Goal: Information Seeking & Learning: Learn about a topic

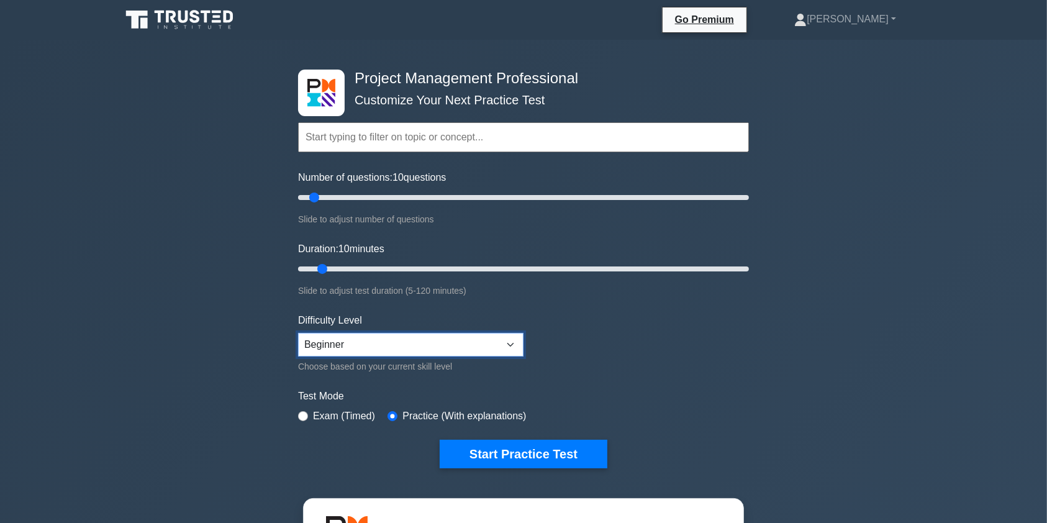
click at [515, 343] on select "Beginner Intermediate Expert" at bounding box center [410, 345] width 225 height 24
select select "intermediate"
click at [298, 333] on select "Beginner Intermediate Expert" at bounding box center [410, 345] width 225 height 24
click at [599, 364] on form "Topics Scope Management Time Management Cost Management Quality Management Risk…" at bounding box center [523, 276] width 451 height 384
click at [858, 24] on link "[PERSON_NAME]" at bounding box center [844, 19] width 161 height 25
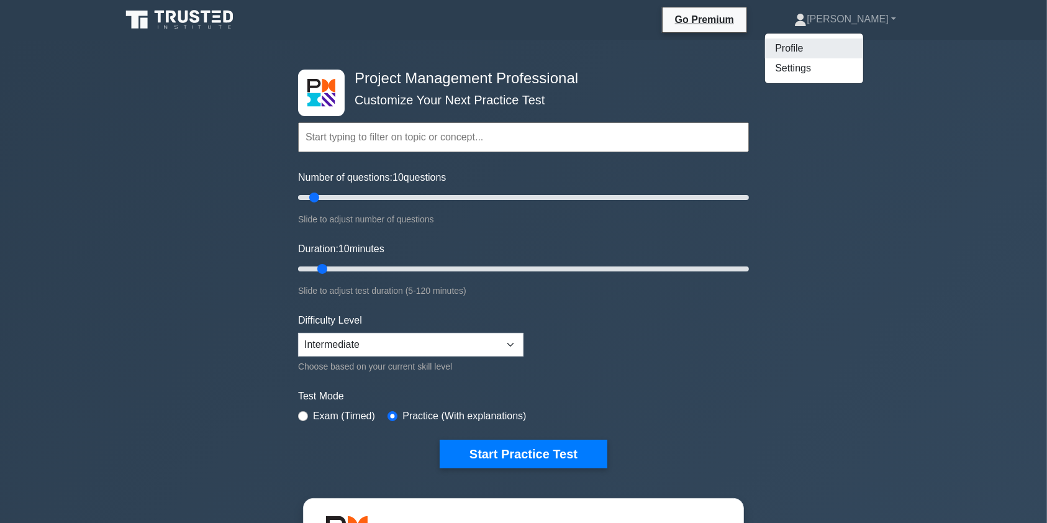
click at [848, 48] on link "Profile" at bounding box center [814, 48] width 98 height 20
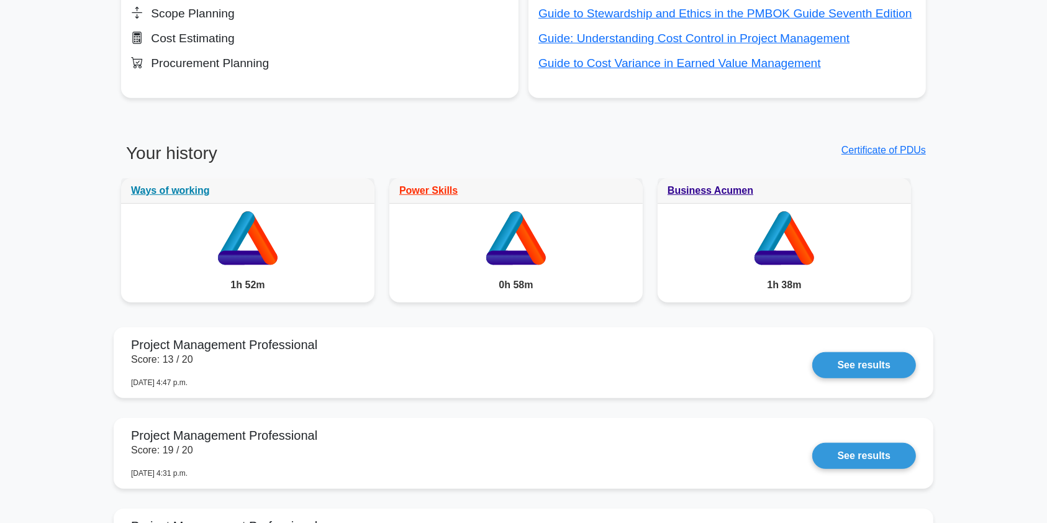
scroll to position [904, 0]
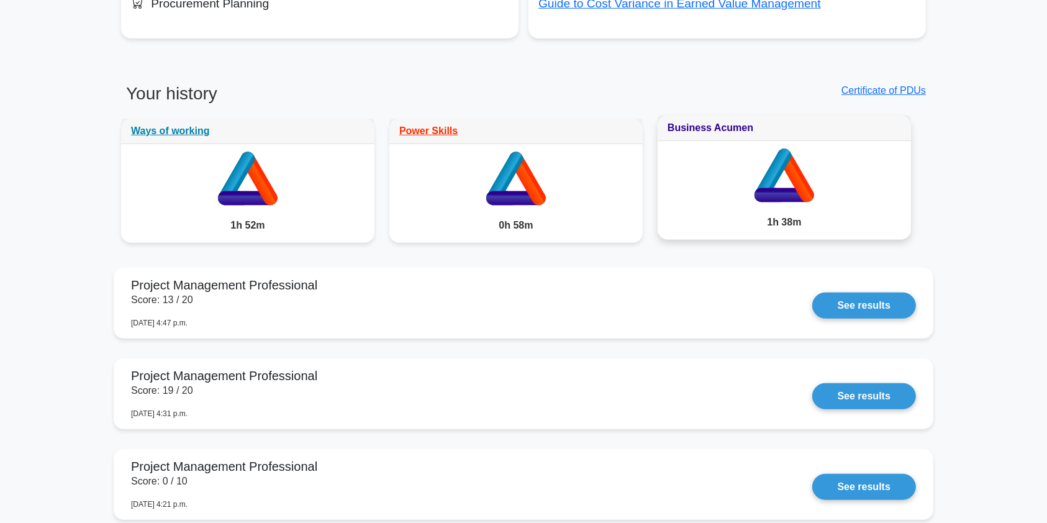
click at [699, 125] on link "Business Acumen" at bounding box center [711, 127] width 86 height 11
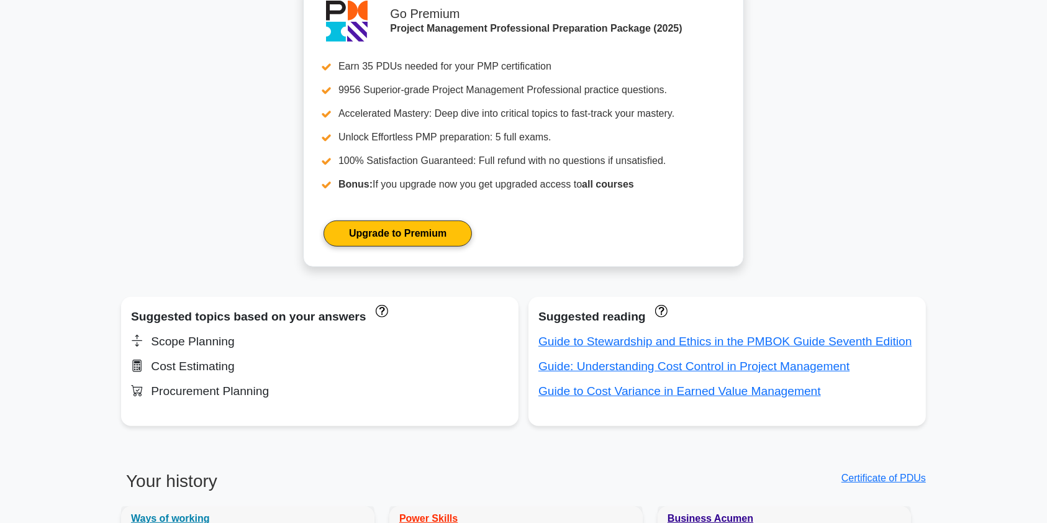
scroll to position [523, 0]
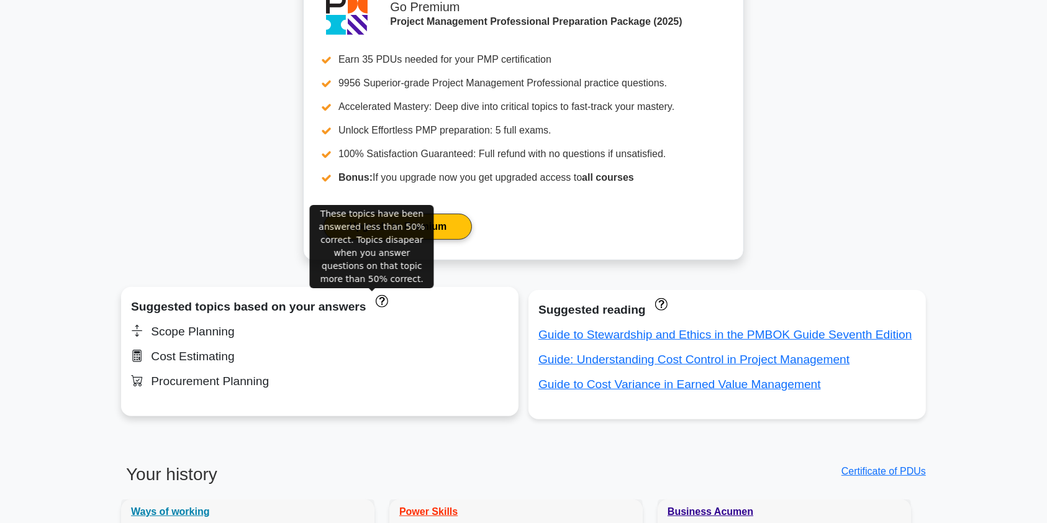
click at [376, 304] on icon "These topics have been answered less than 50% correct. Topics disapear when you…" at bounding box center [382, 301] width 12 height 12
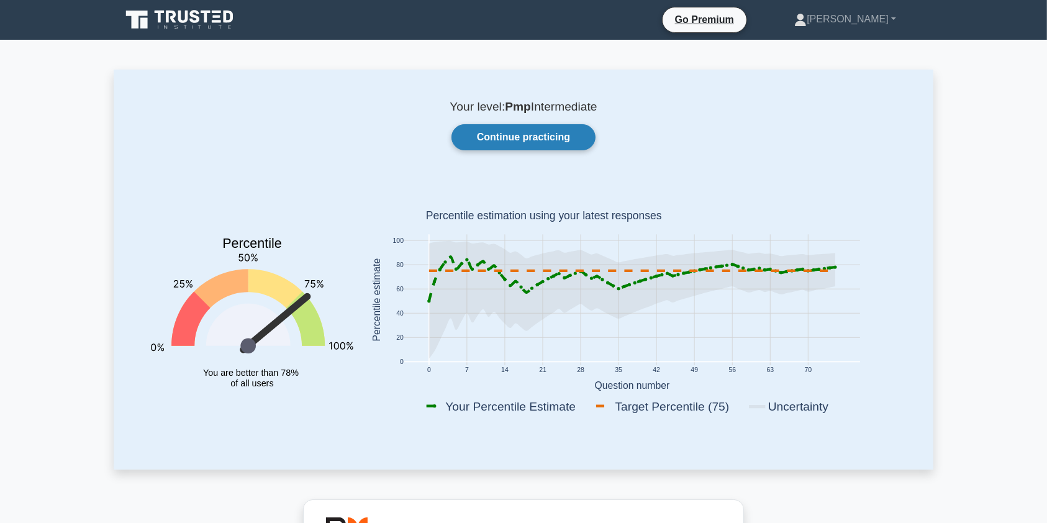
click at [570, 140] on link "Continue practicing" at bounding box center [523, 137] width 144 height 26
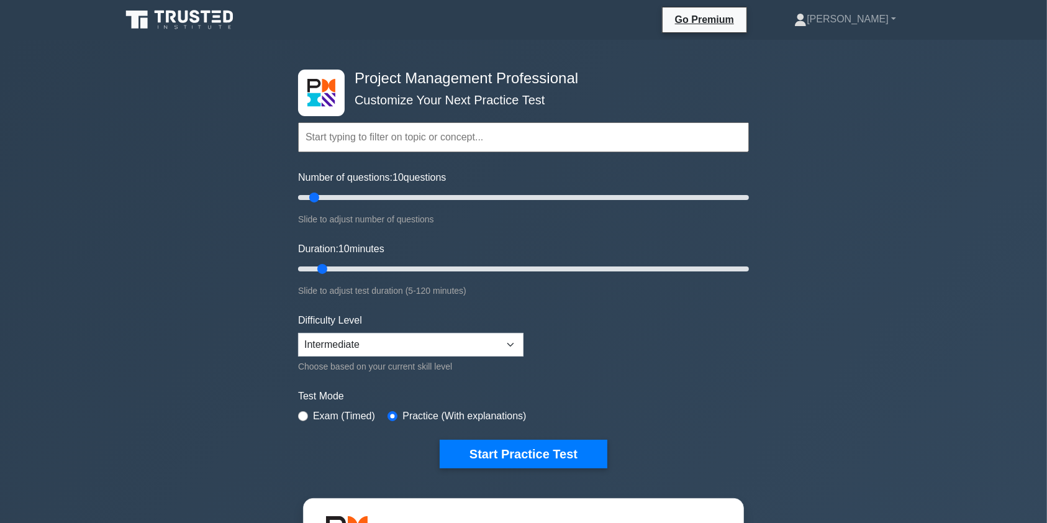
click at [491, 142] on input "text" at bounding box center [523, 137] width 451 height 30
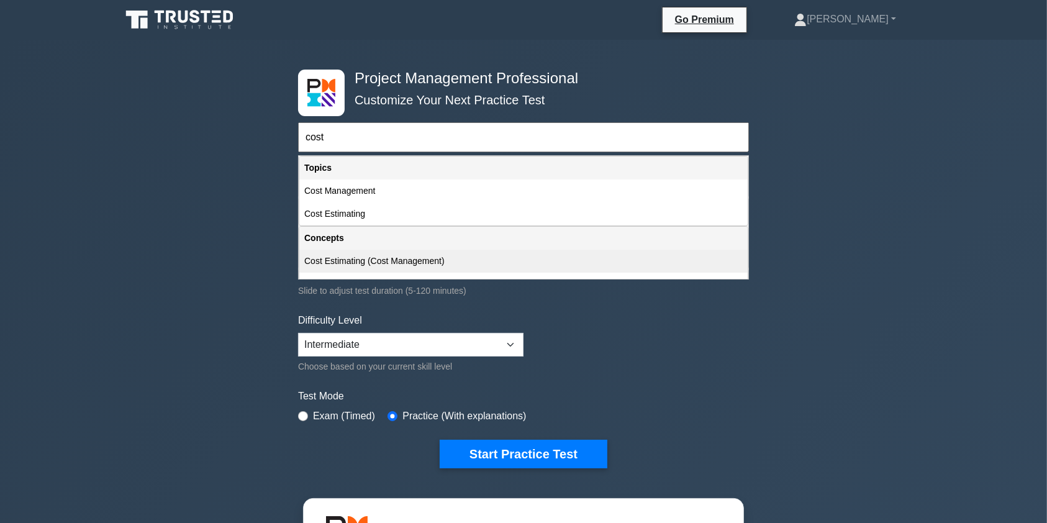
click at [424, 265] on div "Cost Estimating (Cost Management)" at bounding box center [523, 261] width 448 height 23
type input "Cost Estimating (Cost Management)"
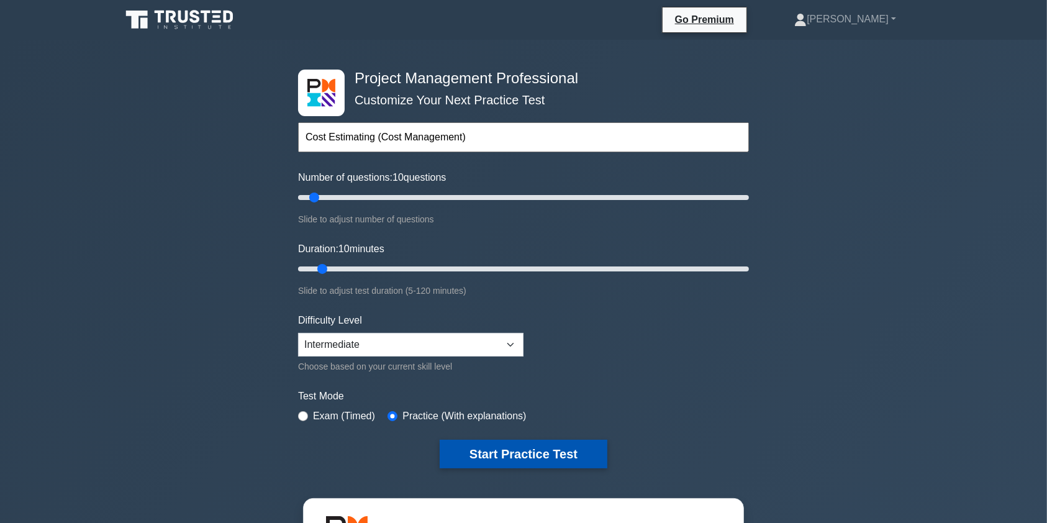
click at [548, 455] on button "Start Practice Test" at bounding box center [524, 454] width 168 height 29
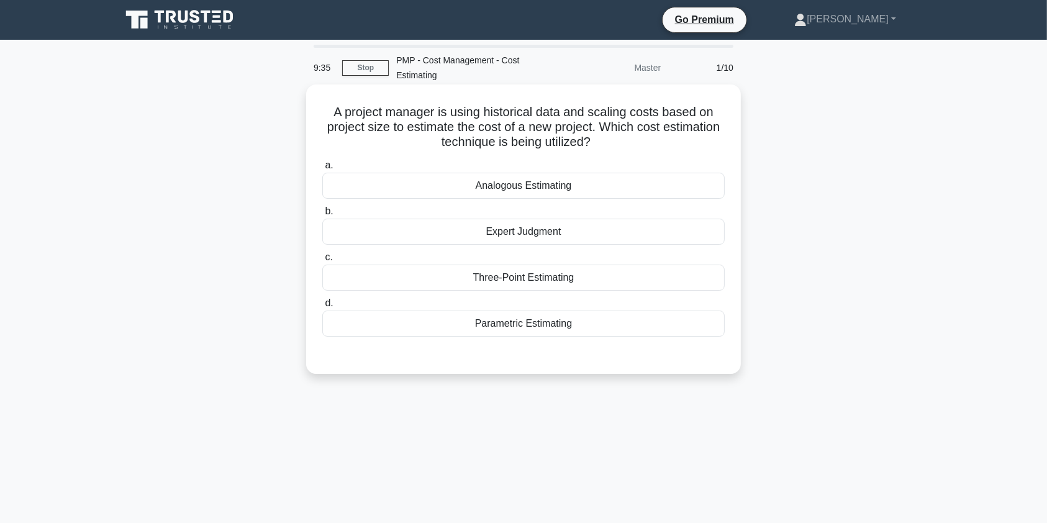
click at [616, 326] on div "Parametric Estimating" at bounding box center [523, 323] width 402 height 26
click at [322, 307] on input "d. Parametric Estimating" at bounding box center [322, 303] width 0 height 8
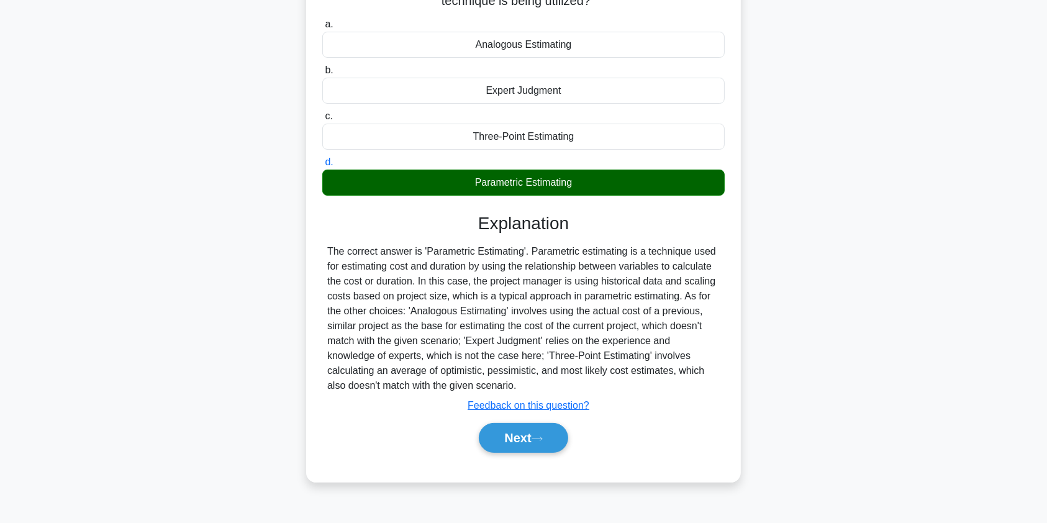
scroll to position [147, 0]
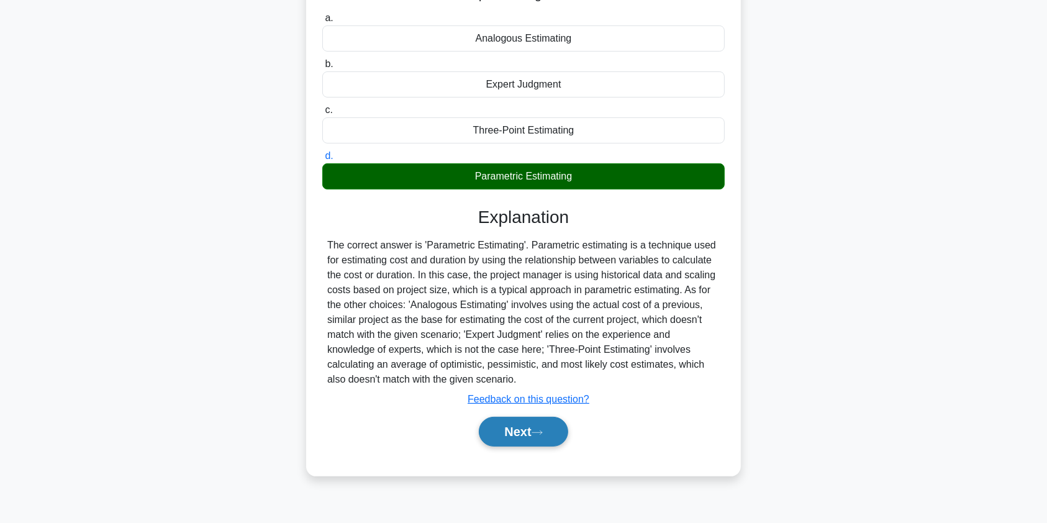
click at [520, 428] on button "Next" at bounding box center [523, 432] width 89 height 30
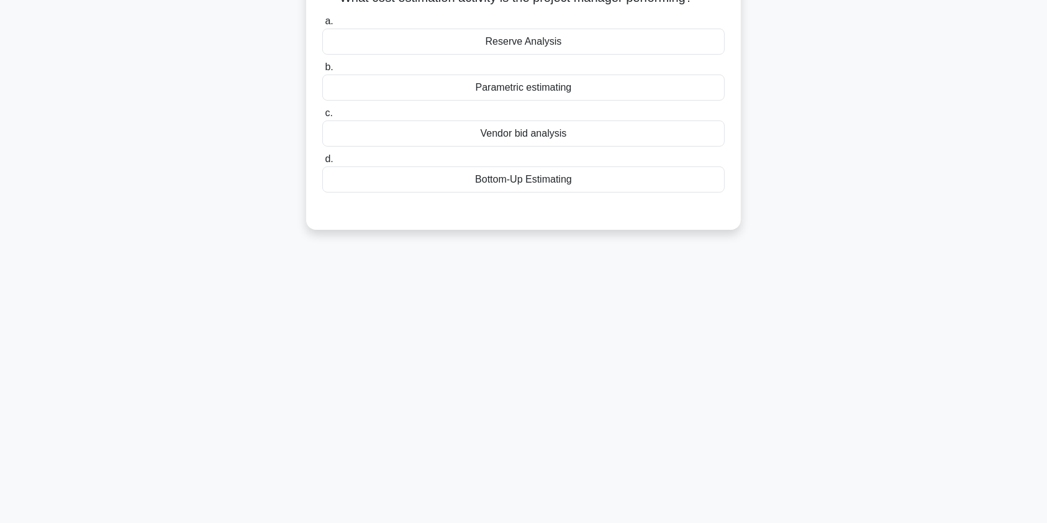
scroll to position [0, 0]
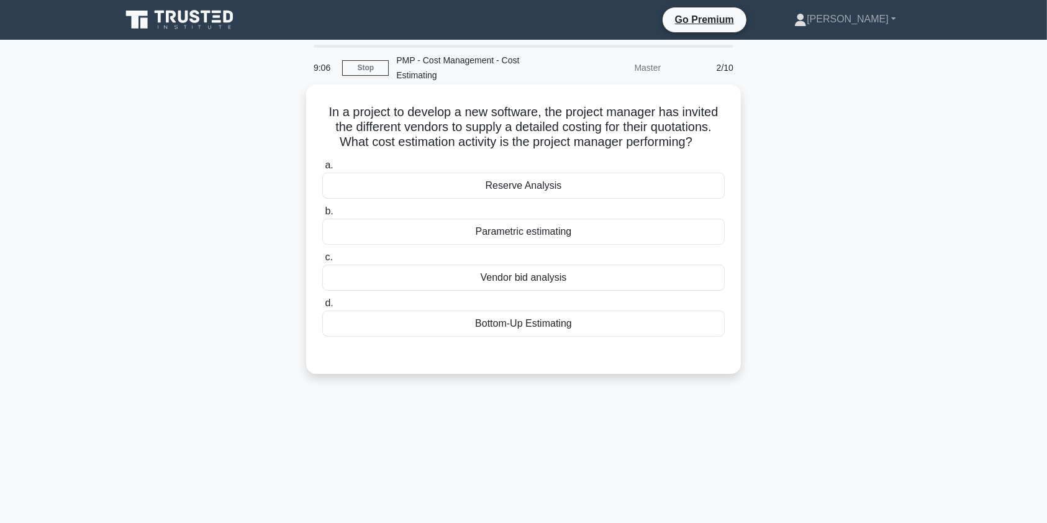
click at [560, 279] on div "Vendor bid analysis" at bounding box center [523, 278] width 402 height 26
click at [322, 261] on input "c. Vendor bid analysis" at bounding box center [322, 257] width 0 height 8
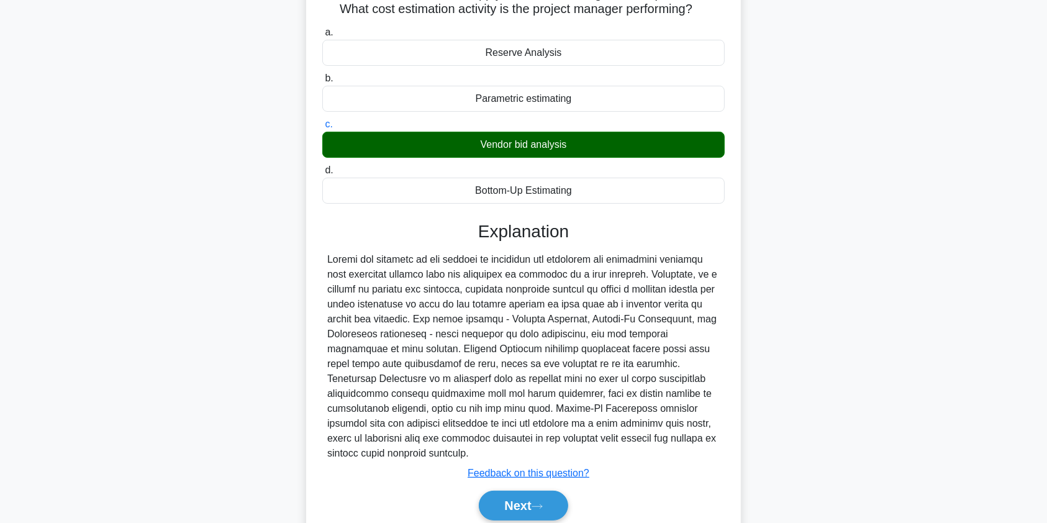
scroll to position [183, 0]
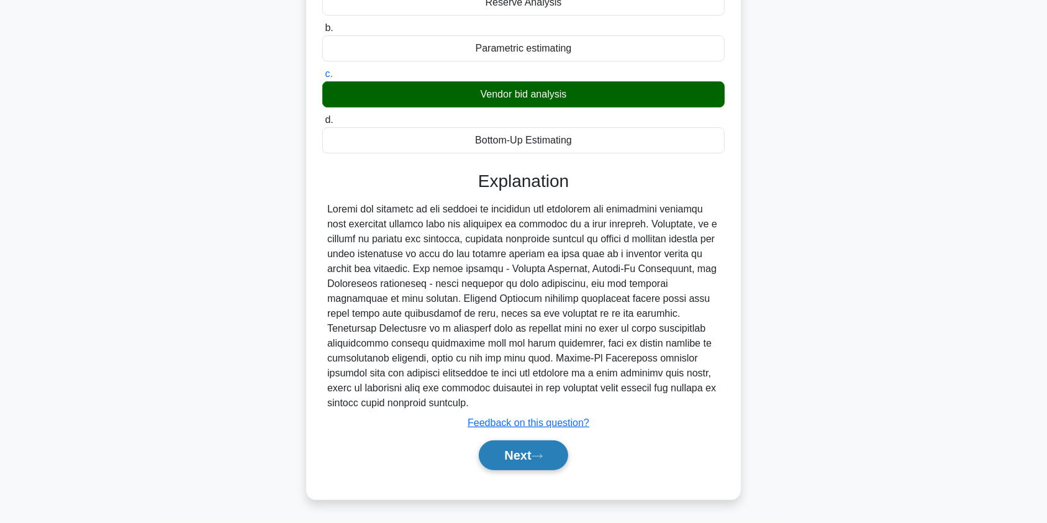
click at [543, 458] on icon at bounding box center [537, 456] width 11 height 7
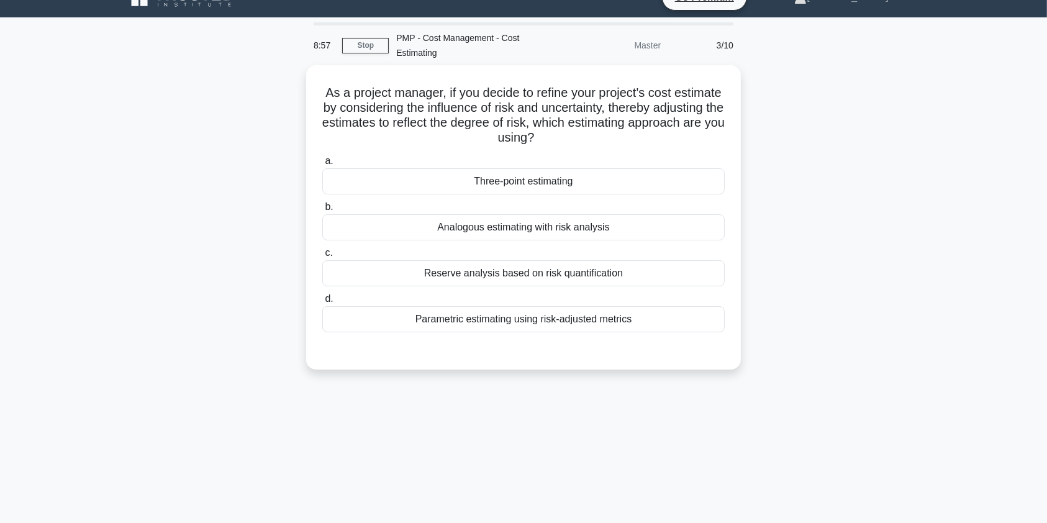
scroll to position [0, 0]
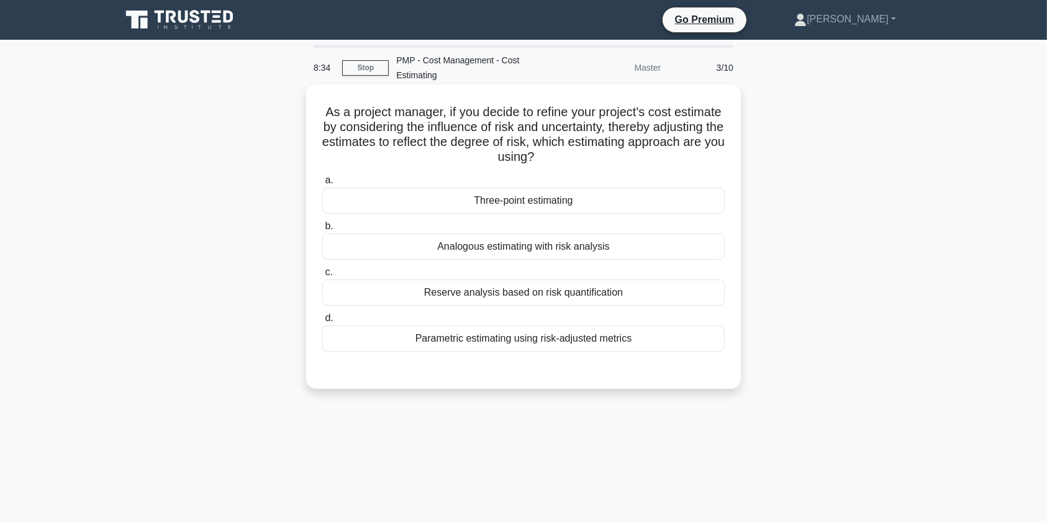
click at [557, 297] on div "Reserve analysis based on risk quantification" at bounding box center [523, 292] width 402 height 26
click at [322, 276] on input "c. Reserve analysis based on risk quantification" at bounding box center [322, 272] width 0 height 8
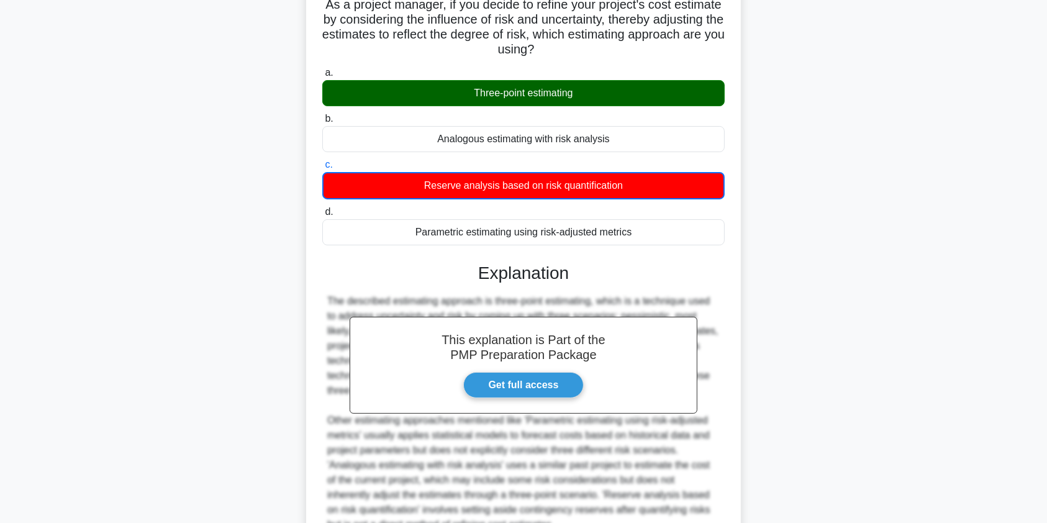
scroll to position [229, 0]
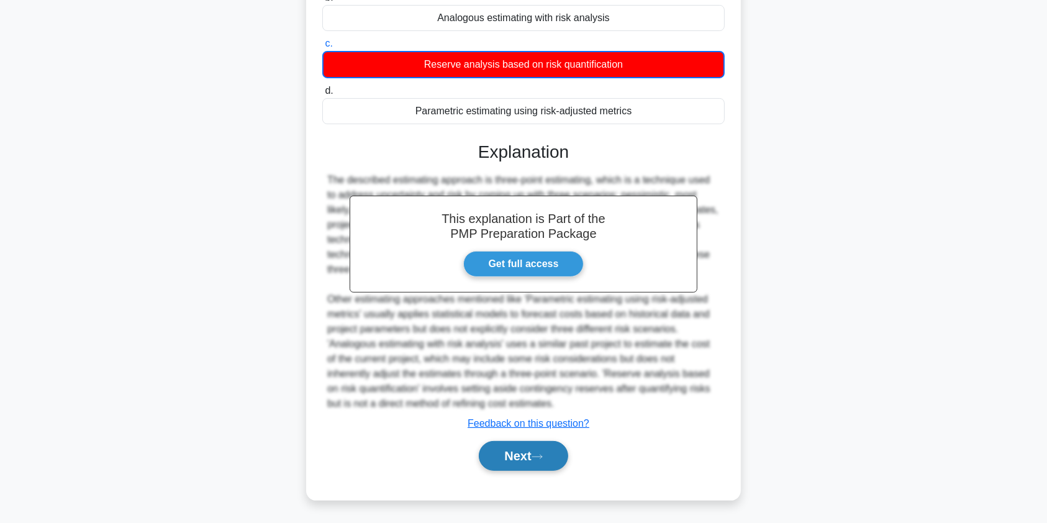
click at [524, 465] on button "Next" at bounding box center [523, 456] width 89 height 30
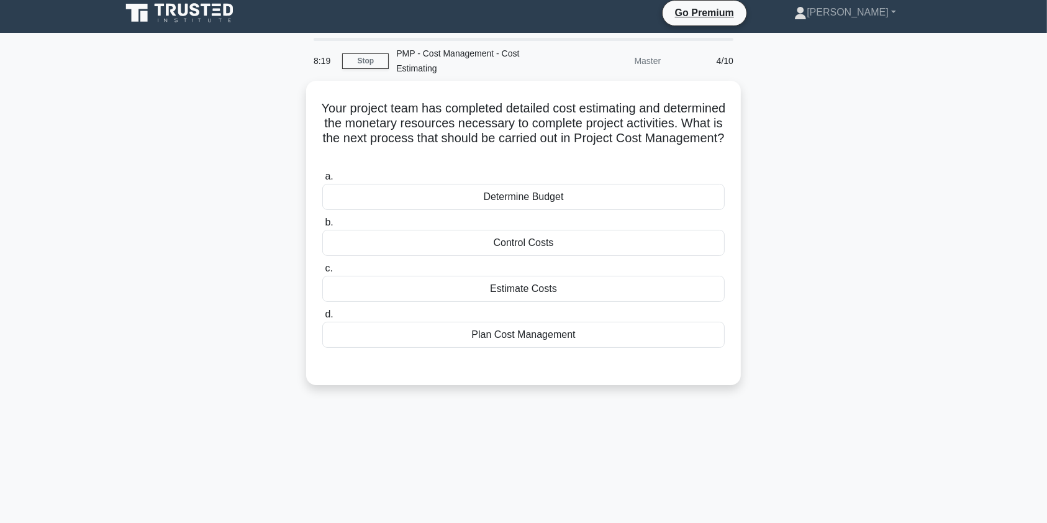
scroll to position [0, 0]
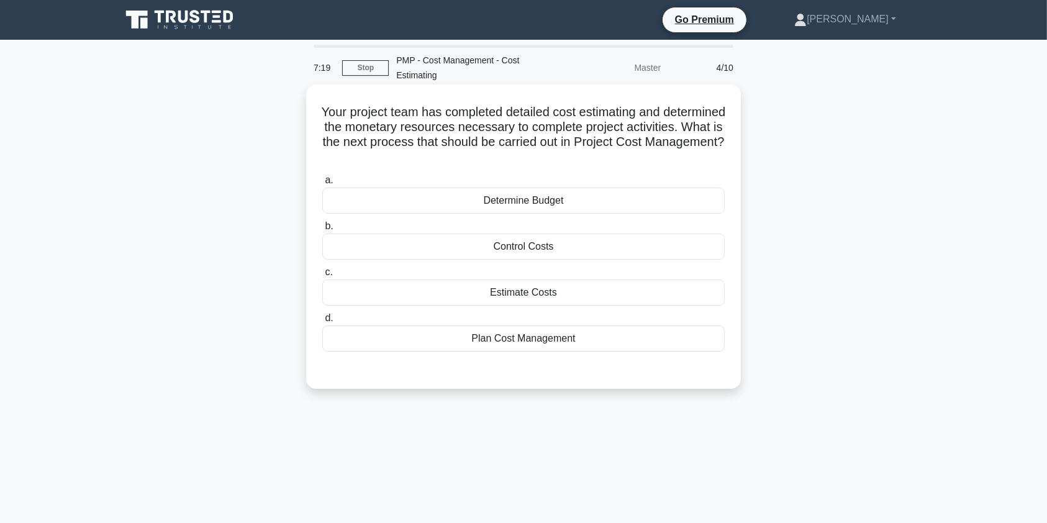
click at [558, 337] on div "Plan Cost Management" at bounding box center [523, 338] width 402 height 26
click at [322, 322] on input "d. Plan Cost Management" at bounding box center [322, 318] width 0 height 8
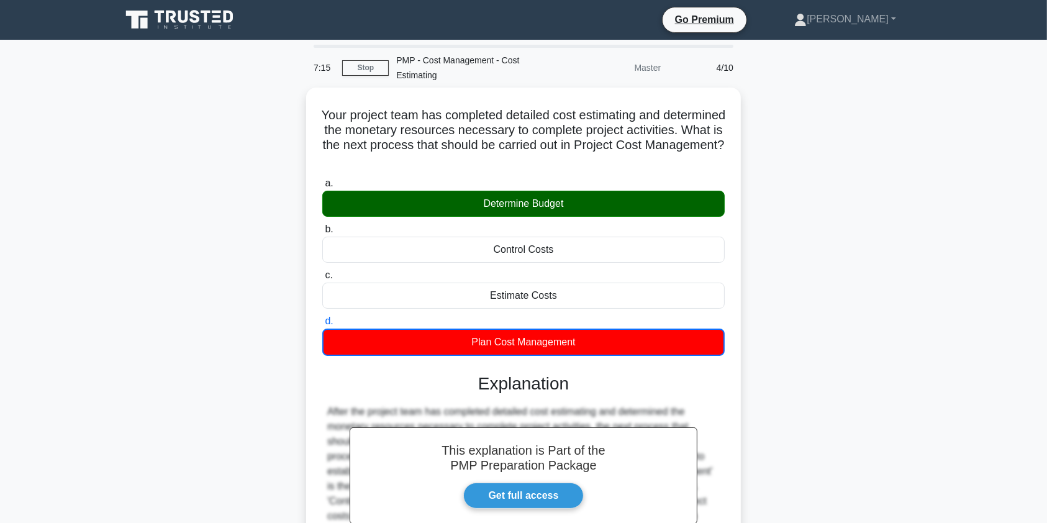
scroll to position [148, 0]
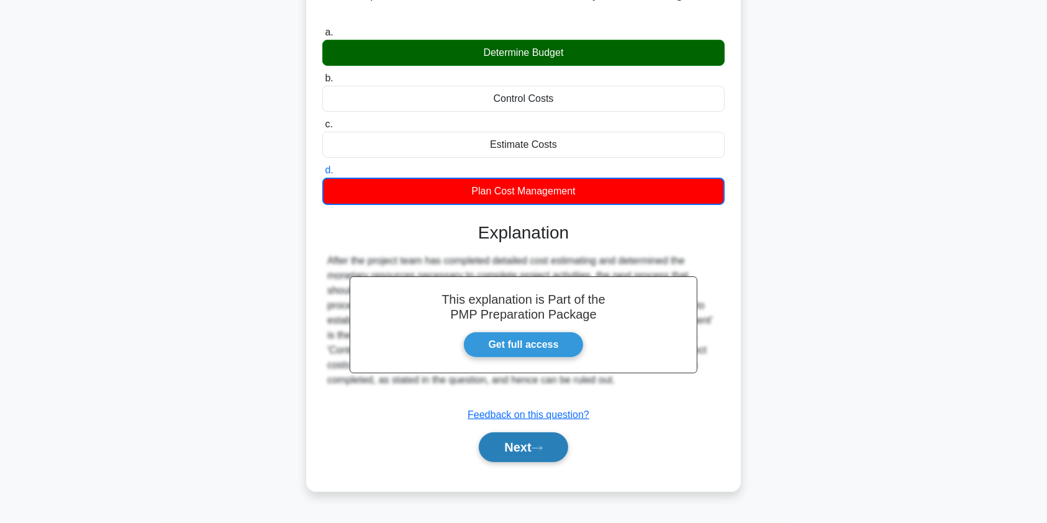
click at [520, 445] on button "Next" at bounding box center [523, 447] width 89 height 30
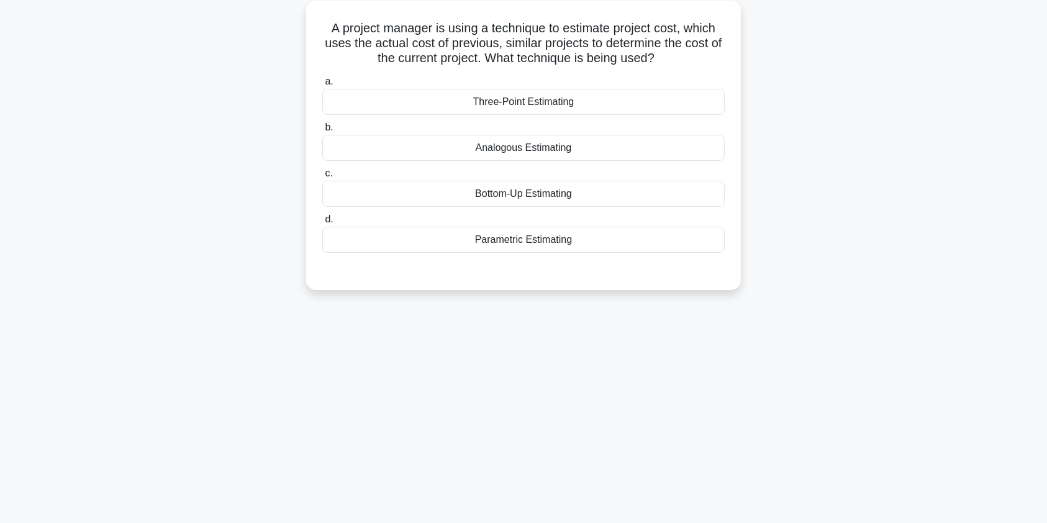
scroll to position [0, 0]
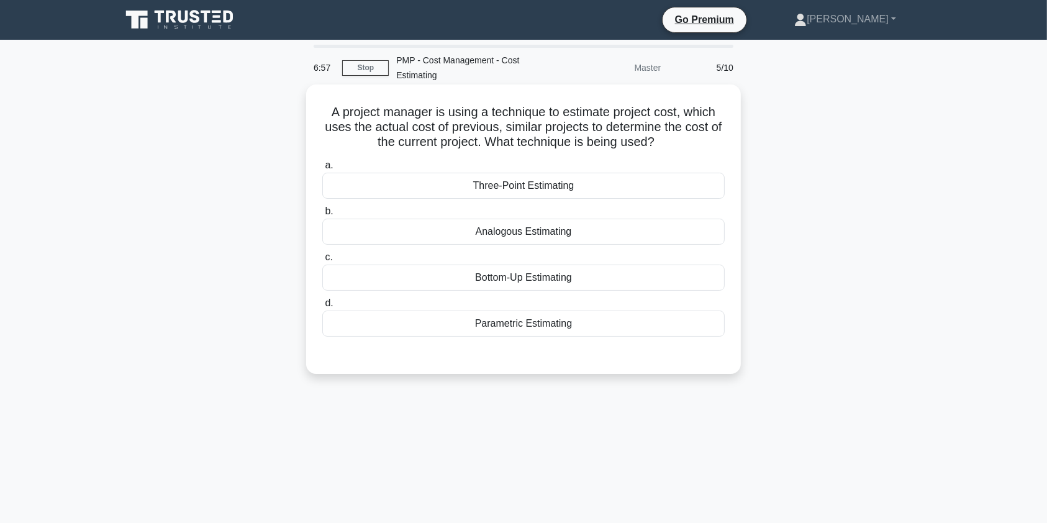
click at [588, 230] on div "Analogous Estimating" at bounding box center [523, 232] width 402 height 26
click at [322, 215] on input "b. Analogous Estimating" at bounding box center [322, 211] width 0 height 8
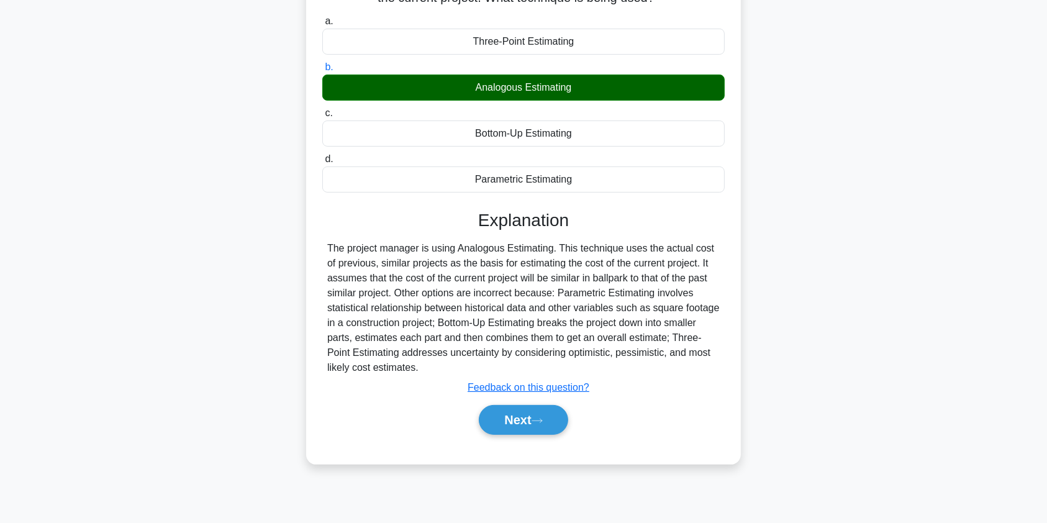
scroll to position [148, 0]
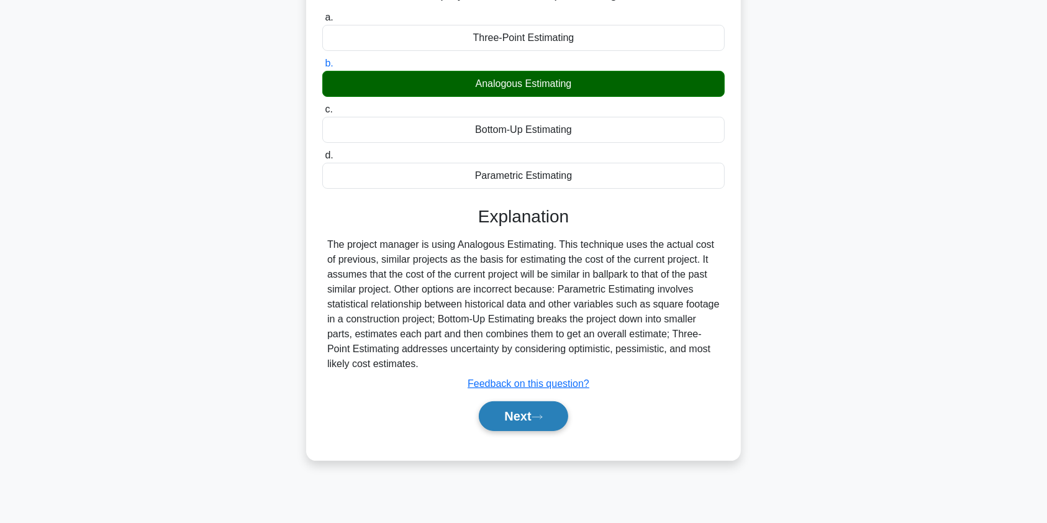
click at [554, 410] on button "Next" at bounding box center [523, 416] width 89 height 30
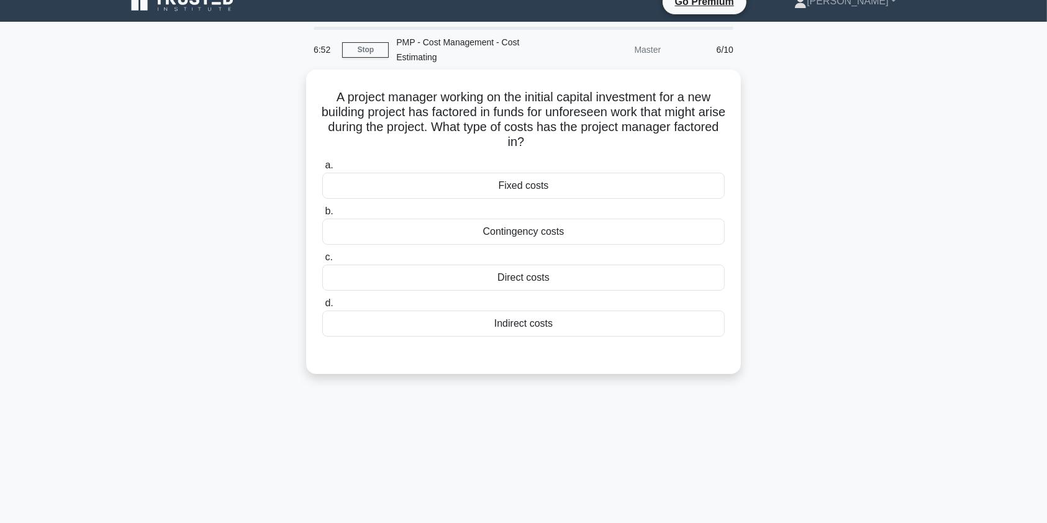
scroll to position [0, 0]
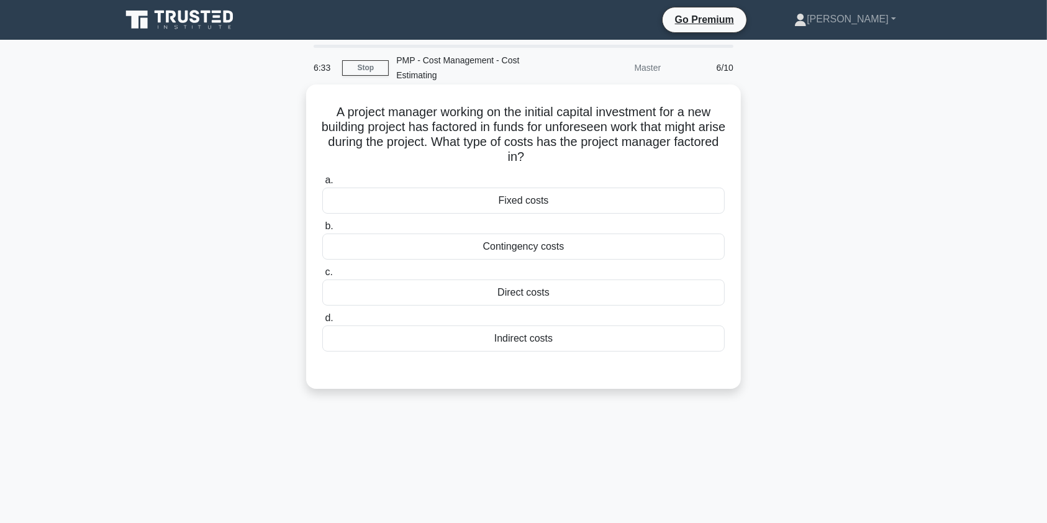
click at [566, 249] on div "Contingency costs" at bounding box center [523, 246] width 402 height 26
click at [322, 230] on input "b. Contingency costs" at bounding box center [322, 226] width 0 height 8
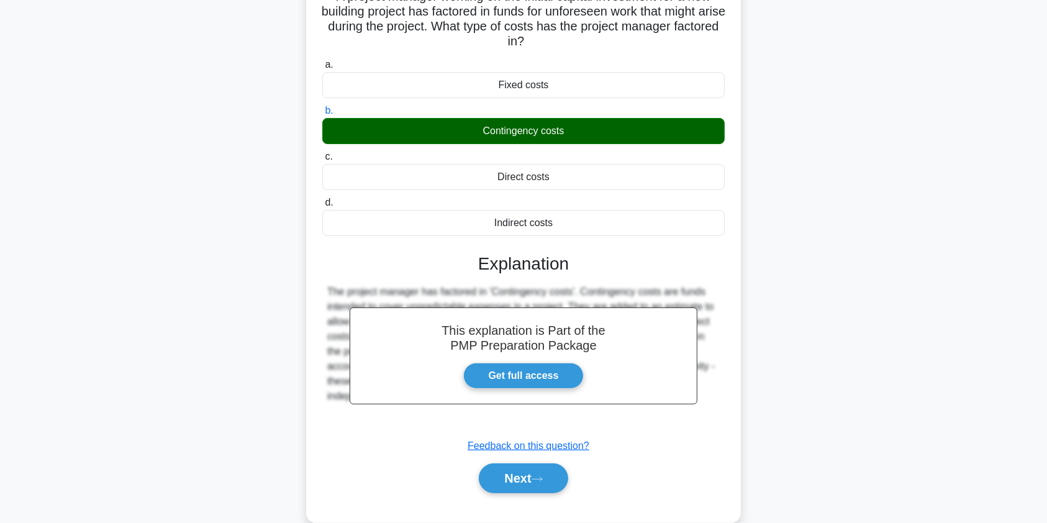
scroll to position [148, 0]
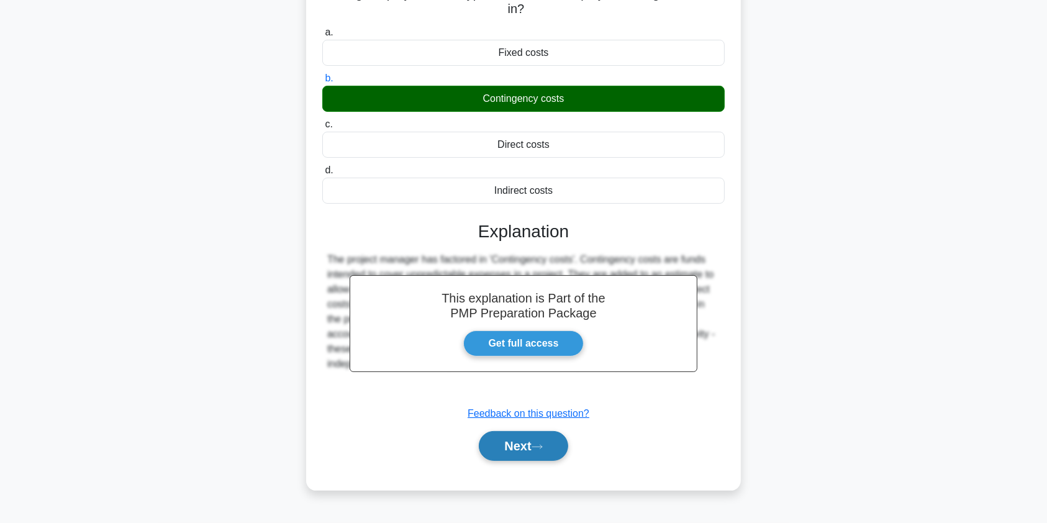
click at [527, 447] on button "Next" at bounding box center [523, 446] width 89 height 30
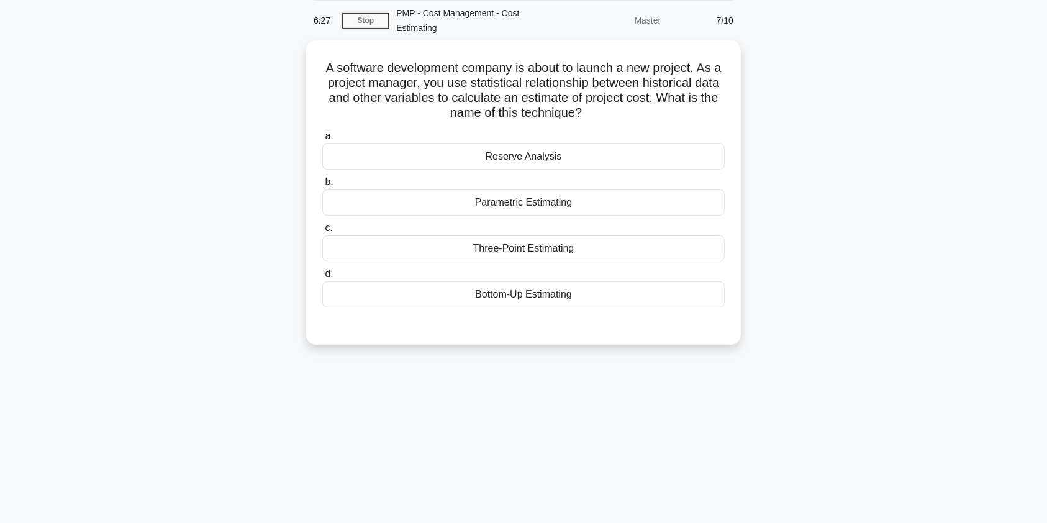
scroll to position [43, 0]
click at [584, 201] on div "Parametric Estimating" at bounding box center [523, 204] width 402 height 26
click at [322, 188] on input "b. Parametric Estimating" at bounding box center [322, 183] width 0 height 8
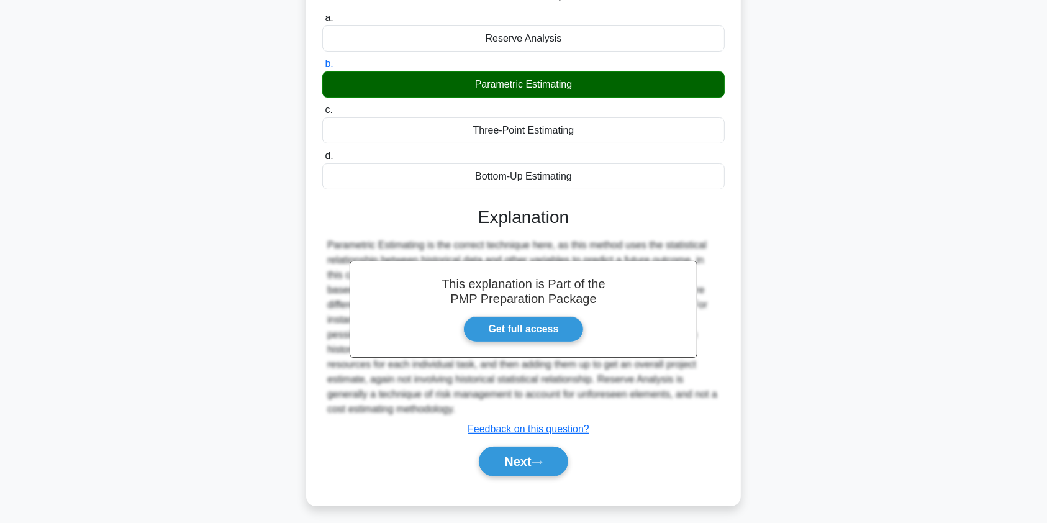
scroll to position [168, 0]
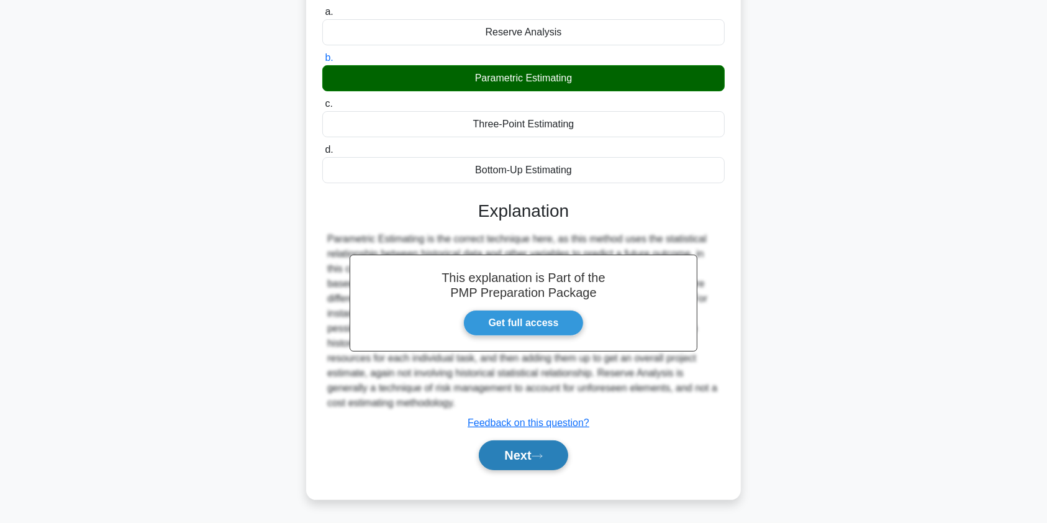
click at [514, 457] on button "Next" at bounding box center [523, 455] width 89 height 30
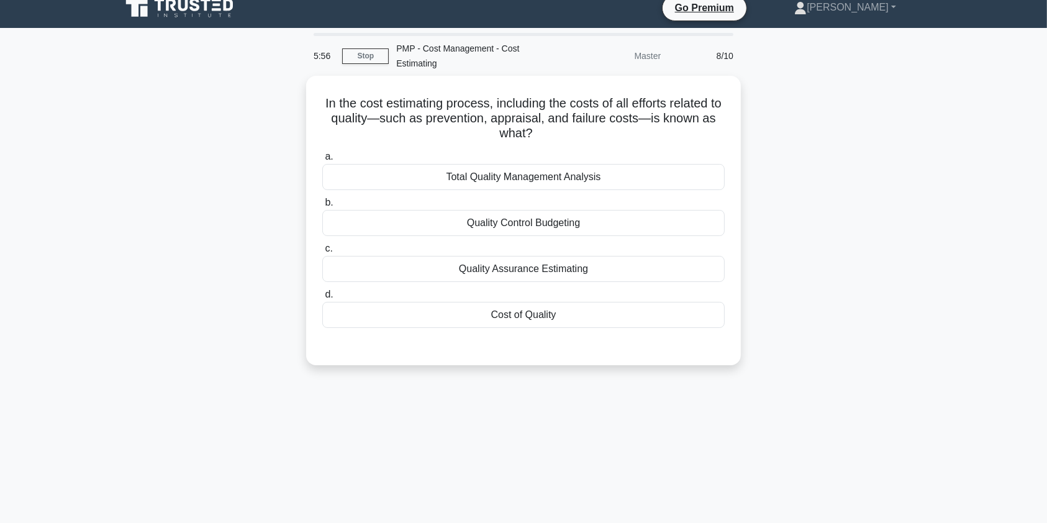
scroll to position [0, 0]
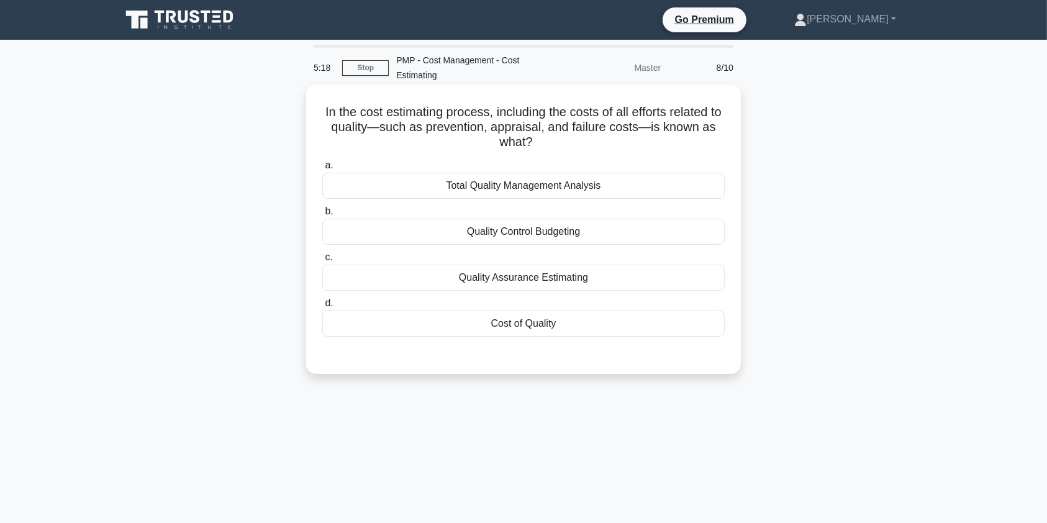
click at [629, 284] on div "Quality Assurance Estimating" at bounding box center [523, 278] width 402 height 26
click at [322, 261] on input "c. Quality Assurance Estimating" at bounding box center [322, 257] width 0 height 8
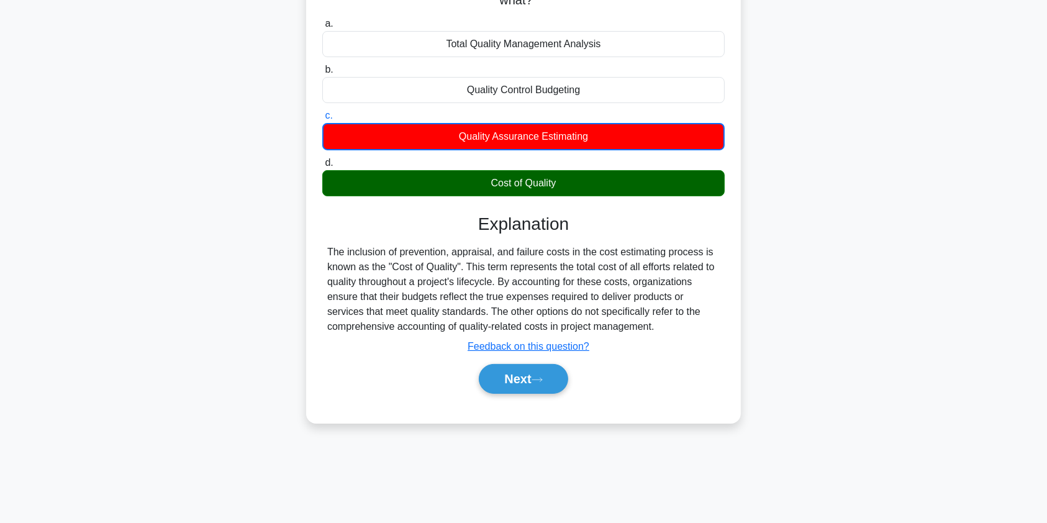
scroll to position [148, 0]
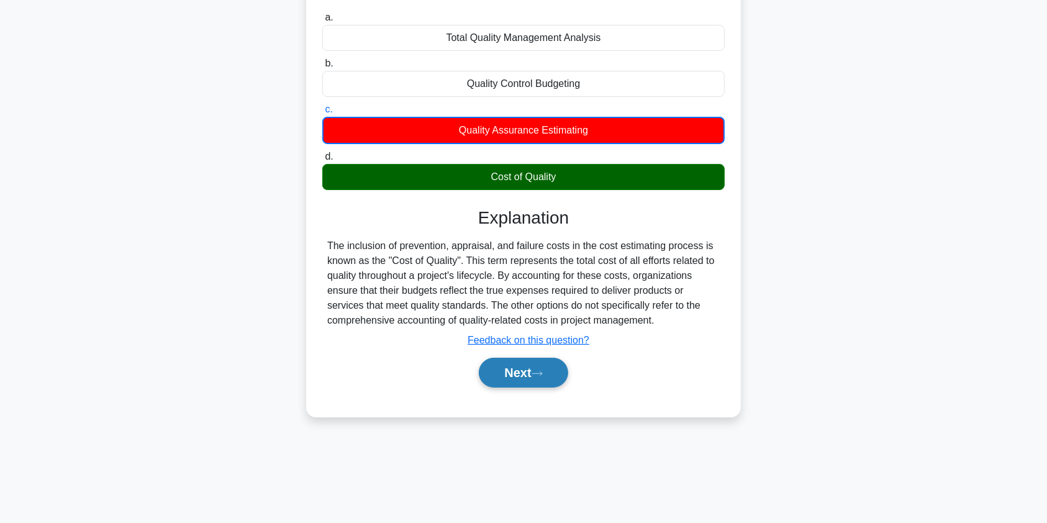
click at [533, 378] on button "Next" at bounding box center [523, 373] width 89 height 30
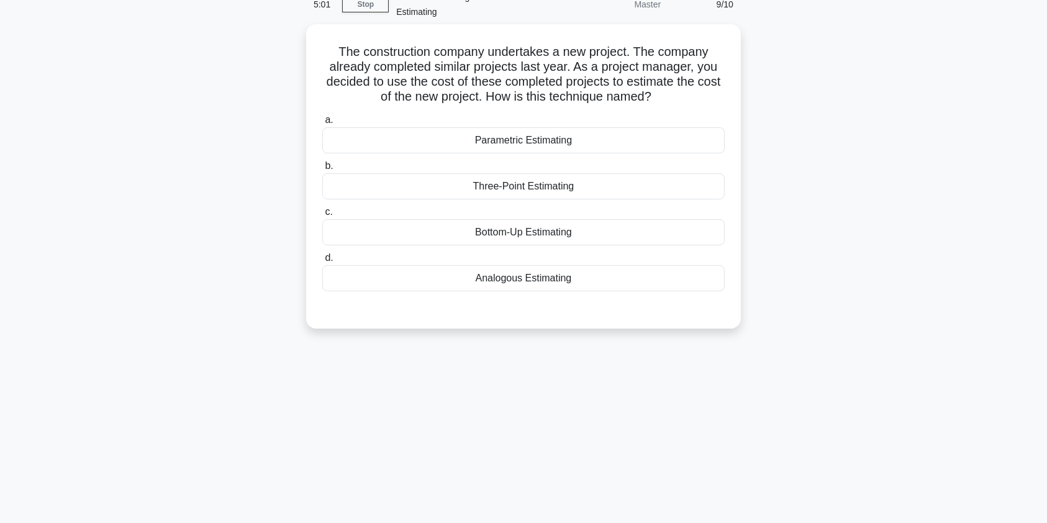
scroll to position [57, 0]
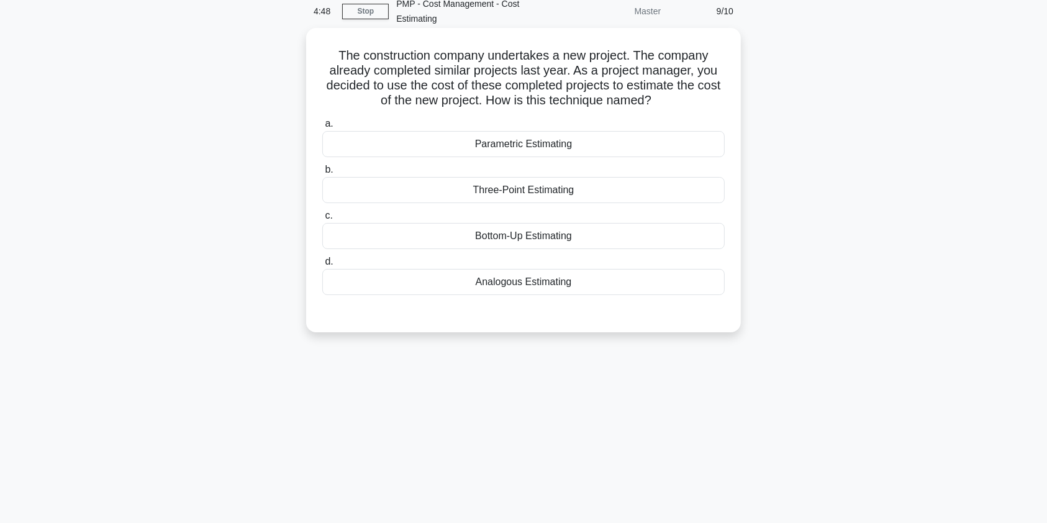
click at [599, 281] on div "Analogous Estimating" at bounding box center [523, 282] width 402 height 26
click at [322, 266] on input "d. Analogous Estimating" at bounding box center [322, 262] width 0 height 8
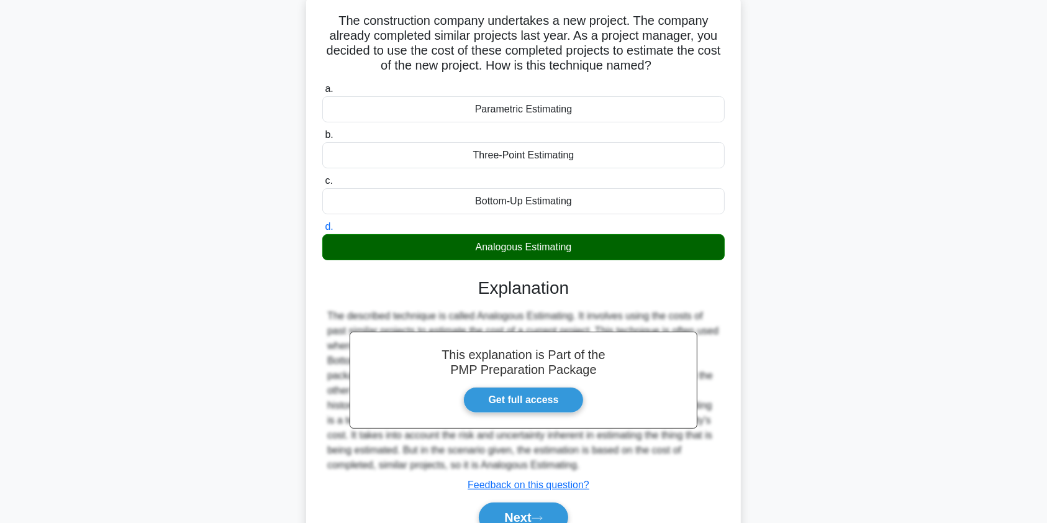
scroll to position [153, 0]
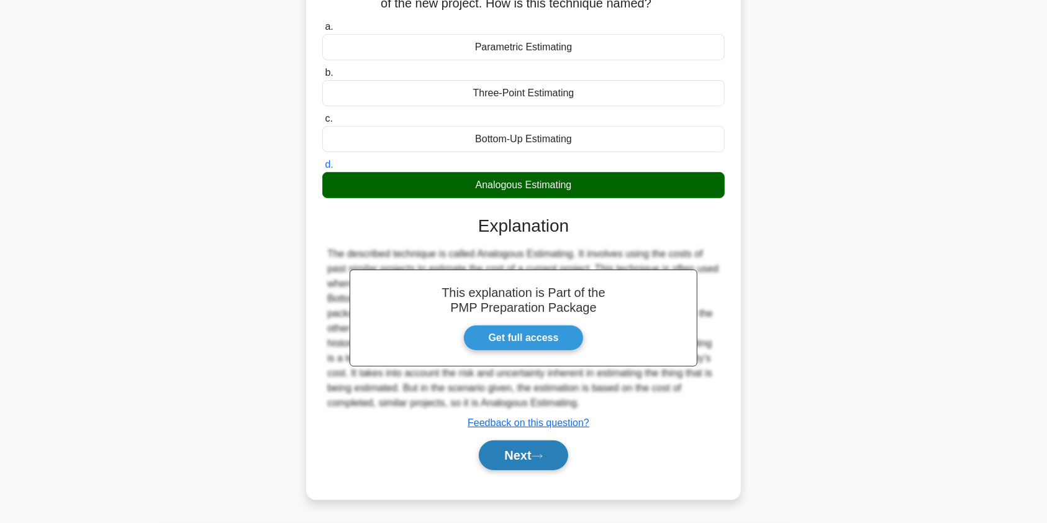
click at [502, 448] on button "Next" at bounding box center [523, 455] width 89 height 30
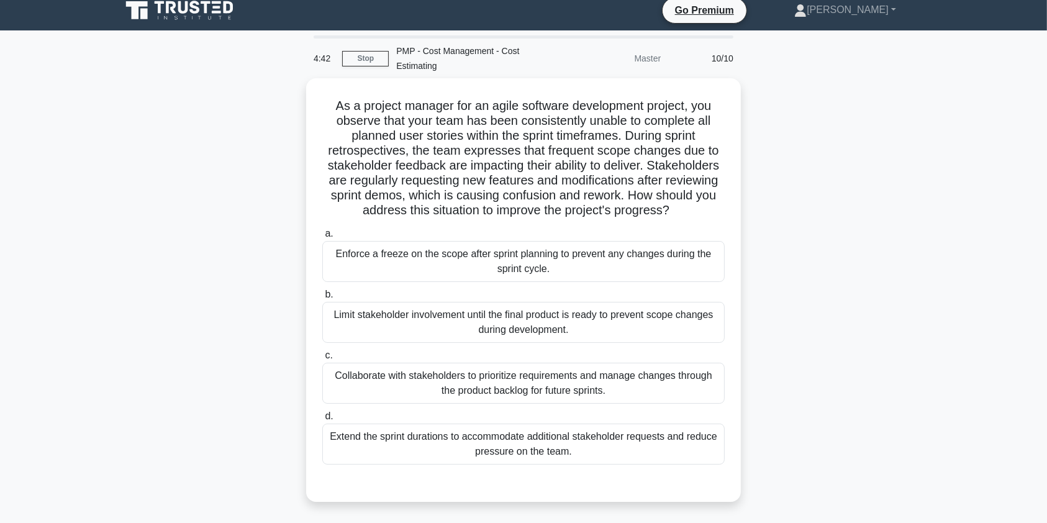
scroll to position [9, 0]
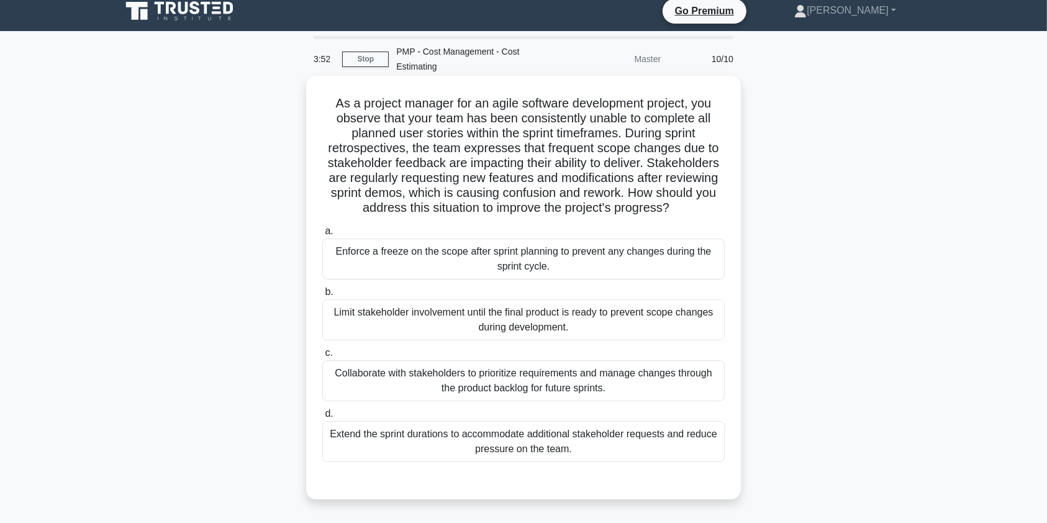
click at [638, 377] on div "Collaborate with stakeholders to prioritize requirements and manage changes thr…" at bounding box center [523, 380] width 402 height 41
click at [322, 357] on input "c. Collaborate with stakeholders to prioritize requirements and manage changes …" at bounding box center [322, 353] width 0 height 8
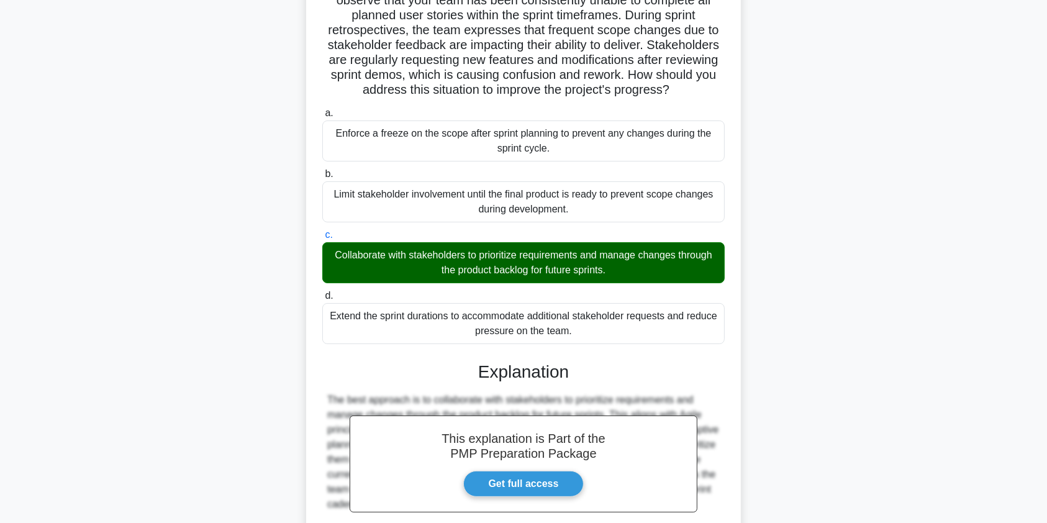
scroll to position [258, 0]
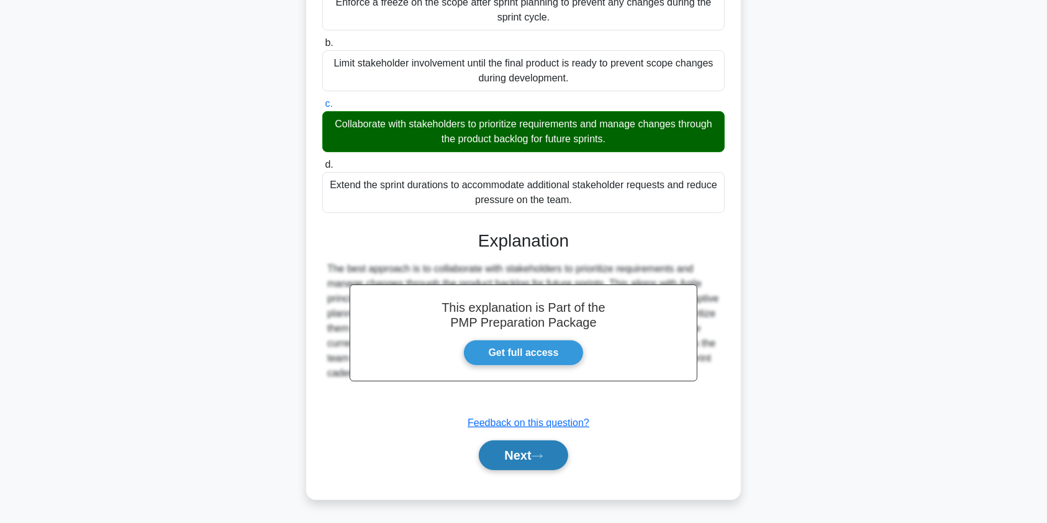
click at [502, 455] on button "Next" at bounding box center [523, 455] width 89 height 30
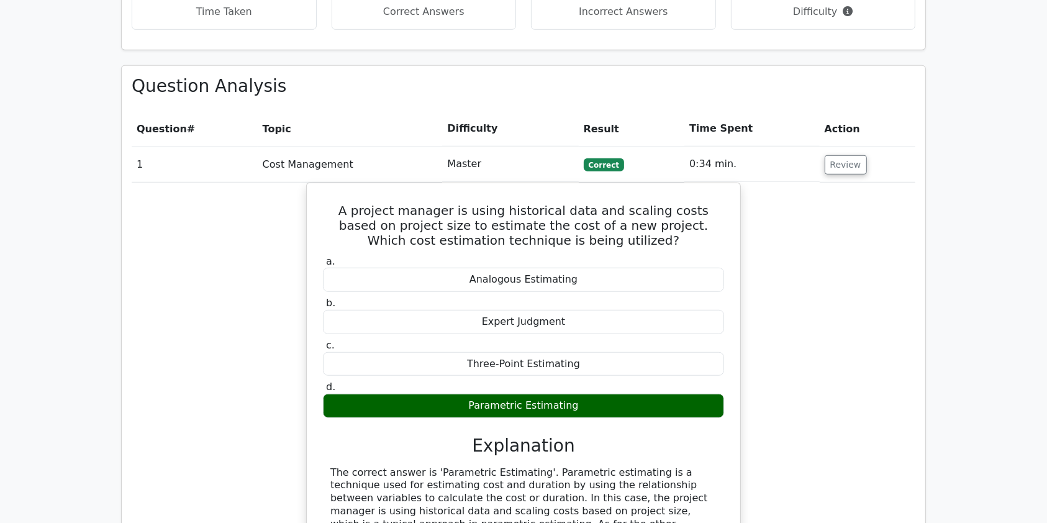
scroll to position [811, 0]
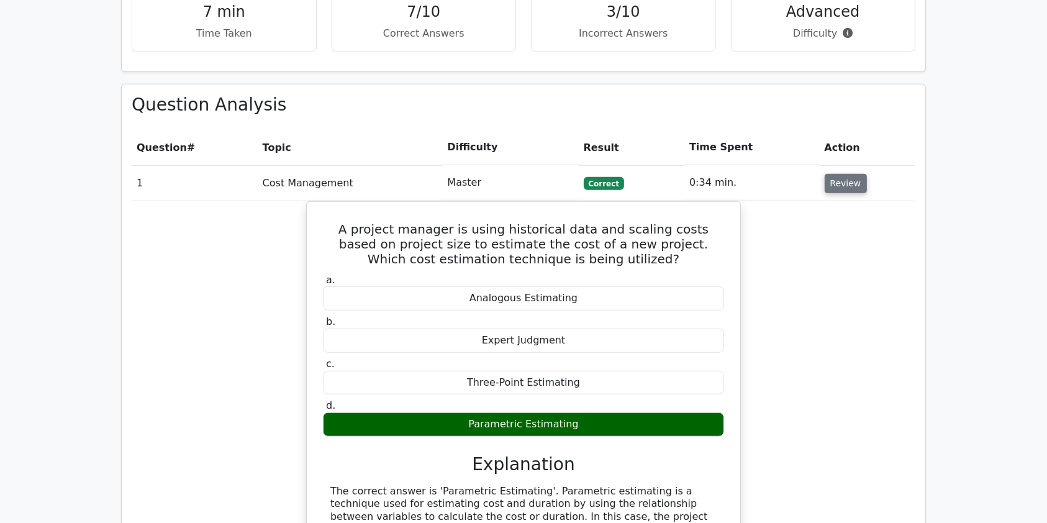
click at [837, 174] on button "Review" at bounding box center [846, 183] width 42 height 19
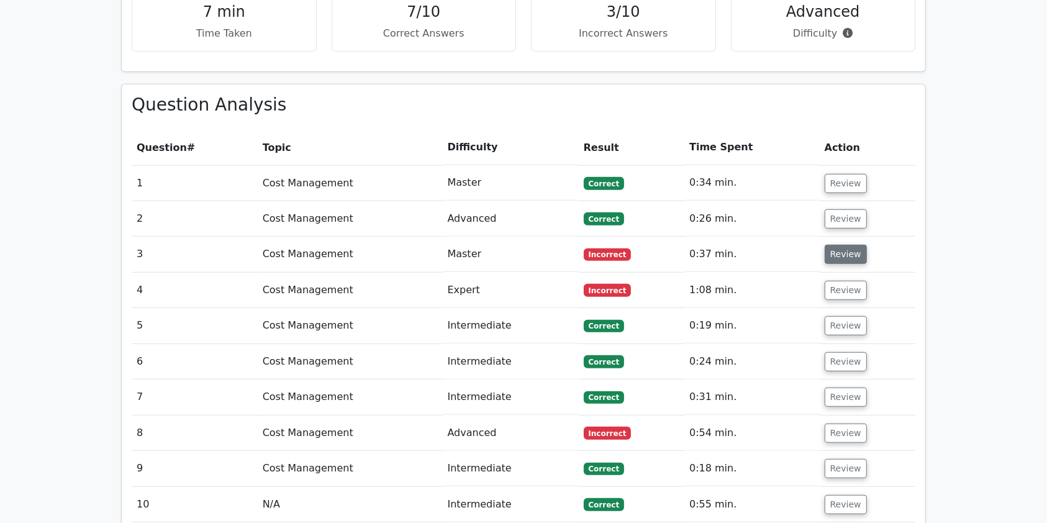
click at [839, 245] on button "Review" at bounding box center [846, 254] width 42 height 19
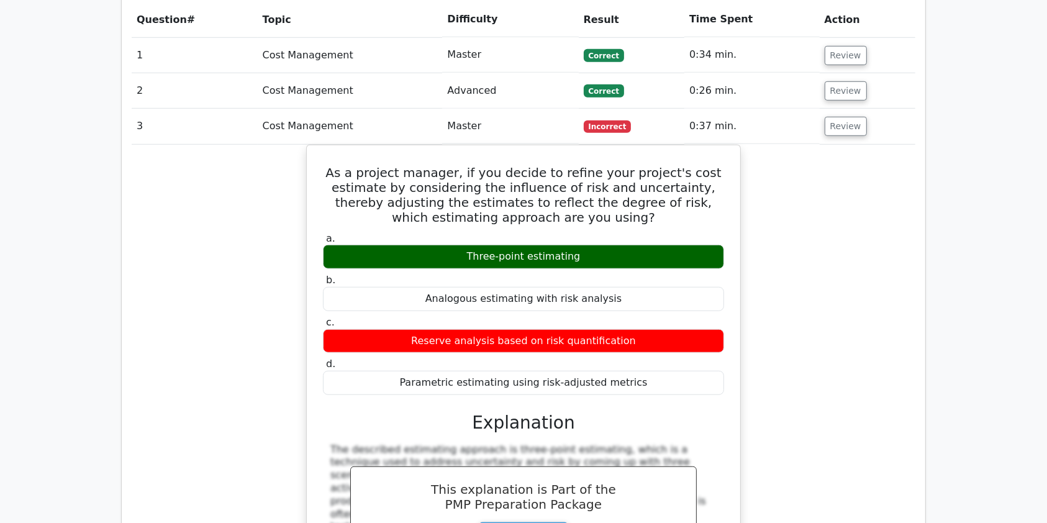
scroll to position [959, 0]
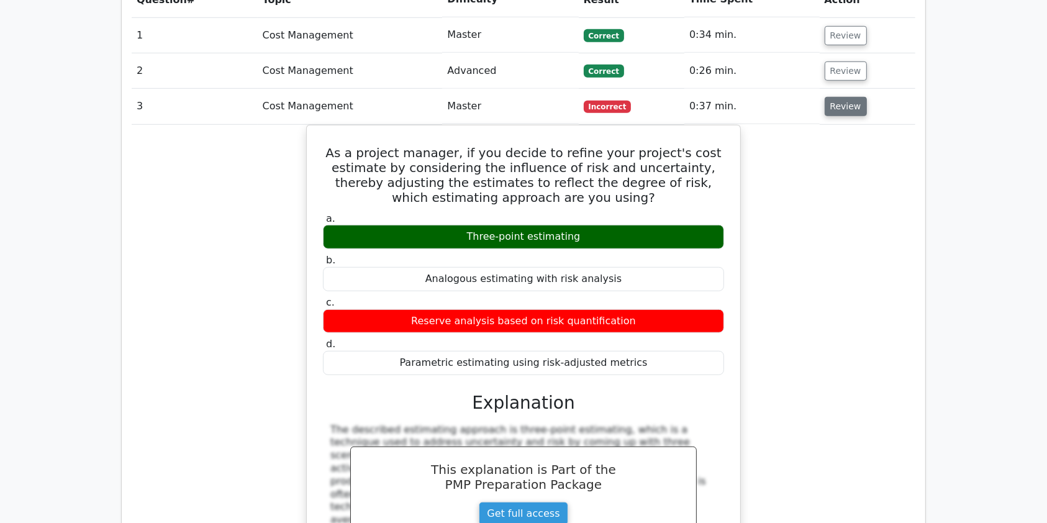
click at [844, 97] on button "Review" at bounding box center [846, 106] width 42 height 19
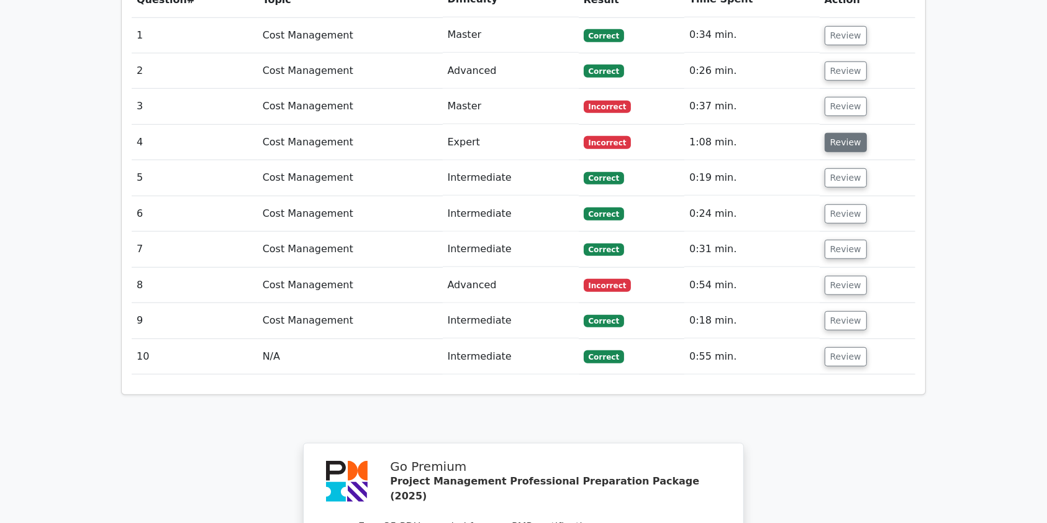
click at [840, 133] on button "Review" at bounding box center [846, 142] width 42 height 19
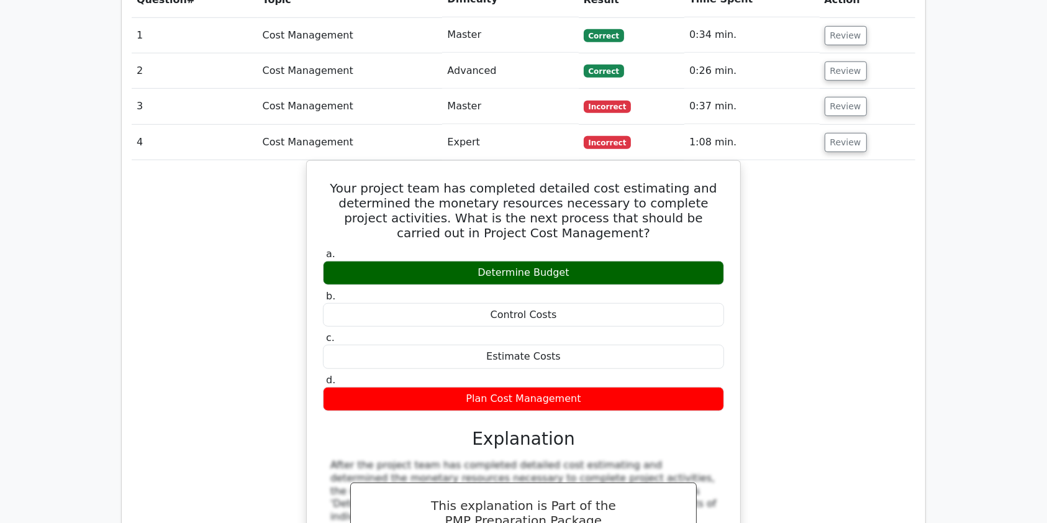
click at [830, 440] on div "Your project team has completed detailed cost estimating and determined the mon…" at bounding box center [524, 420] width 784 height 520
click at [841, 133] on button "Review" at bounding box center [846, 142] width 42 height 19
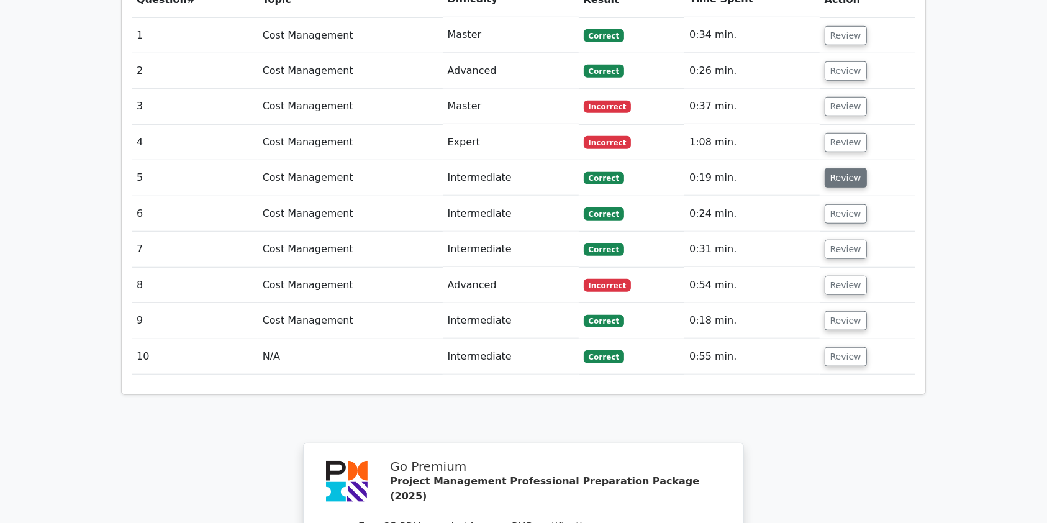
click at [851, 168] on button "Review" at bounding box center [846, 177] width 42 height 19
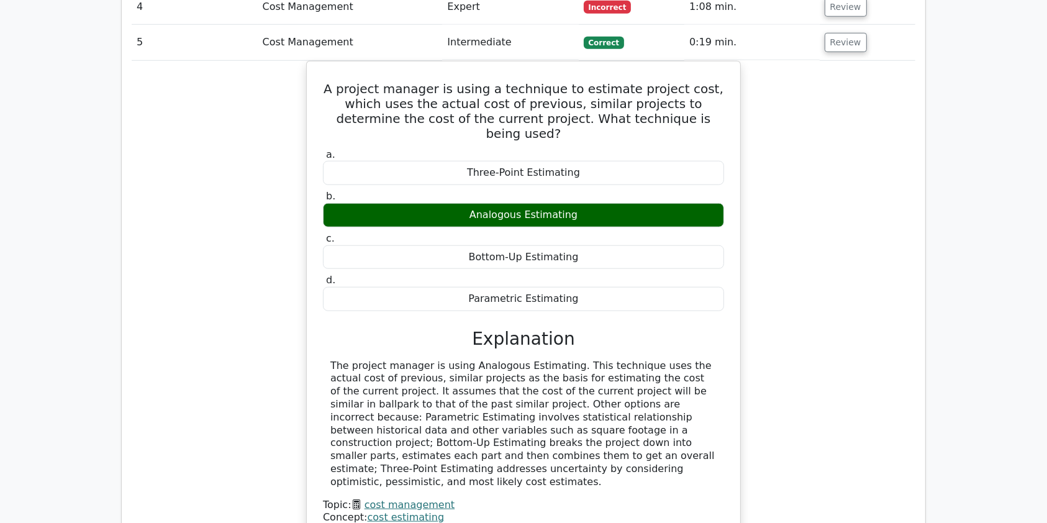
scroll to position [1140, 0]
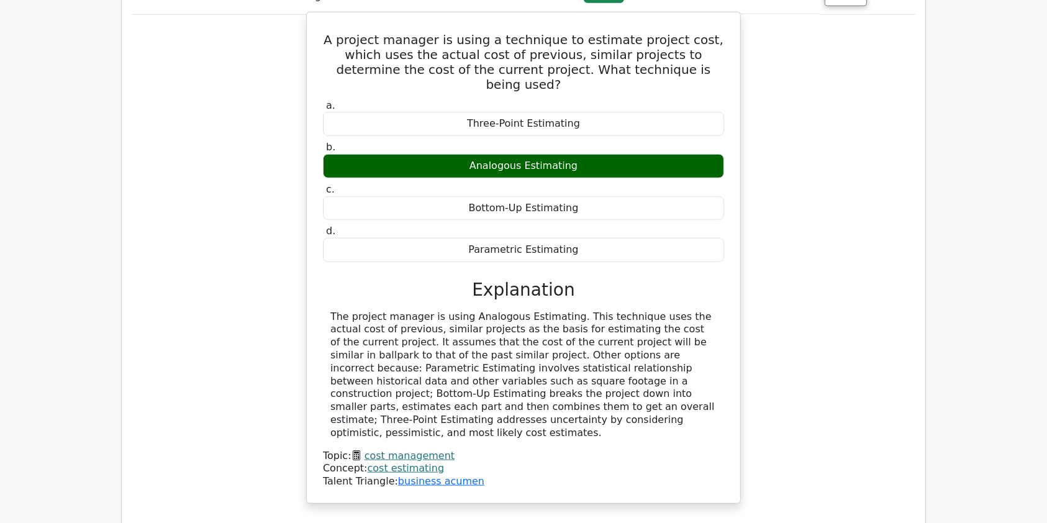
click at [423, 462] on link "cost estimating" at bounding box center [406, 468] width 77 height 12
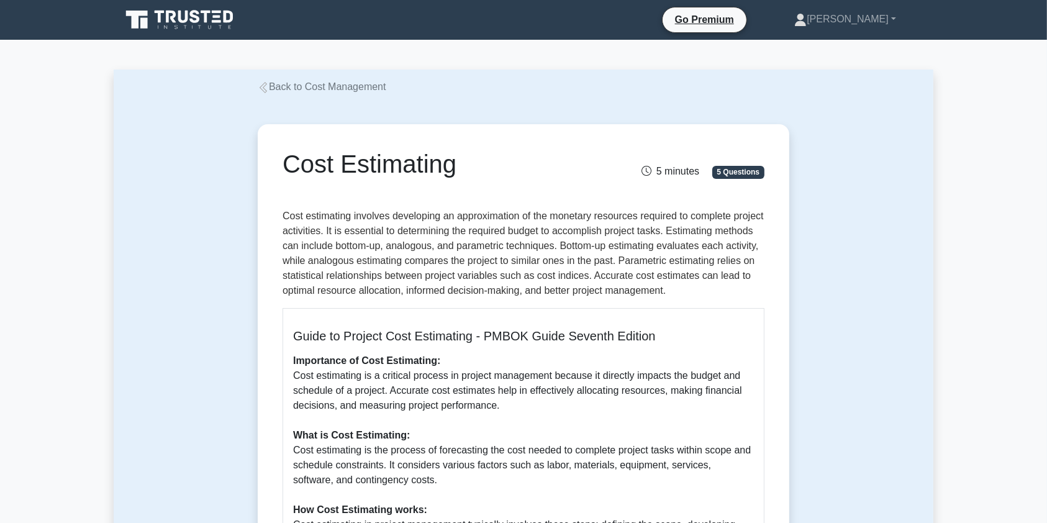
scroll to position [51, 0]
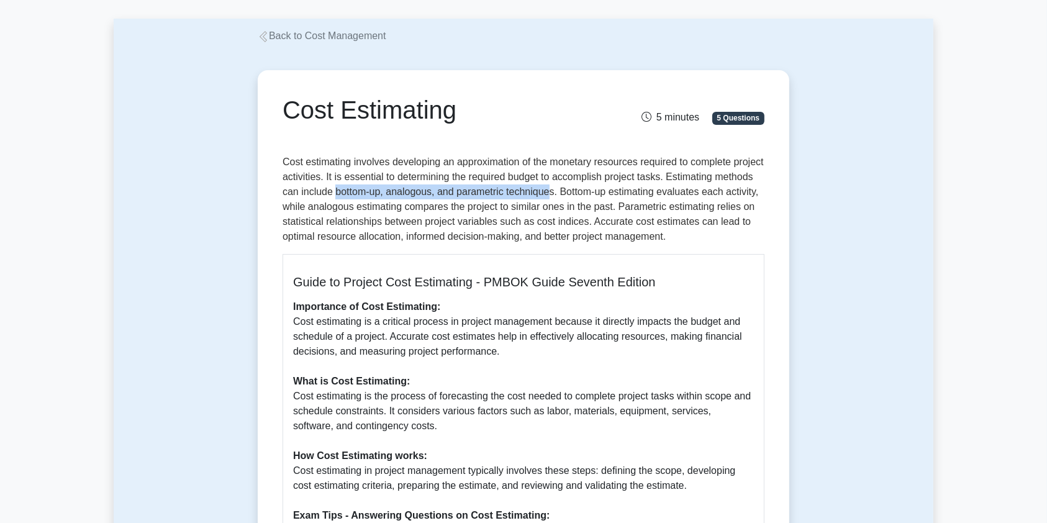
drag, startPoint x: 377, startPoint y: 190, endPoint x: 590, endPoint y: 188, distance: 213.0
click at [590, 188] on p "Cost estimating involves developing an approximation of the monetary resources …" at bounding box center [524, 199] width 482 height 89
click at [312, 212] on p "Cost estimating involves developing an approximation of the monetary resources …" at bounding box center [524, 199] width 482 height 89
click at [397, 211] on p "Cost estimating involves developing an approximation of the monetary resources …" at bounding box center [524, 199] width 482 height 89
click at [482, 210] on p "Cost estimating involves developing an approximation of the monetary resources …" at bounding box center [524, 199] width 482 height 89
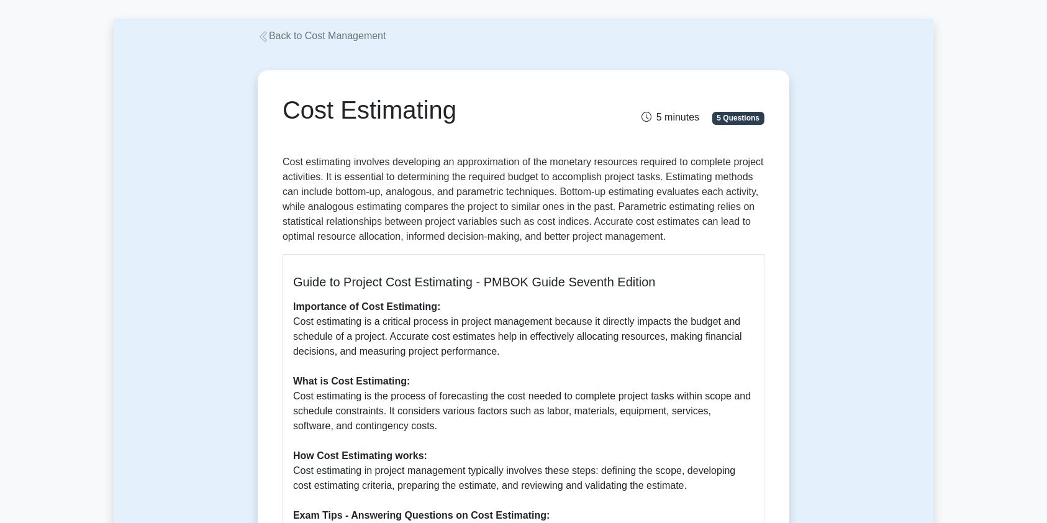
click at [554, 210] on p "Cost estimating involves developing an approximation of the monetary resources …" at bounding box center [524, 199] width 482 height 89
click at [612, 209] on p "Cost estimating involves developing an approximation of the monetary resources …" at bounding box center [524, 199] width 482 height 89
drag, startPoint x: 325, startPoint y: 219, endPoint x: 514, endPoint y: 219, distance: 188.8
click at [514, 219] on p "Cost estimating involves developing an approximation of the monetary resources …" at bounding box center [524, 199] width 482 height 89
click at [423, 241] on p "Cost estimating involves developing an approximation of the monetary resources …" at bounding box center [524, 199] width 482 height 89
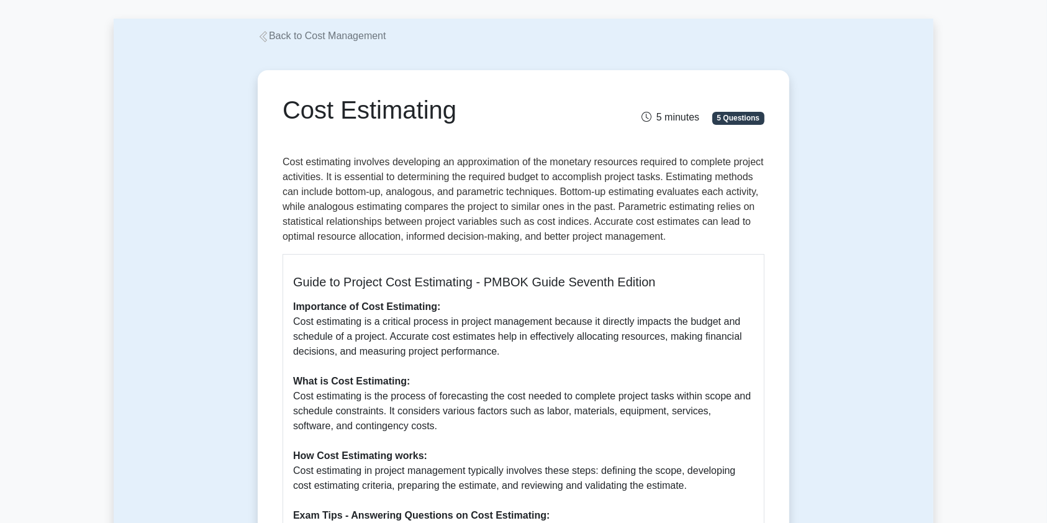
click at [463, 325] on p "Importance of Cost Estimating: Cost estimating is a critical process in project…" at bounding box center [523, 455] width 461 height 313
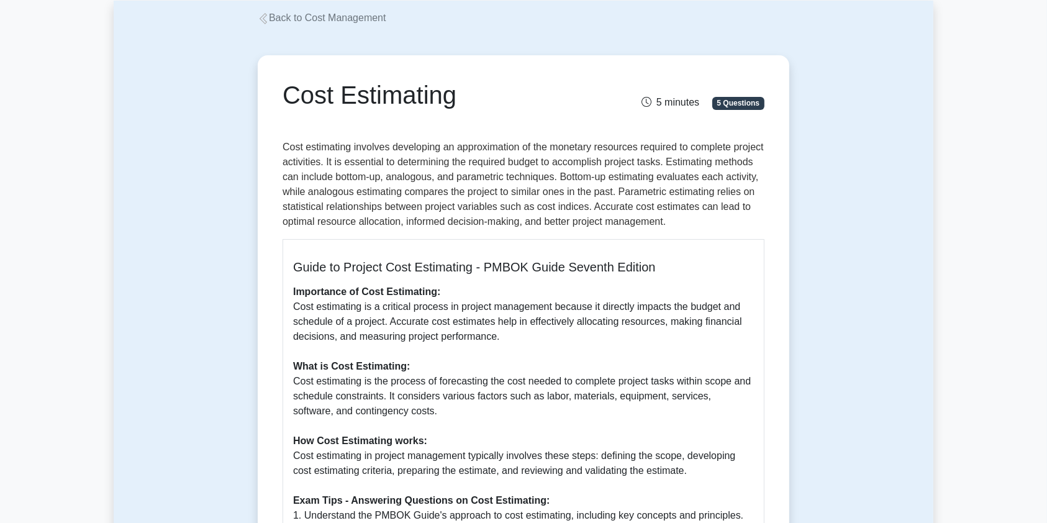
scroll to position [60, 0]
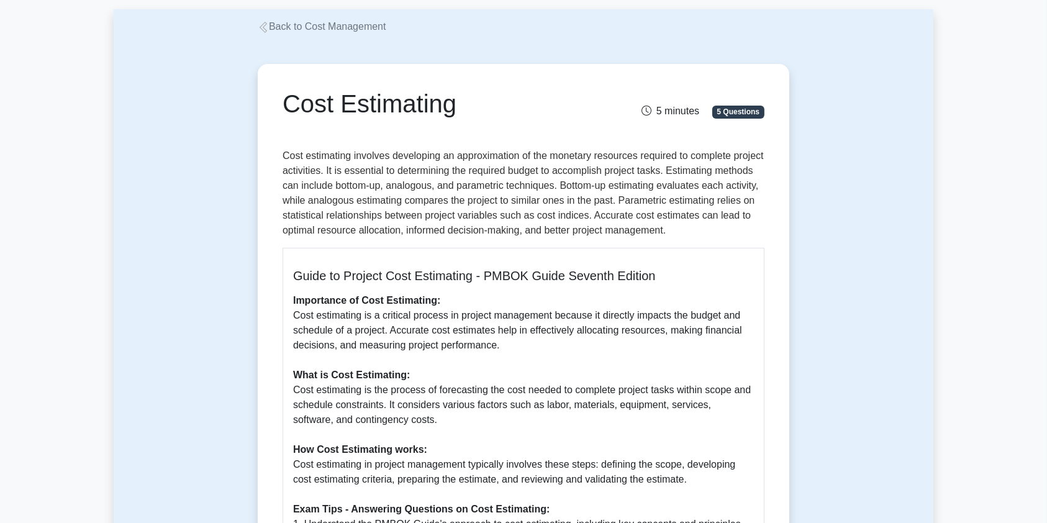
click at [351, 21] on link "Back to Cost Management" at bounding box center [322, 26] width 129 height 11
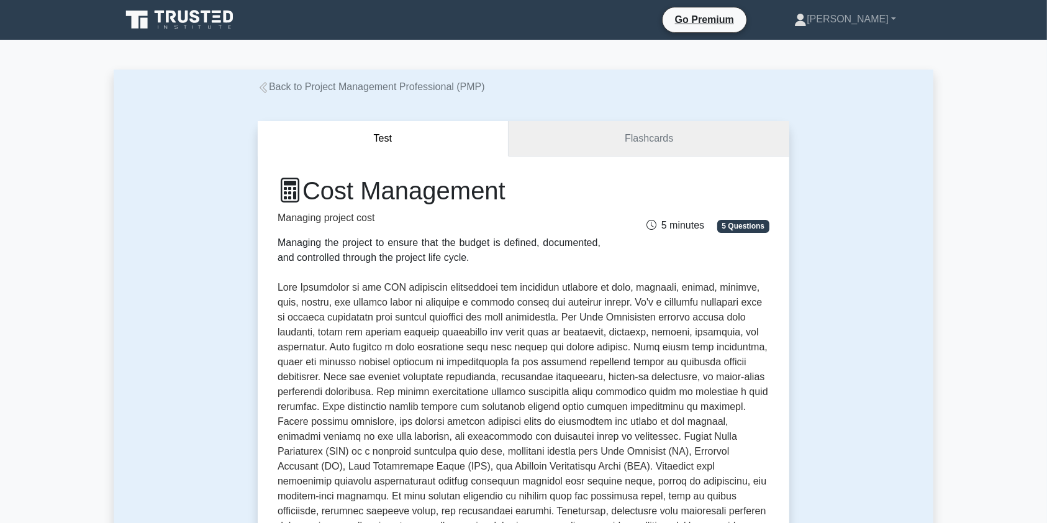
click at [661, 147] on link "Flashcards" at bounding box center [649, 138] width 281 height 35
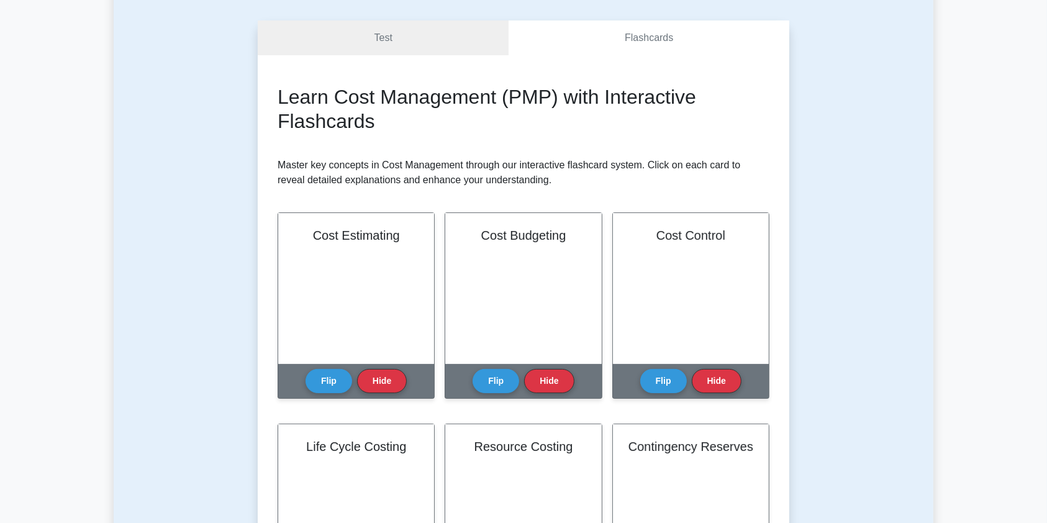
scroll to position [94, 0]
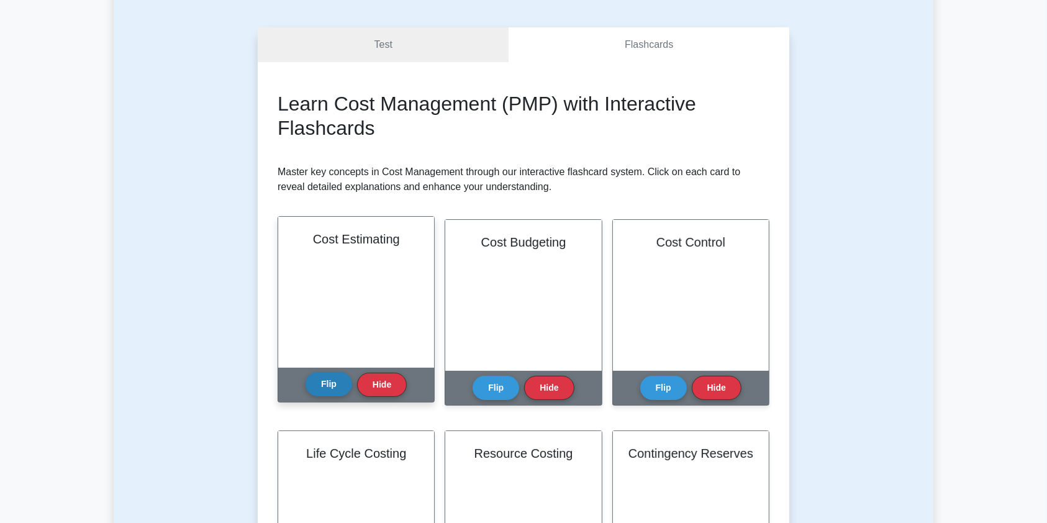
click at [326, 393] on button "Flip" at bounding box center [329, 384] width 47 height 24
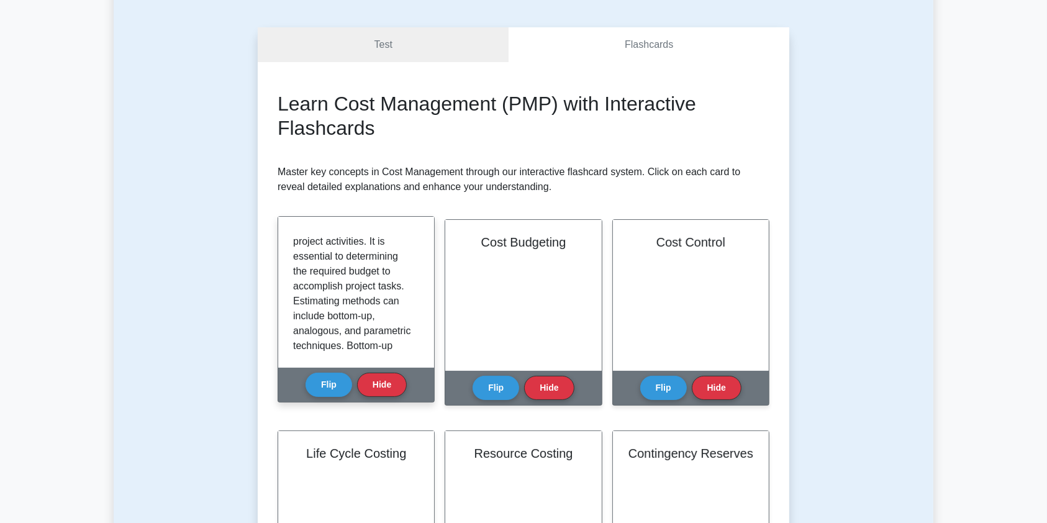
scroll to position [320, 0]
click at [381, 385] on button "Hide" at bounding box center [382, 384] width 50 height 24
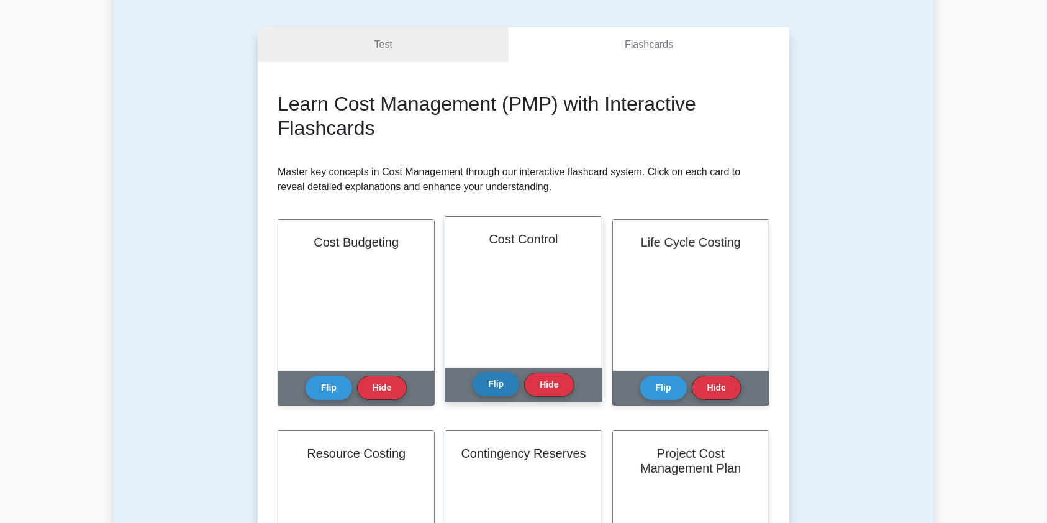
click at [498, 381] on button "Flip" at bounding box center [496, 384] width 47 height 24
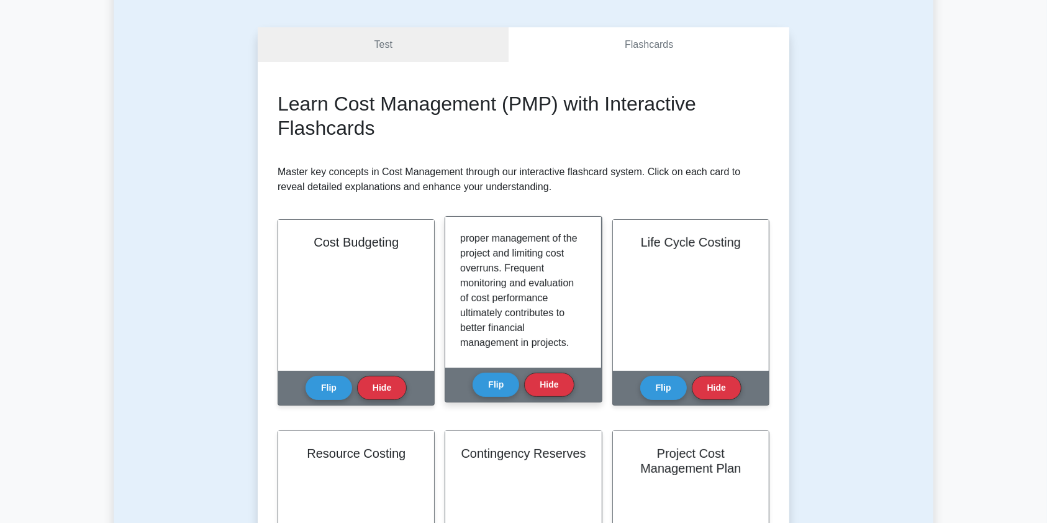
scroll to position [276, 0]
click at [489, 380] on button "Flip" at bounding box center [496, 384] width 47 height 24
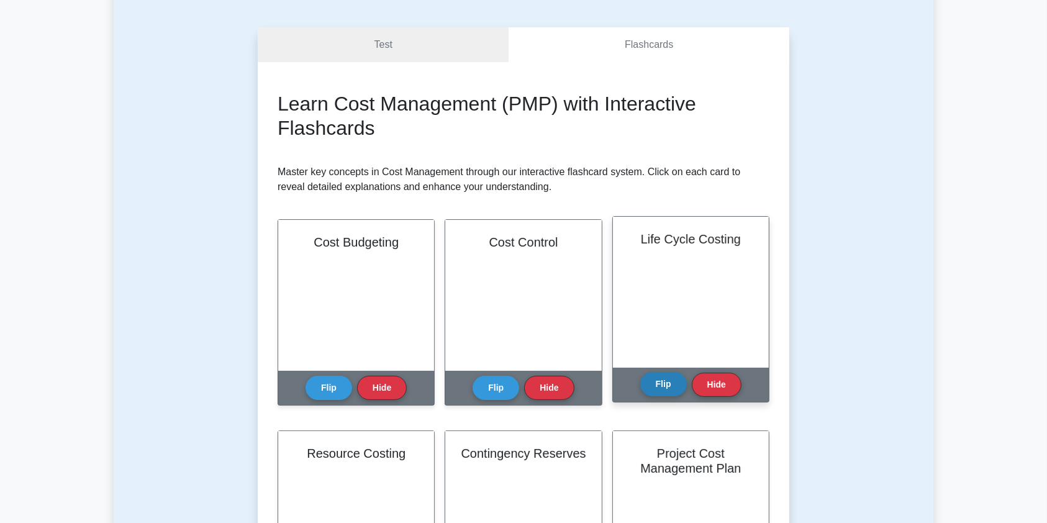
click at [662, 390] on button "Flip" at bounding box center [663, 384] width 47 height 24
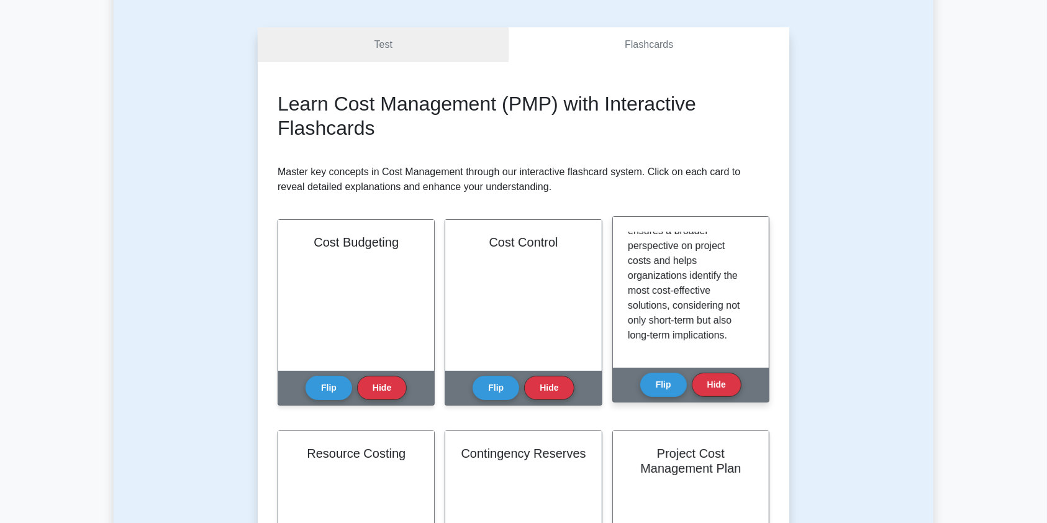
scroll to position [291, 0]
click at [664, 379] on button "Flip" at bounding box center [663, 384] width 47 height 24
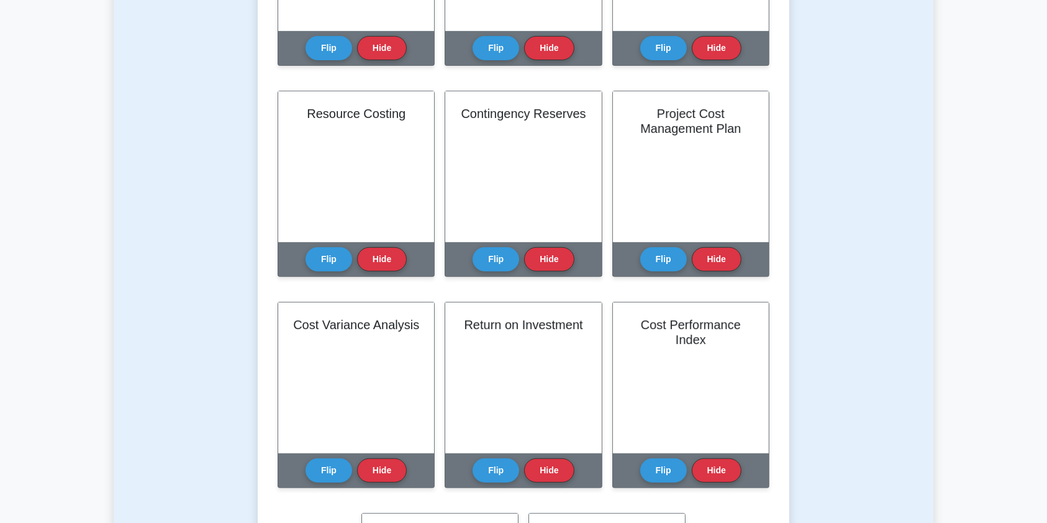
scroll to position [442, 0]
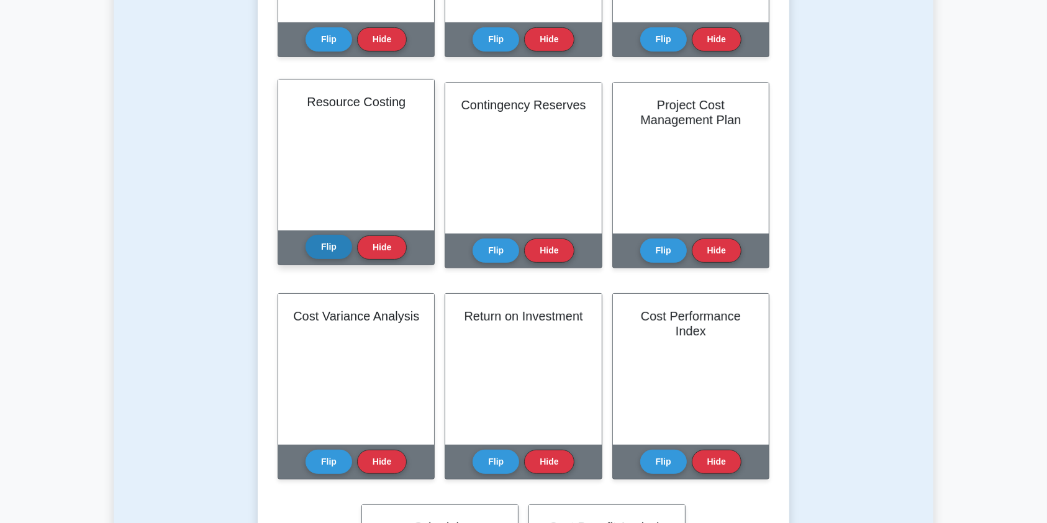
click at [324, 248] on button "Flip" at bounding box center [329, 247] width 47 height 24
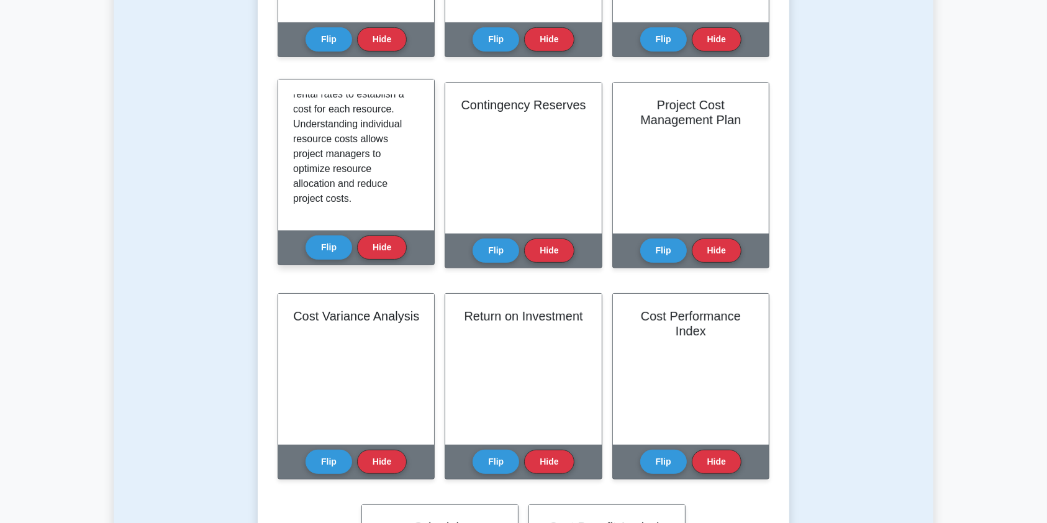
scroll to position [0, 0]
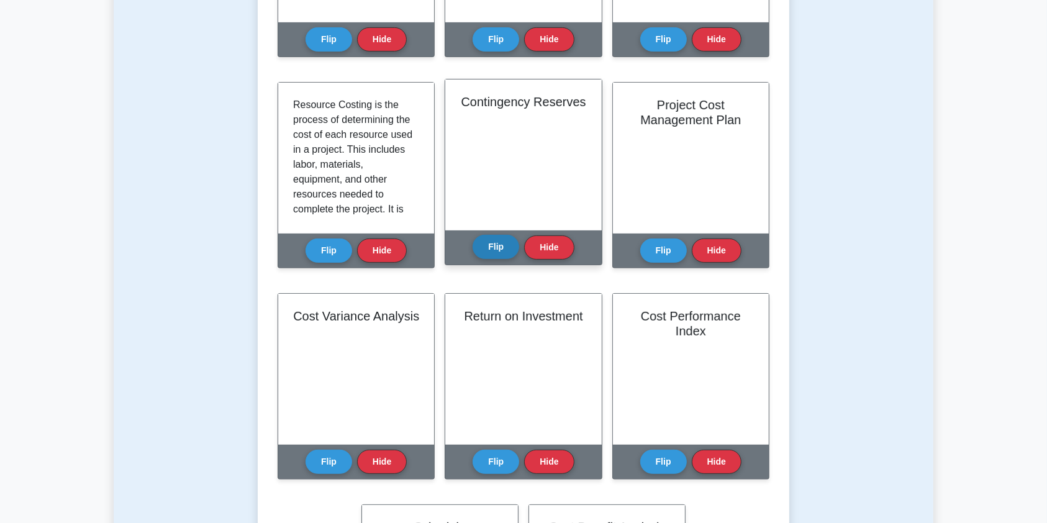
click at [495, 242] on button "Flip" at bounding box center [496, 247] width 47 height 24
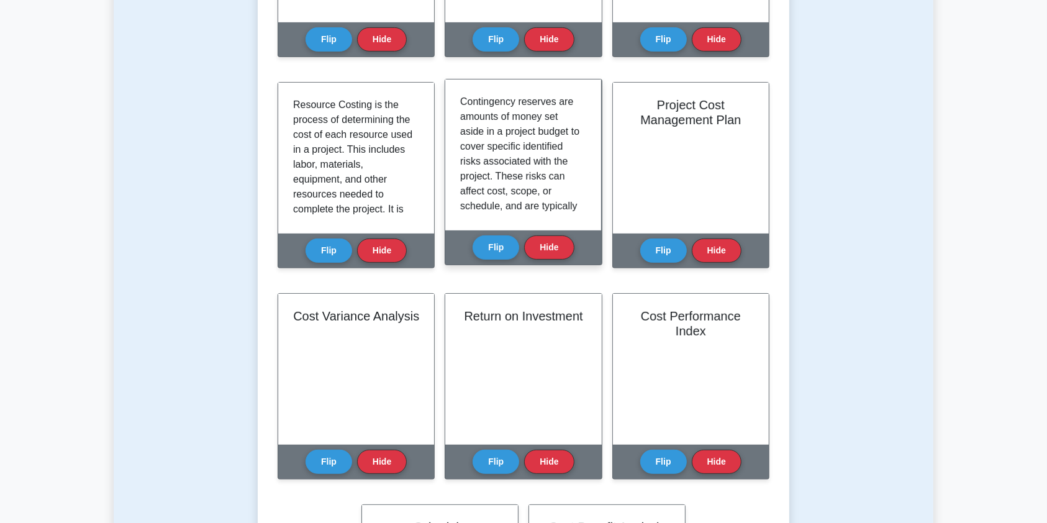
click at [589, 122] on div "Contingency reserves are amounts of money set aside in a project budget to cove…" at bounding box center [523, 154] width 156 height 151
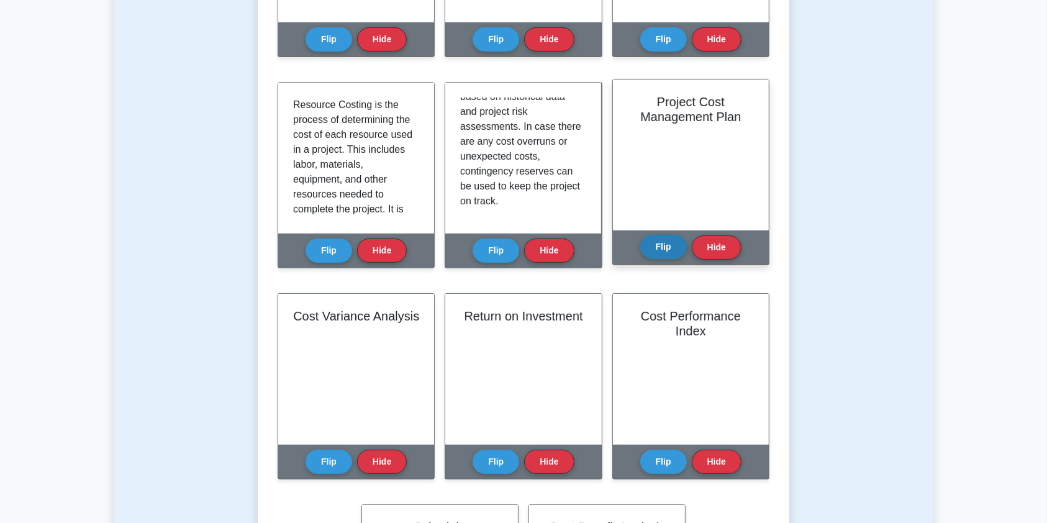
click at [656, 249] on button "Flip" at bounding box center [663, 247] width 47 height 24
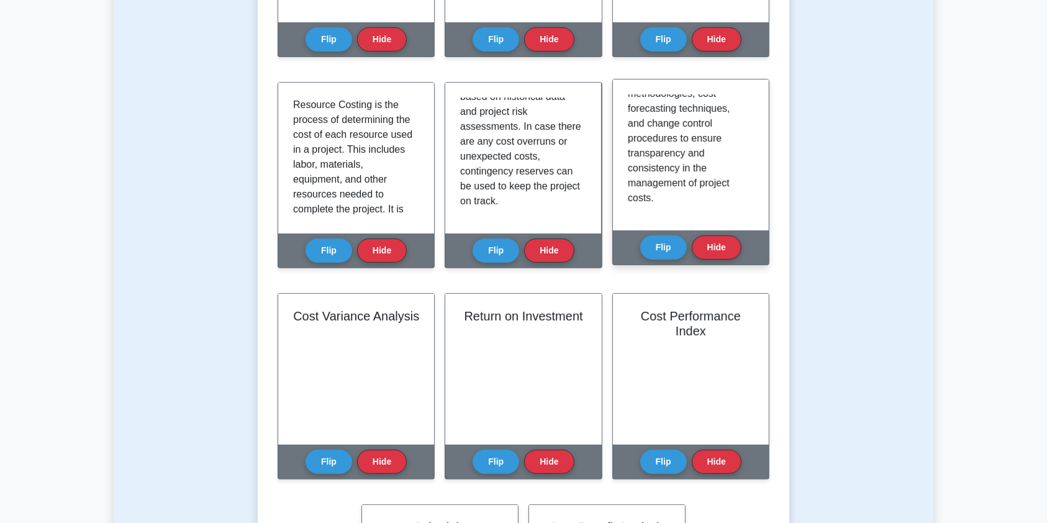
scroll to position [350, 0]
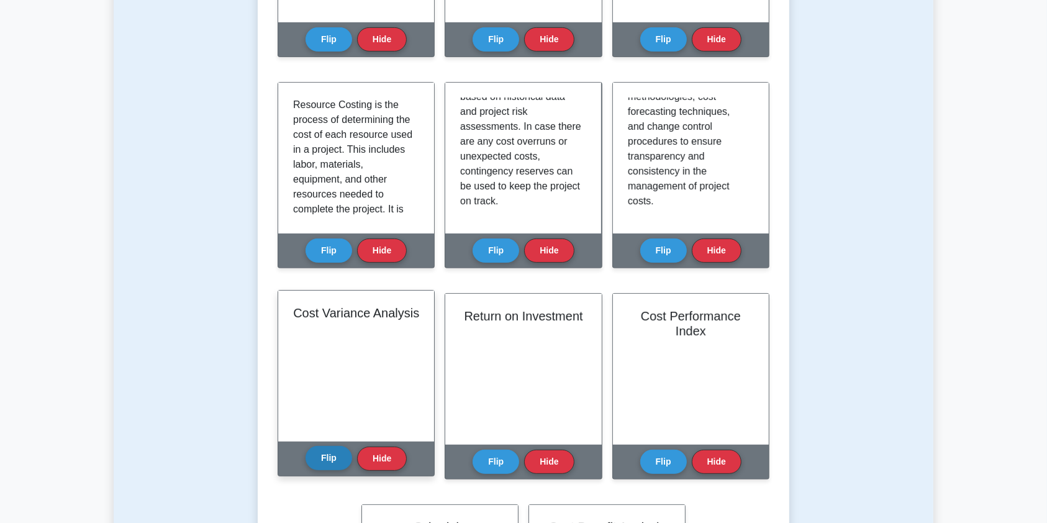
click at [330, 459] on button "Flip" at bounding box center [329, 458] width 47 height 24
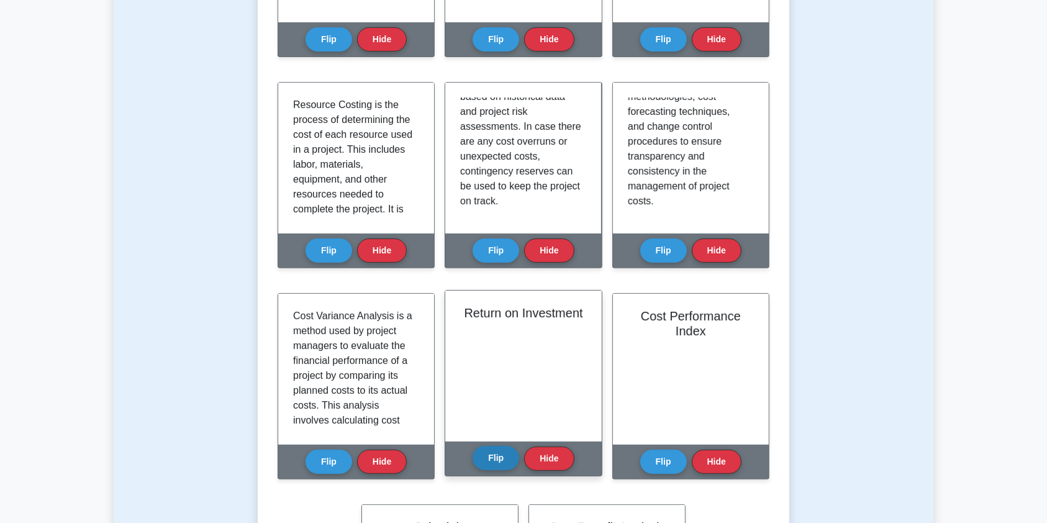
click at [492, 457] on button "Flip" at bounding box center [496, 458] width 47 height 24
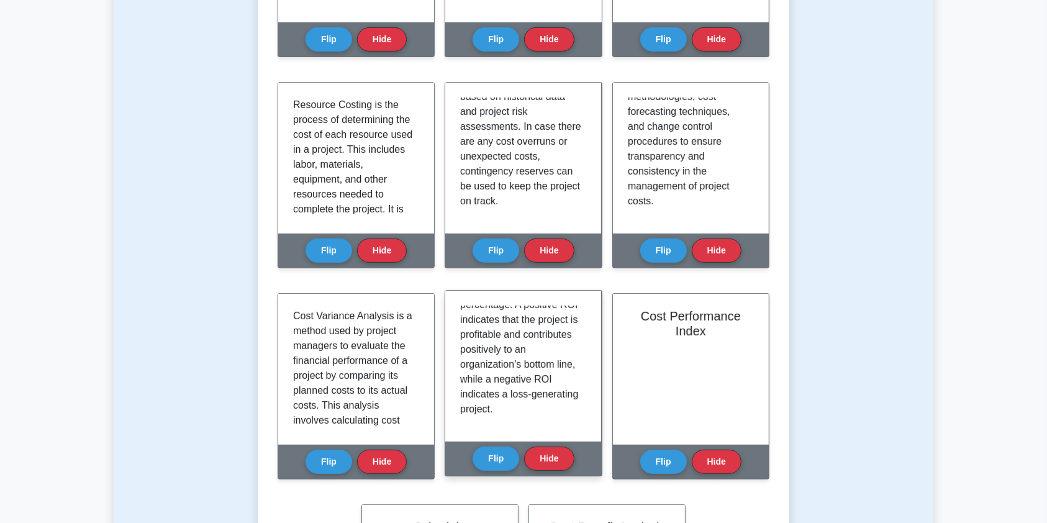
scroll to position [306, 0]
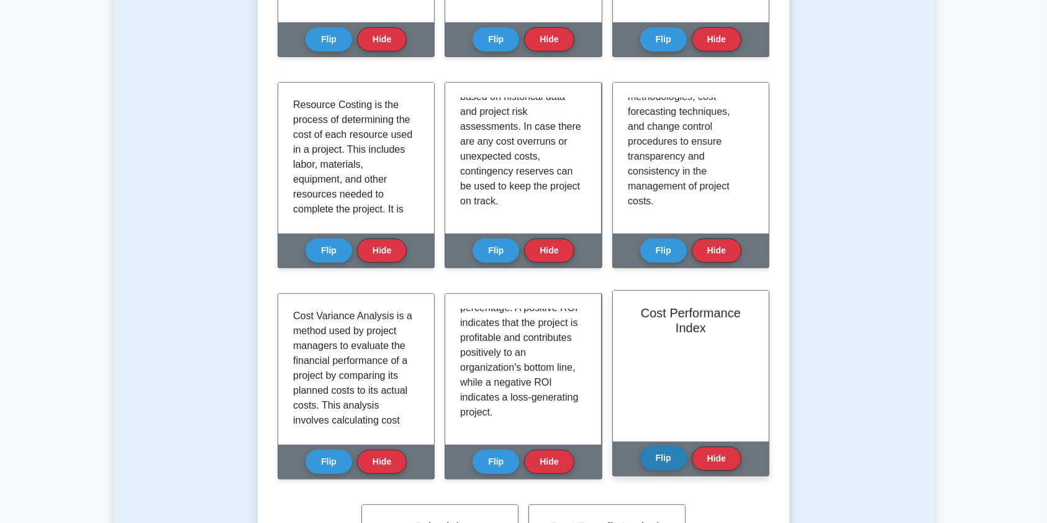
click at [666, 459] on button "Flip" at bounding box center [663, 458] width 47 height 24
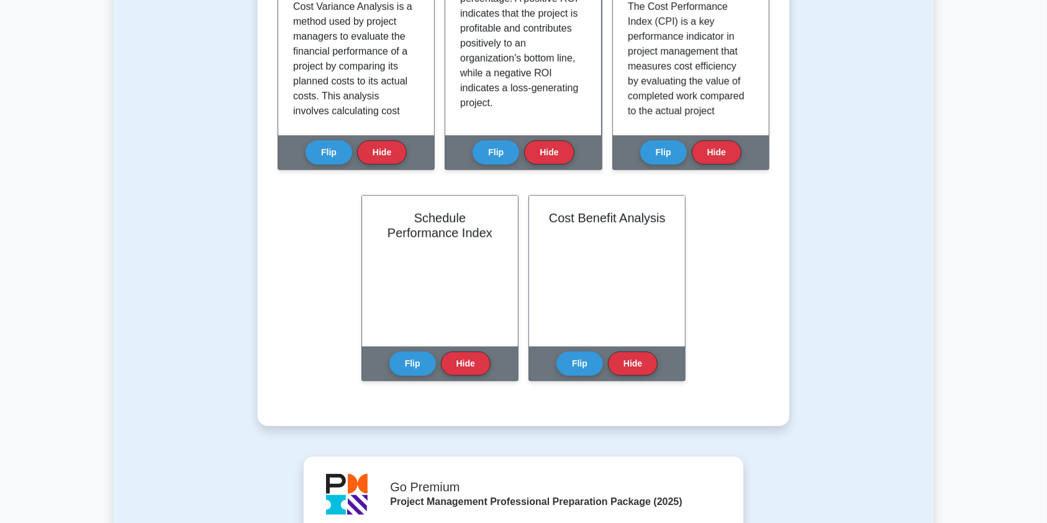
scroll to position [763, 0]
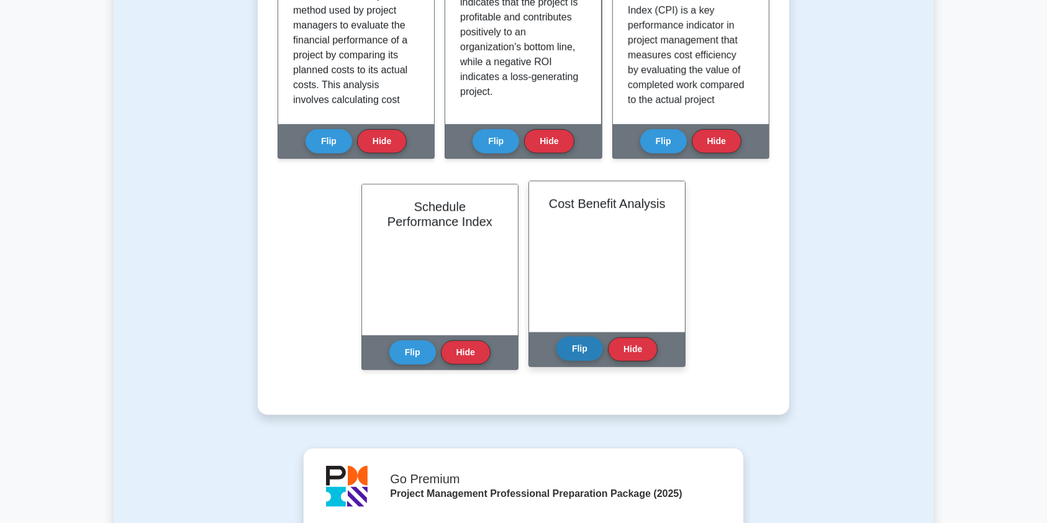
click at [590, 350] on button "Flip" at bounding box center [579, 349] width 47 height 24
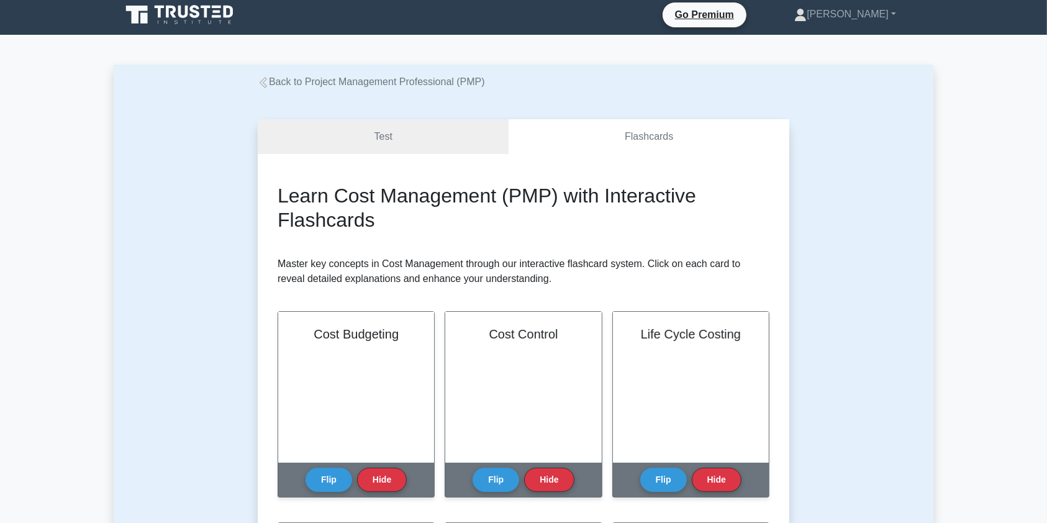
scroll to position [0, 0]
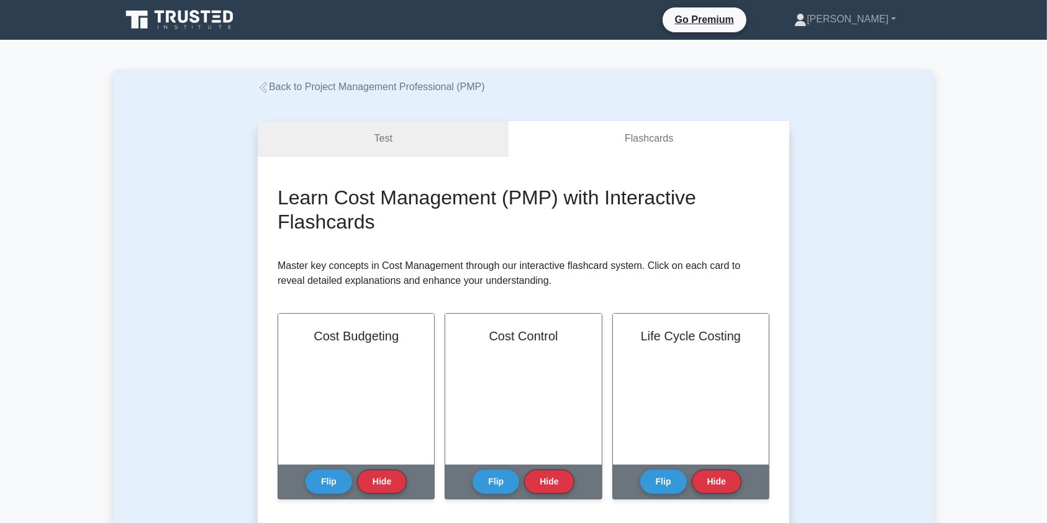
click at [418, 142] on link "Test" at bounding box center [383, 138] width 251 height 35
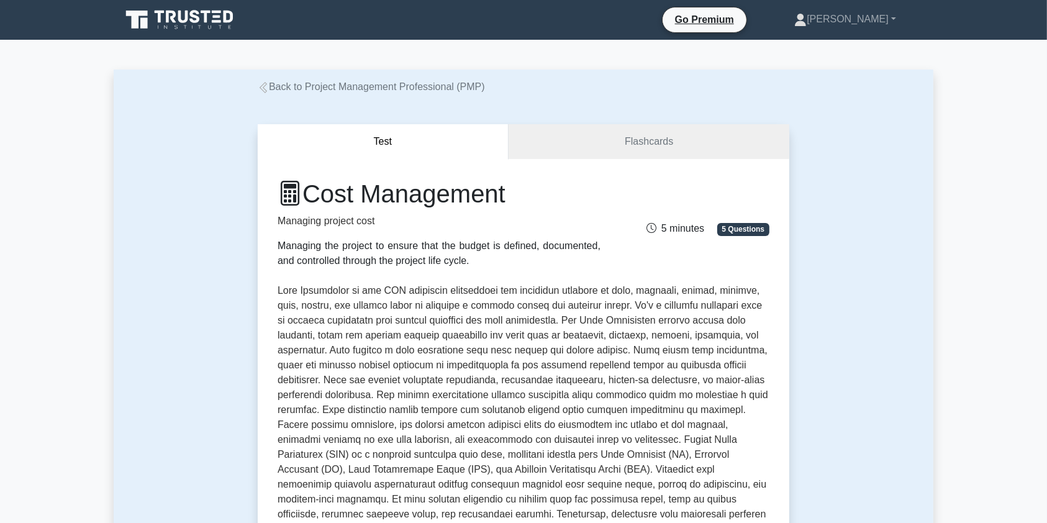
click at [382, 84] on link "Back to Project Management Professional (PMP)" at bounding box center [371, 86] width 227 height 11
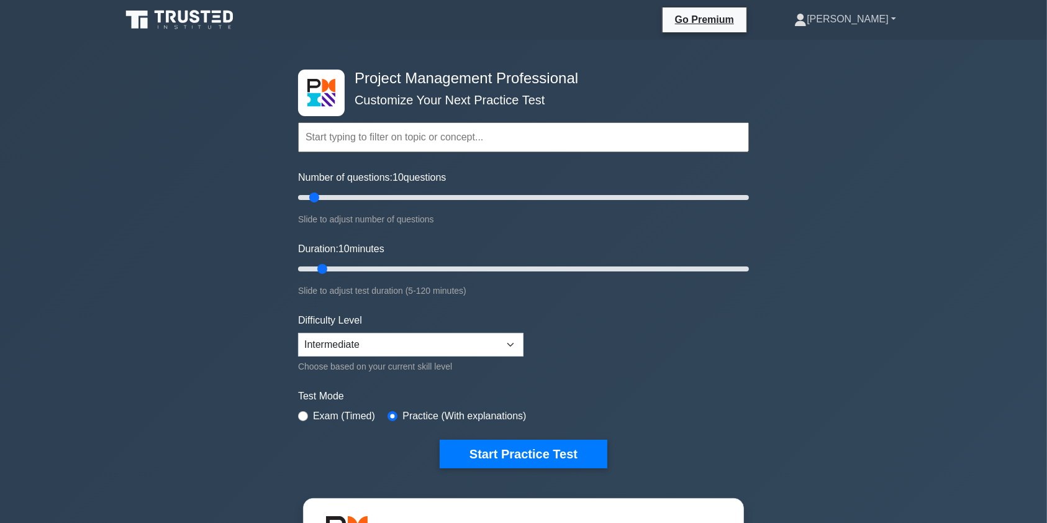
click at [872, 15] on link "[PERSON_NAME]" at bounding box center [844, 19] width 161 height 25
click at [825, 40] on link "Profile" at bounding box center [814, 48] width 98 height 20
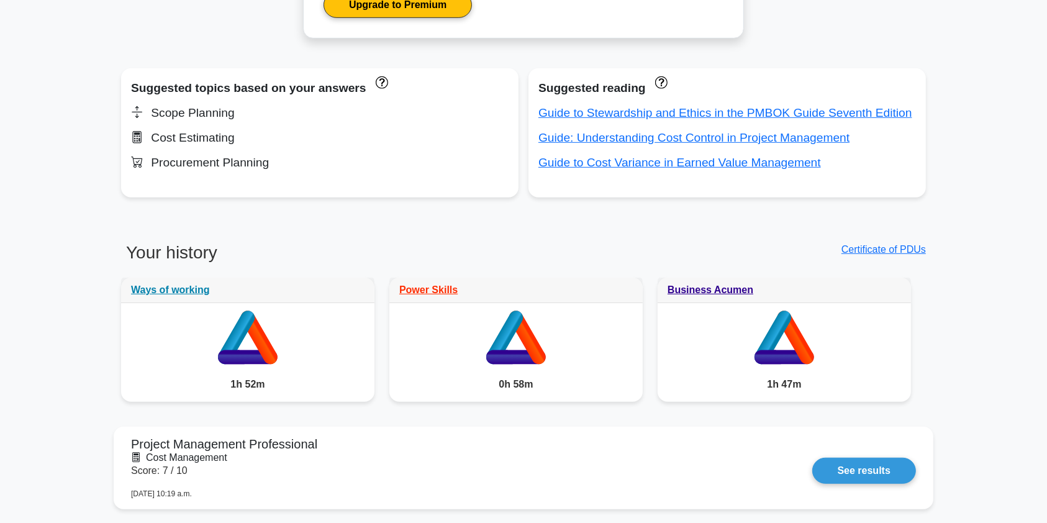
scroll to position [813, 0]
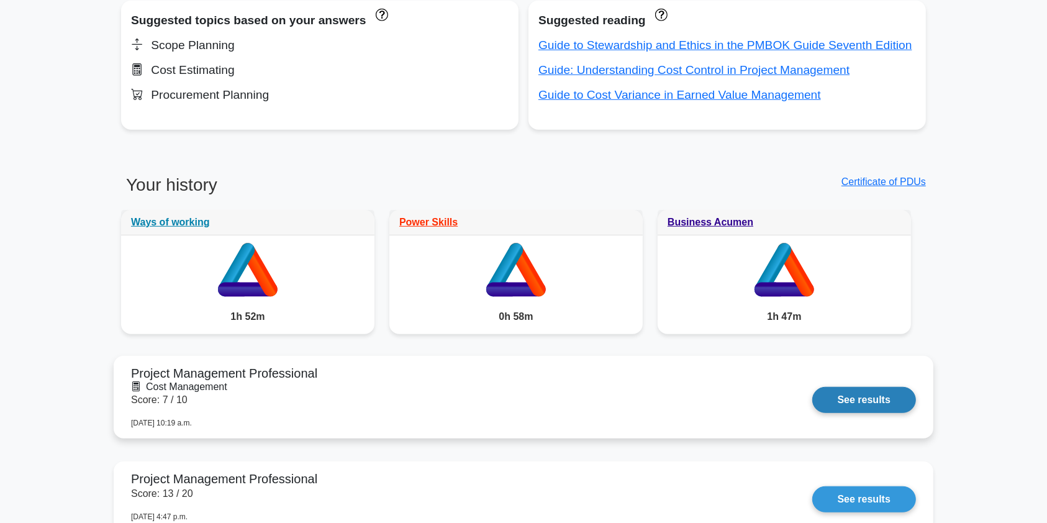
click at [812, 387] on link "See results" at bounding box center [864, 400] width 104 height 26
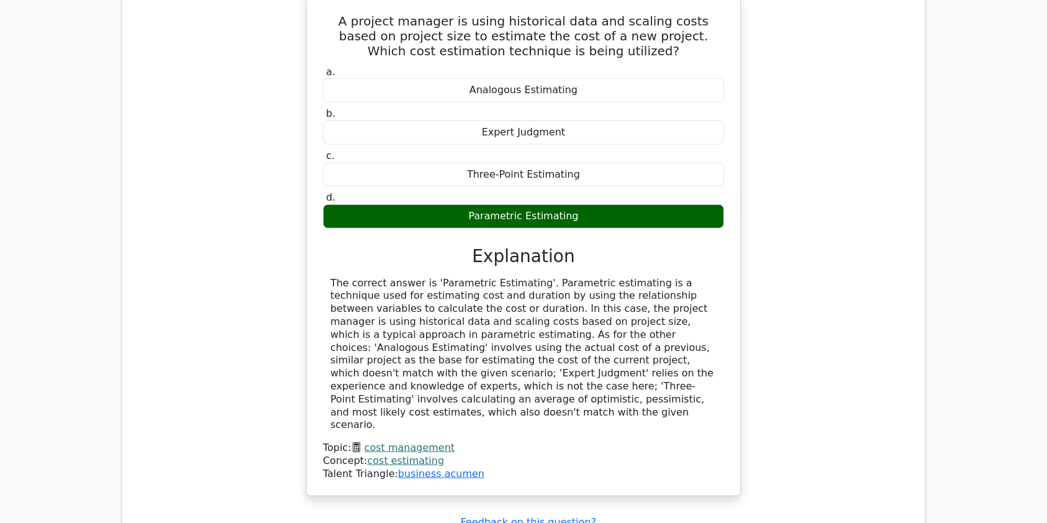
scroll to position [1049, 0]
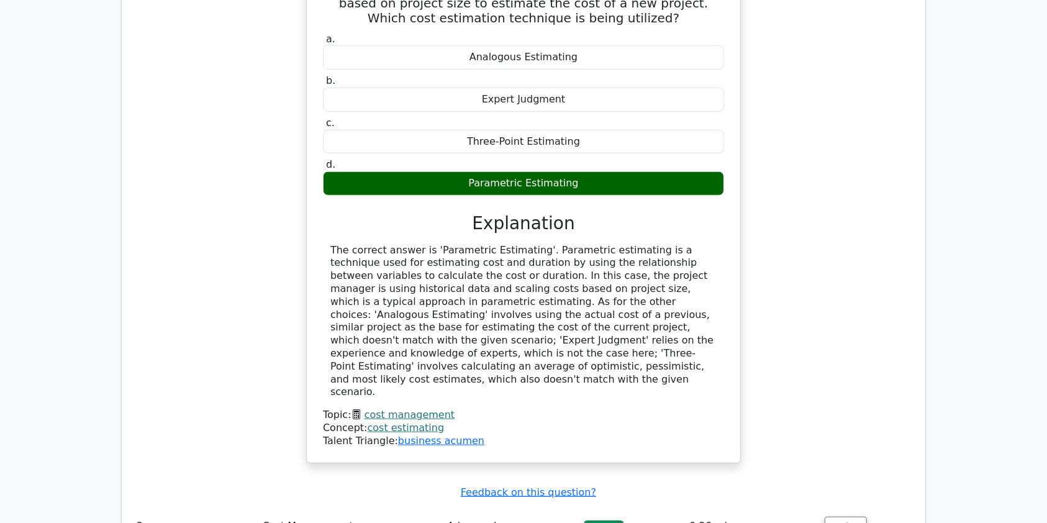
click at [382, 422] on link "cost estimating" at bounding box center [406, 428] width 77 height 12
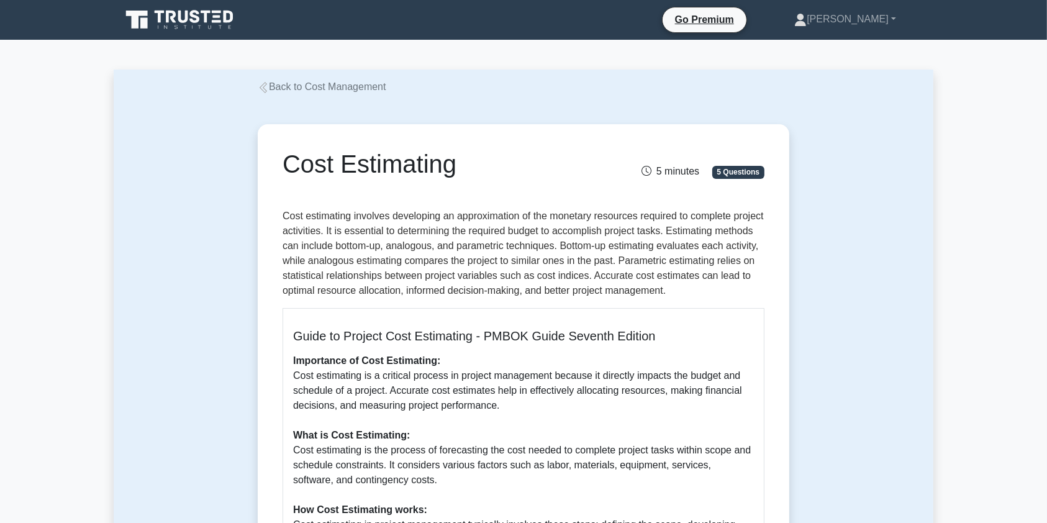
click at [276, 86] on link "Back to Cost Management" at bounding box center [322, 86] width 129 height 11
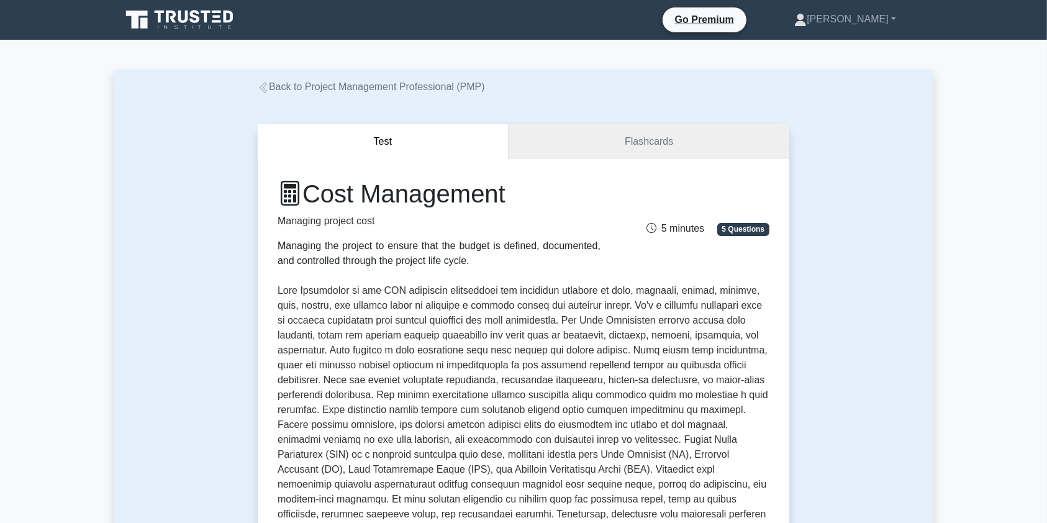
click at [266, 87] on icon at bounding box center [263, 87] width 11 height 11
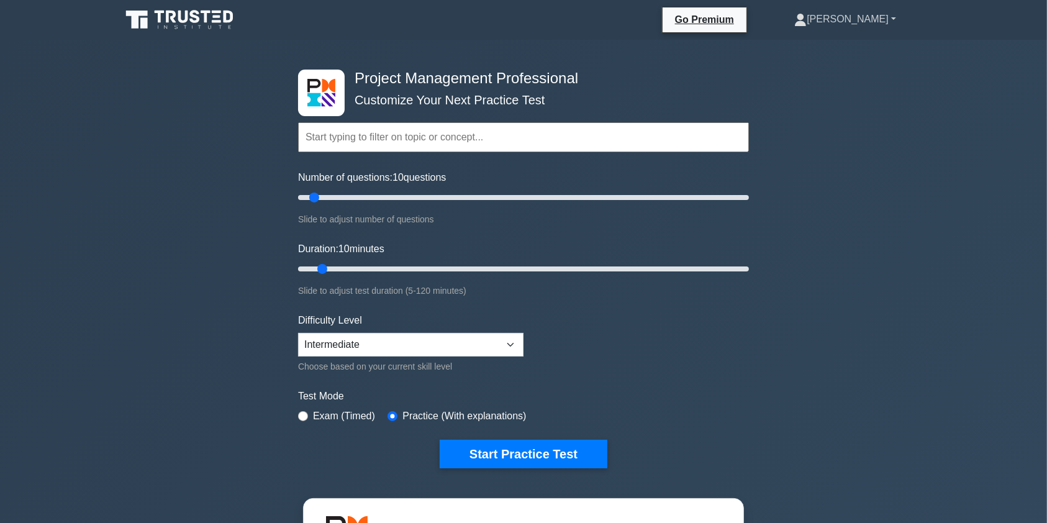
click at [856, 17] on link "[PERSON_NAME]" at bounding box center [844, 19] width 161 height 25
click at [843, 45] on link "Profile" at bounding box center [814, 48] width 98 height 20
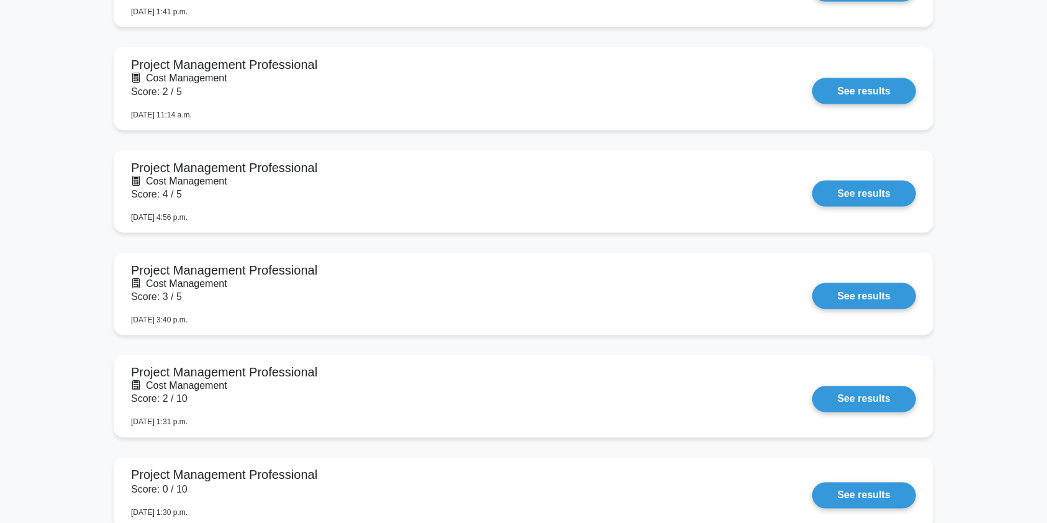
scroll to position [2019, 0]
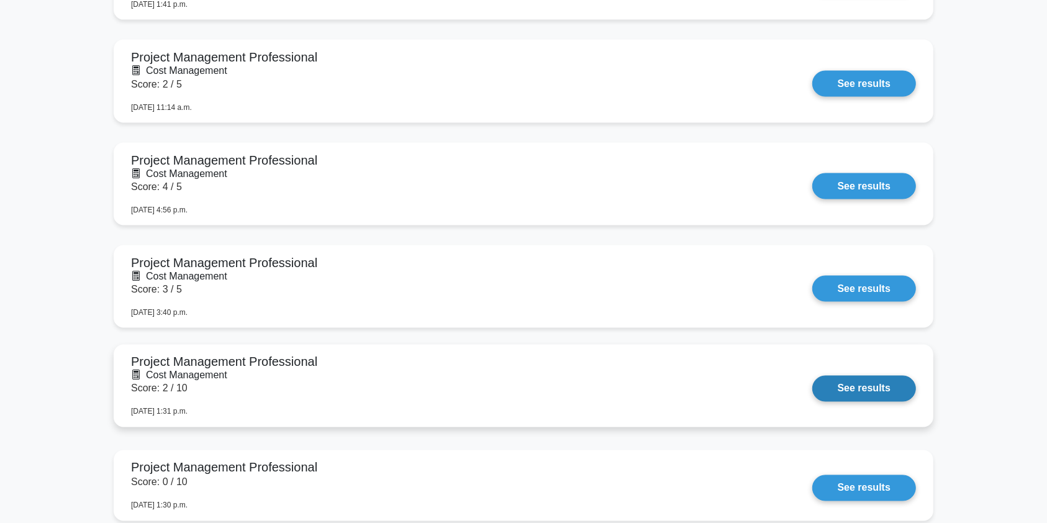
click at [812, 376] on link "See results" at bounding box center [864, 389] width 104 height 26
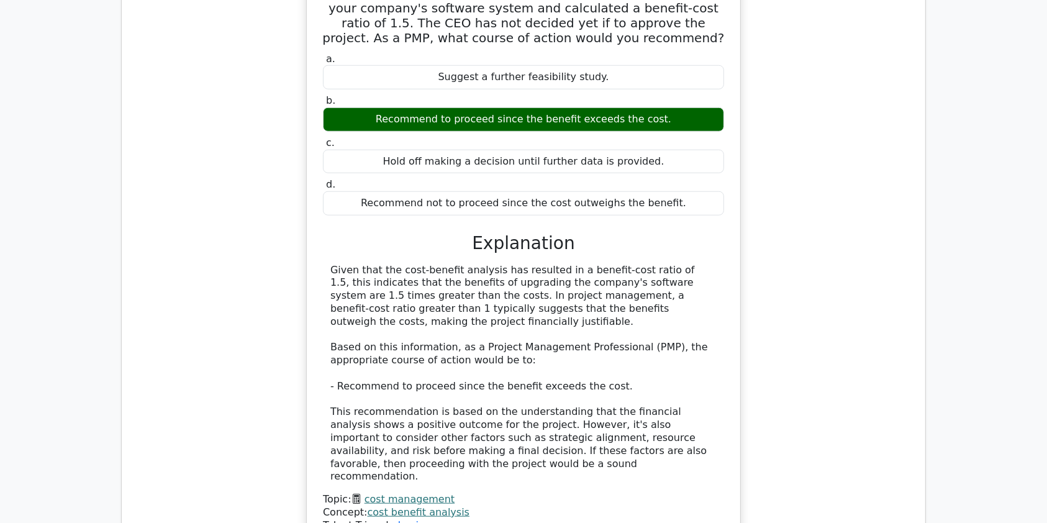
scroll to position [1140, 0]
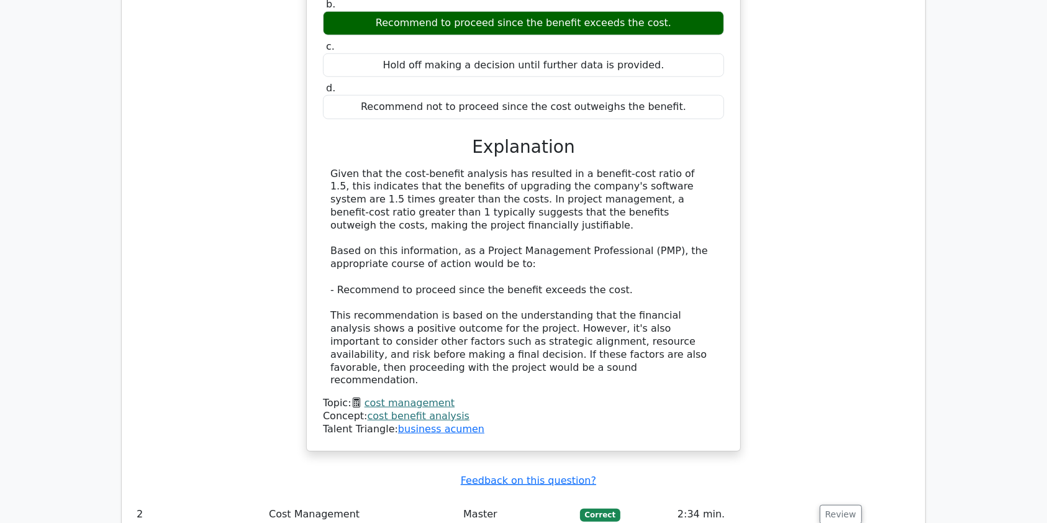
click at [372, 410] on link "cost benefit analysis" at bounding box center [419, 416] width 102 height 12
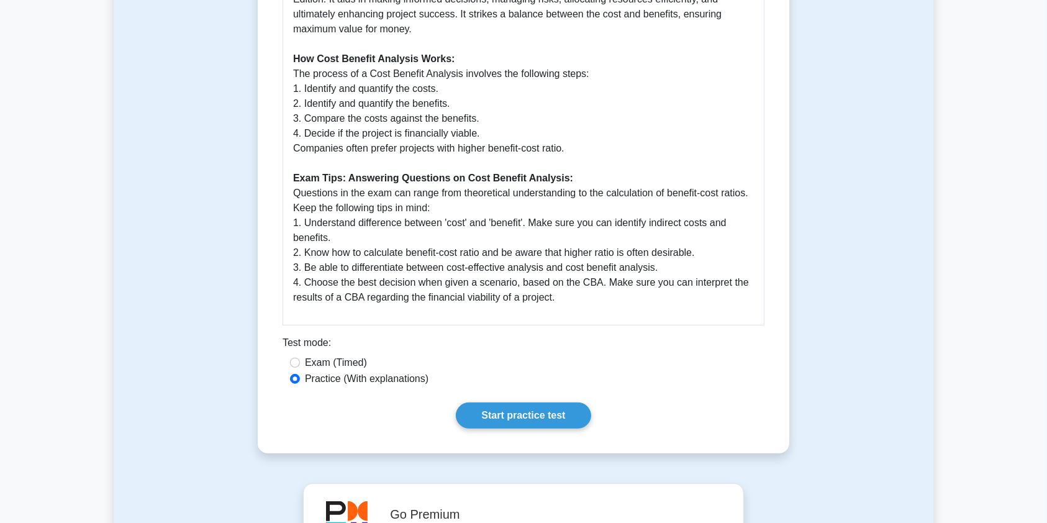
scroll to position [482, 0]
click at [0, 275] on main "Back to Cost Management Cost Benefit Analysis 5 minutes 5 Questions Cost Benefi…" at bounding box center [523, 254] width 1047 height 1393
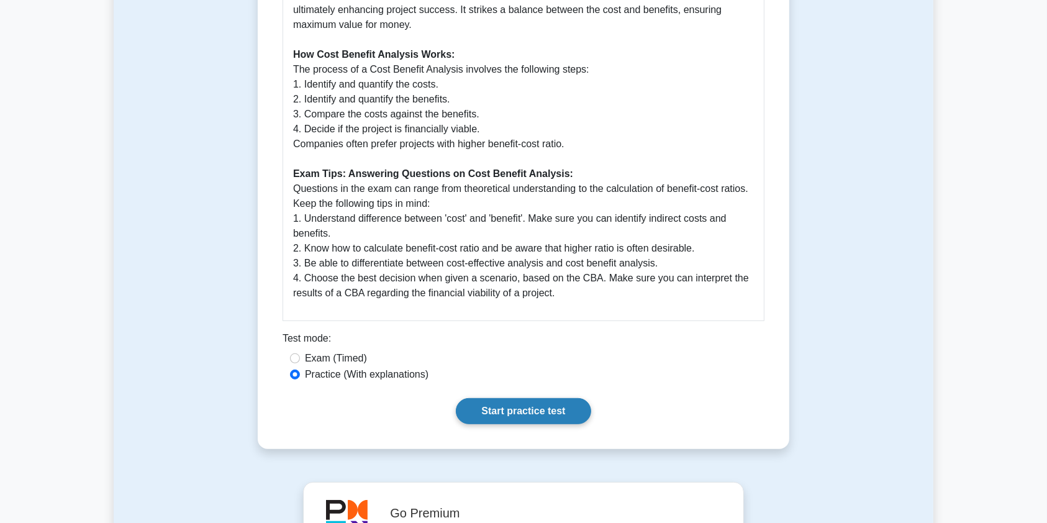
click at [576, 414] on link "Start practice test" at bounding box center [523, 411] width 135 height 26
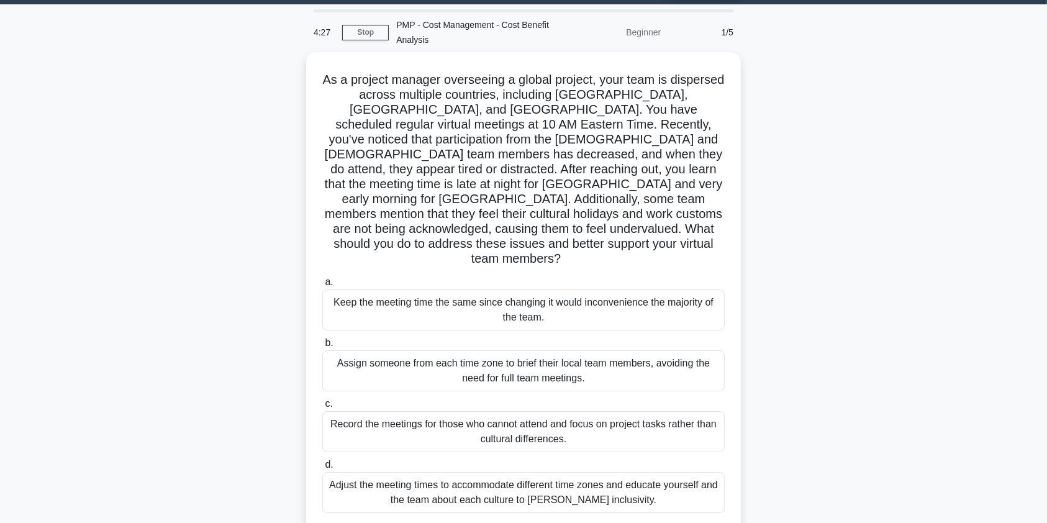
scroll to position [68, 0]
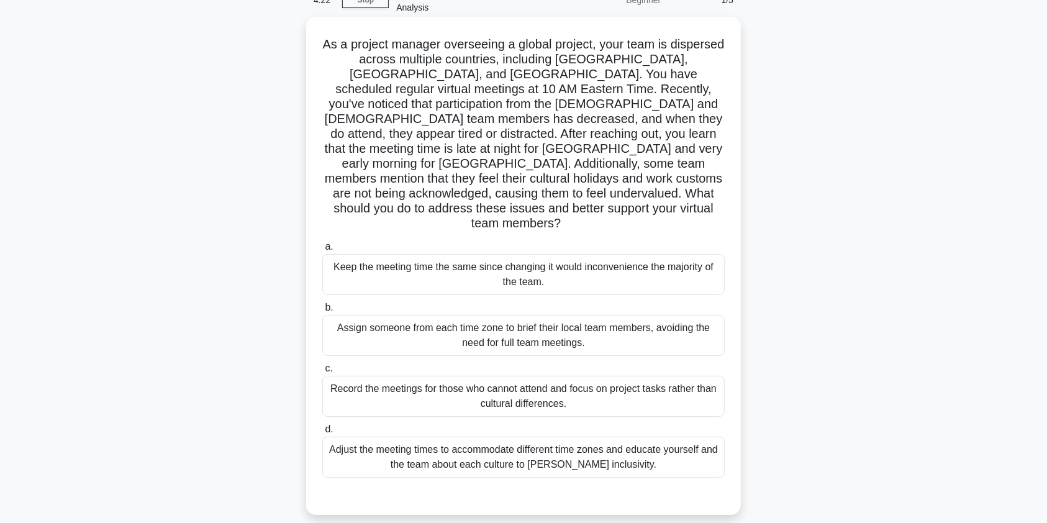
click at [582, 437] on div "Adjust the meeting times to accommodate different time zones and educate yourse…" at bounding box center [523, 457] width 402 height 41
click at [322, 433] on input "d. Adjust the meeting times to accommodate different time zones and educate you…" at bounding box center [322, 429] width 0 height 8
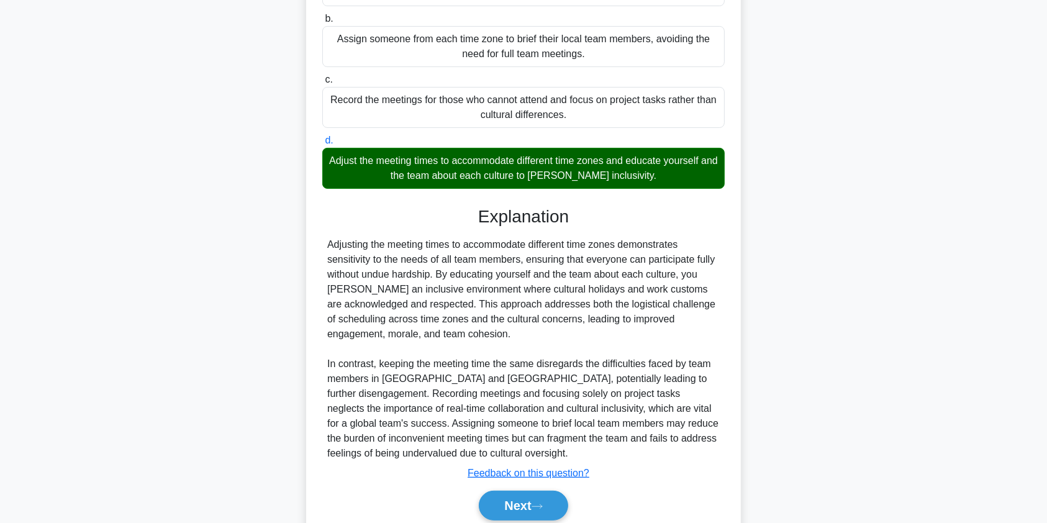
scroll to position [377, 0]
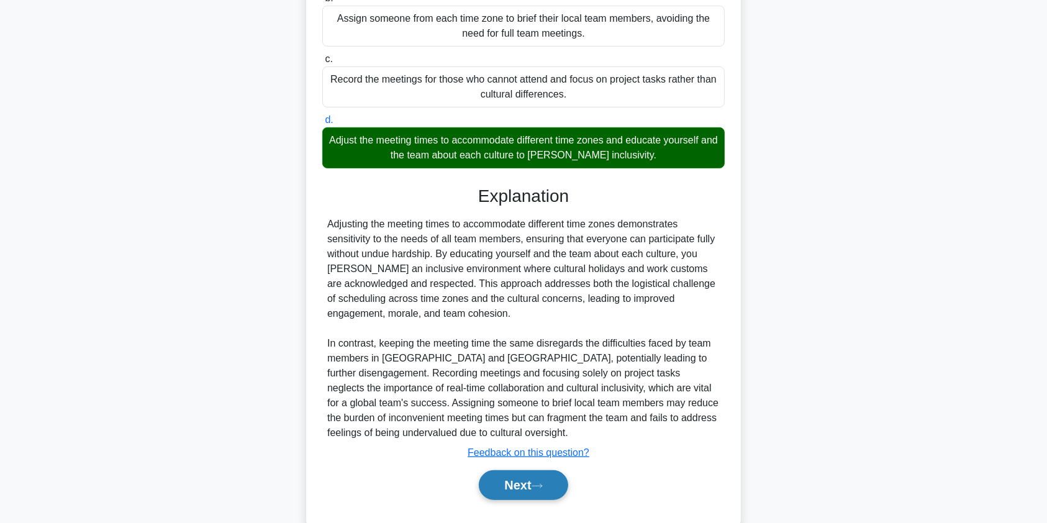
click at [526, 470] on button "Next" at bounding box center [523, 485] width 89 height 30
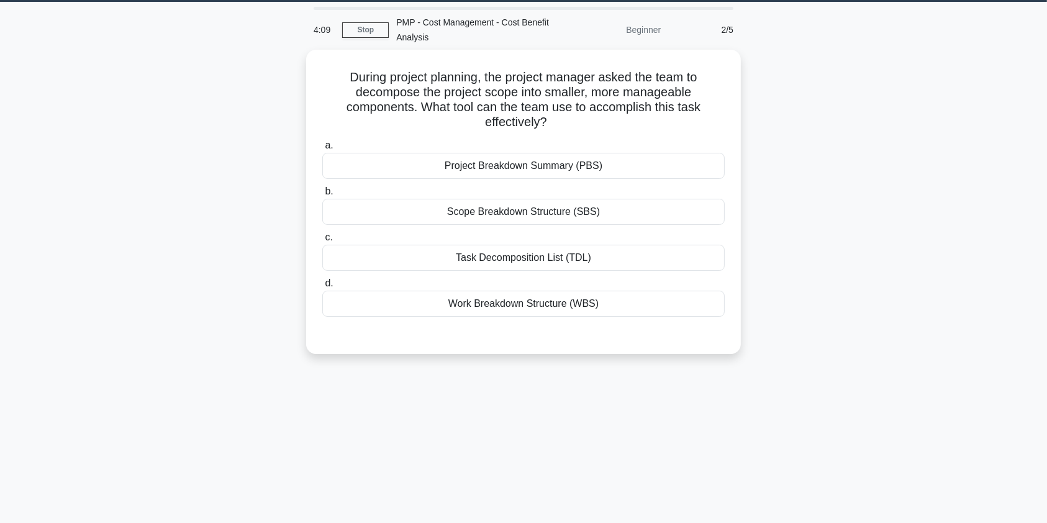
scroll to position [1, 0]
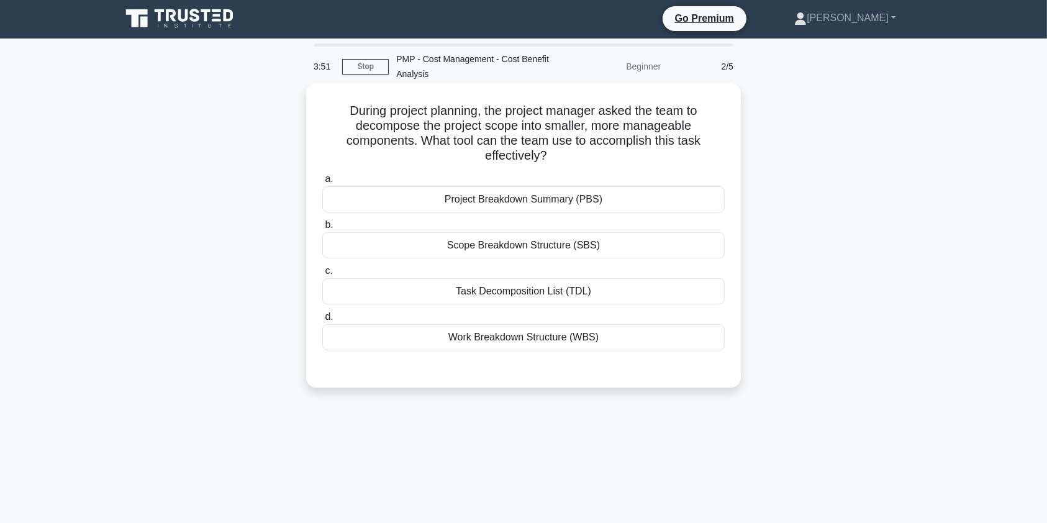
click at [502, 341] on div "Work Breakdown Structure (WBS)" at bounding box center [523, 337] width 402 height 26
click at [322, 321] on input "d. Work Breakdown Structure (WBS)" at bounding box center [322, 317] width 0 height 8
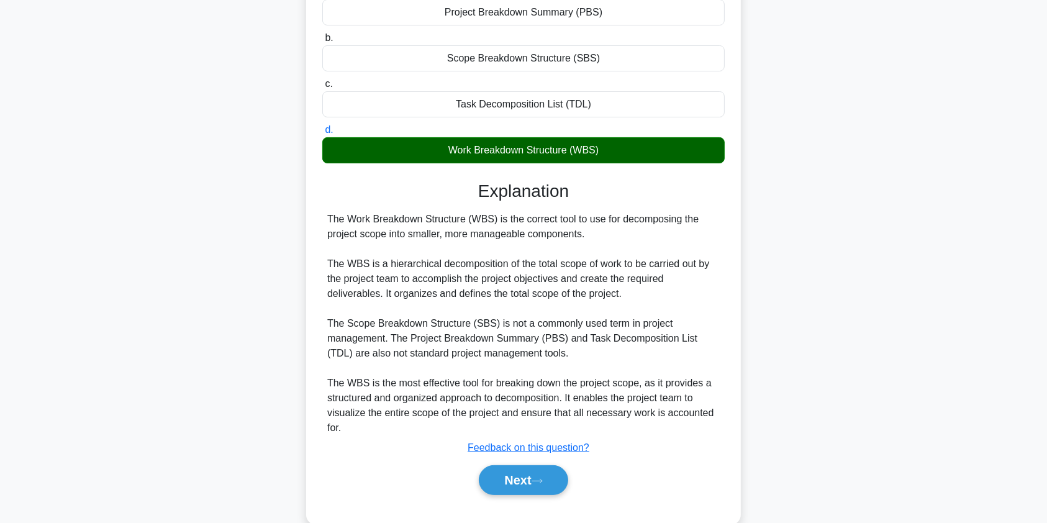
scroll to position [194, 0]
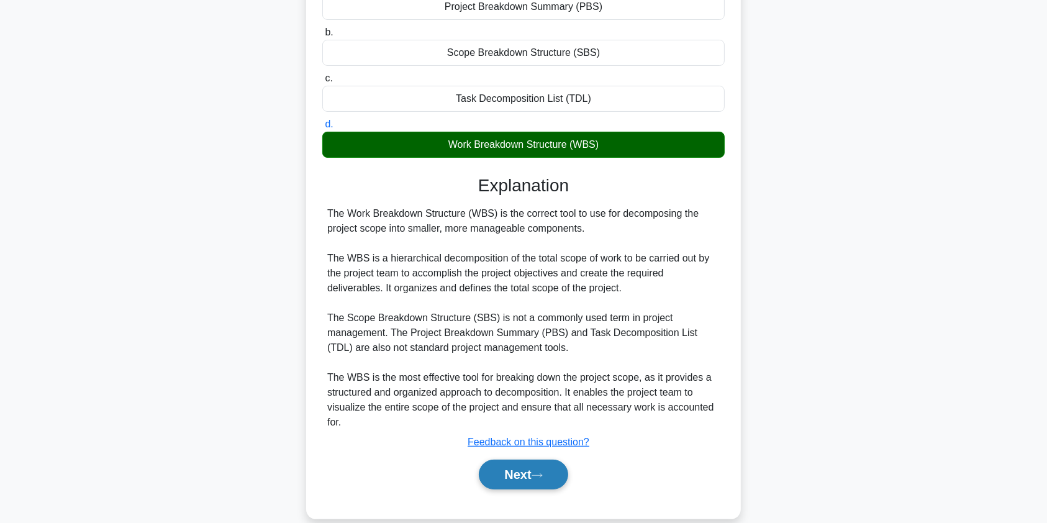
click at [522, 469] on button "Next" at bounding box center [523, 474] width 89 height 30
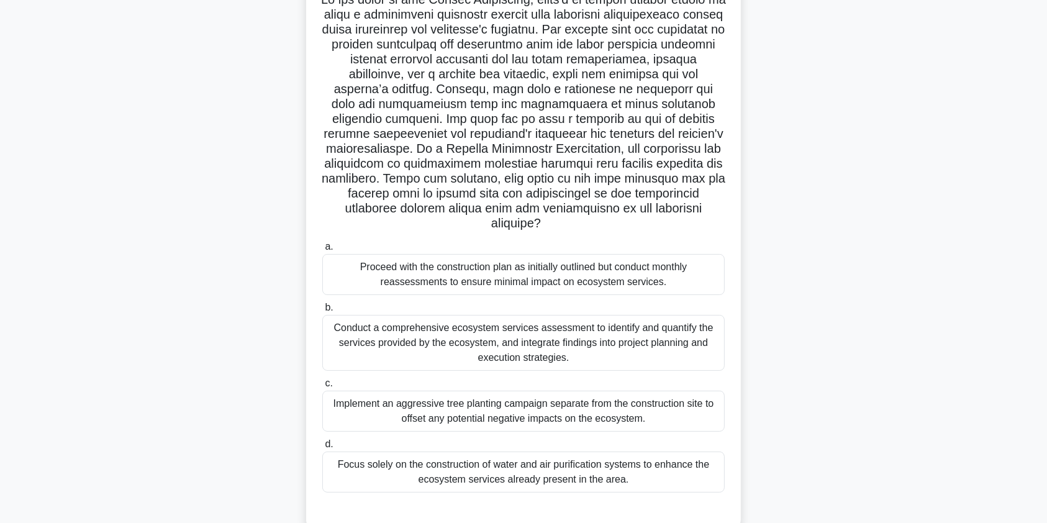
scroll to position [134, 0]
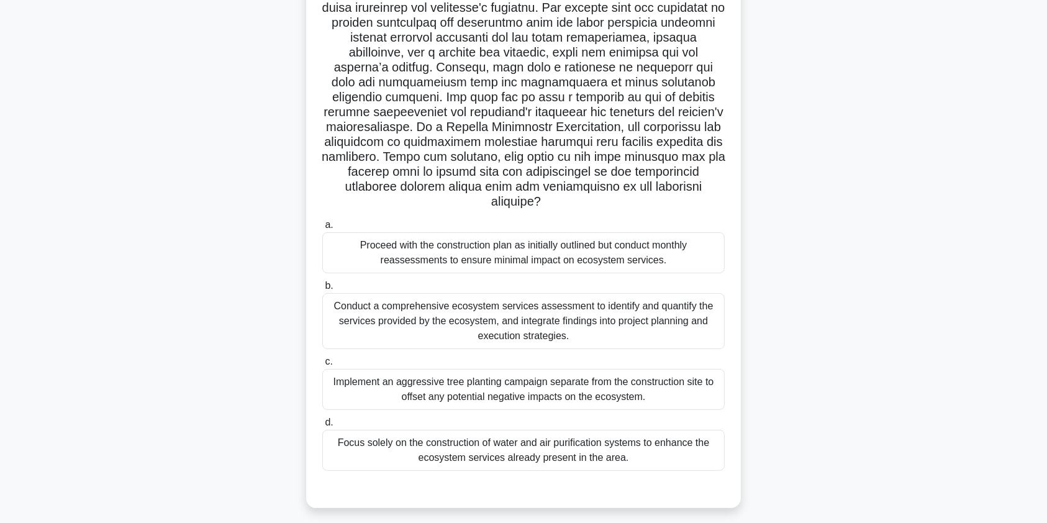
click at [571, 312] on div "Conduct a comprehensive ecosystem services assessment to identify and quantify …" at bounding box center [523, 321] width 402 height 56
click at [322, 290] on input "b. Conduct a comprehensive ecosystem services assessment to identify and quanti…" at bounding box center [322, 286] width 0 height 8
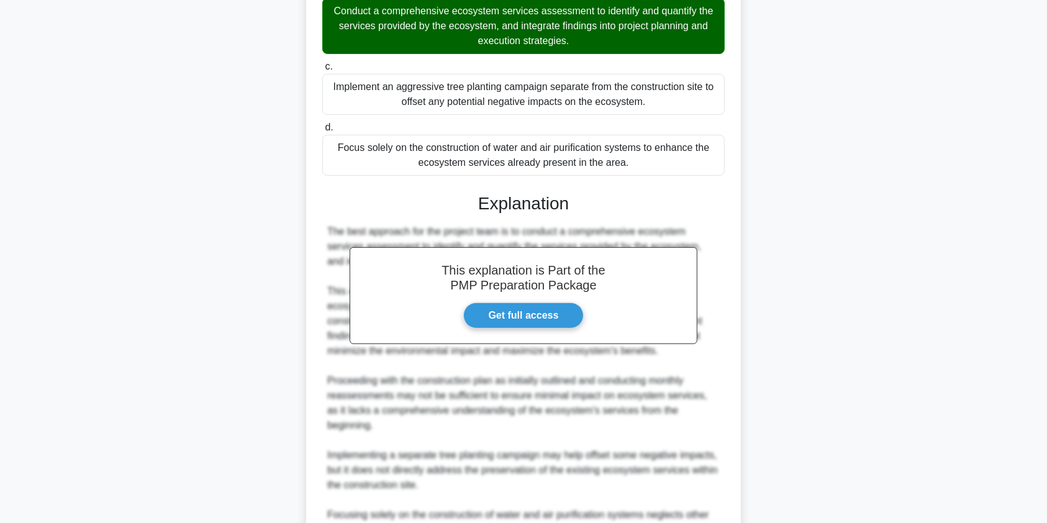
scroll to position [556, 0]
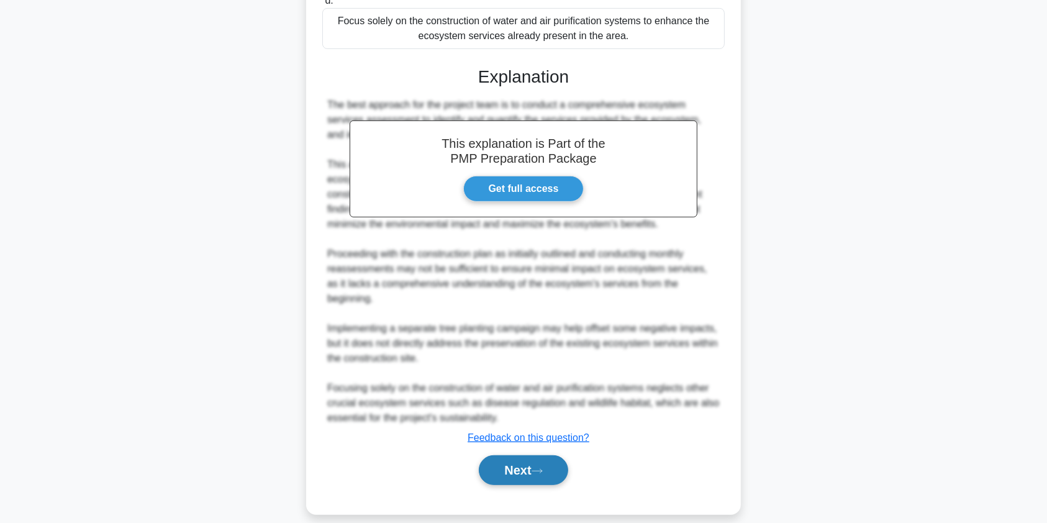
click at [528, 455] on button "Next" at bounding box center [523, 470] width 89 height 30
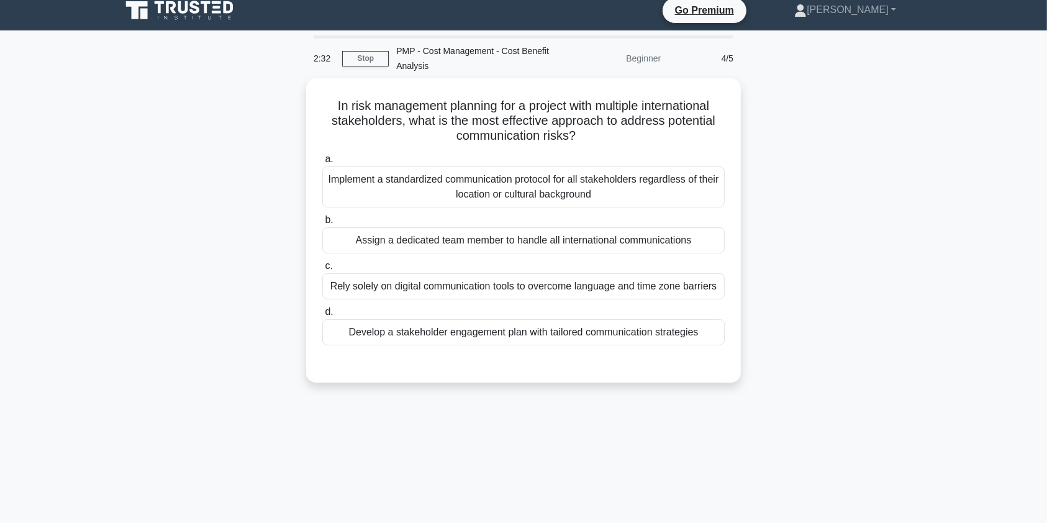
scroll to position [0, 0]
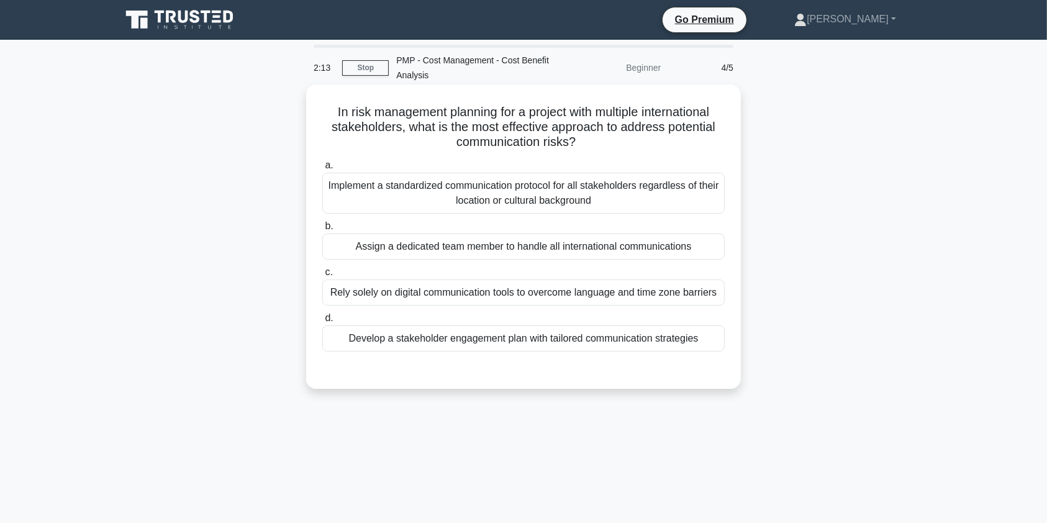
click at [616, 334] on div "Develop a stakeholder engagement plan with tailored communication strategies" at bounding box center [523, 338] width 402 height 26
click at [322, 322] on input "d. Develop a stakeholder engagement plan with tailored communication strategies" at bounding box center [322, 318] width 0 height 8
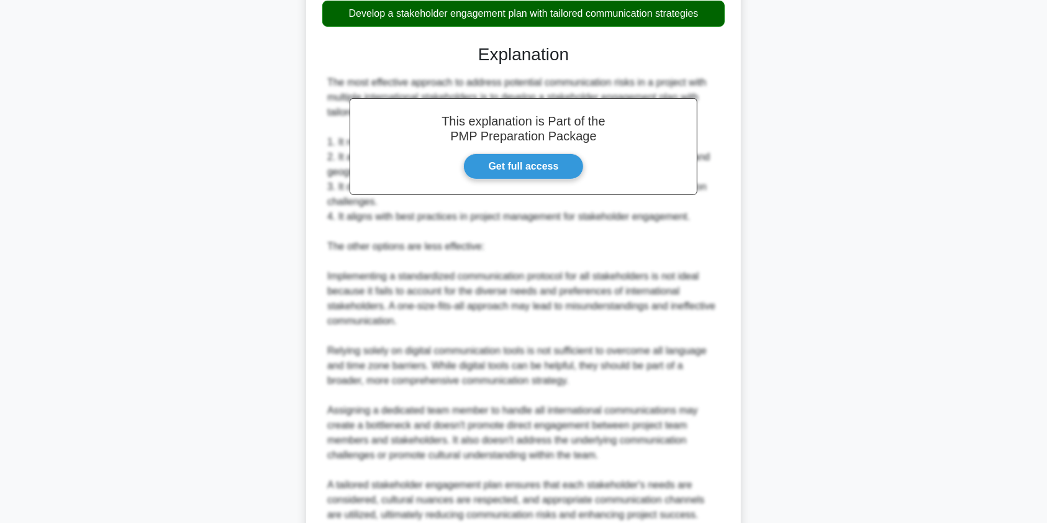
scroll to position [409, 0]
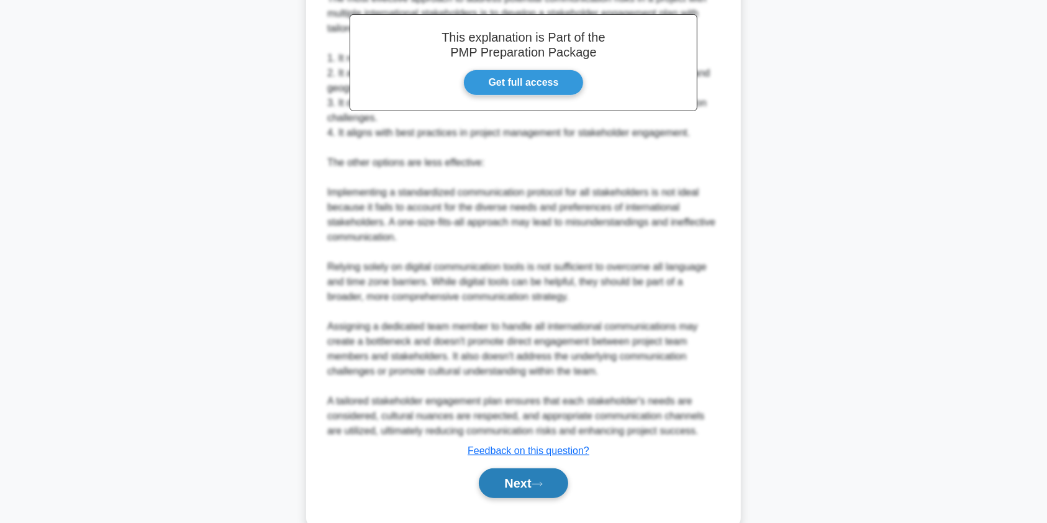
click at [498, 484] on button "Next" at bounding box center [523, 483] width 89 height 30
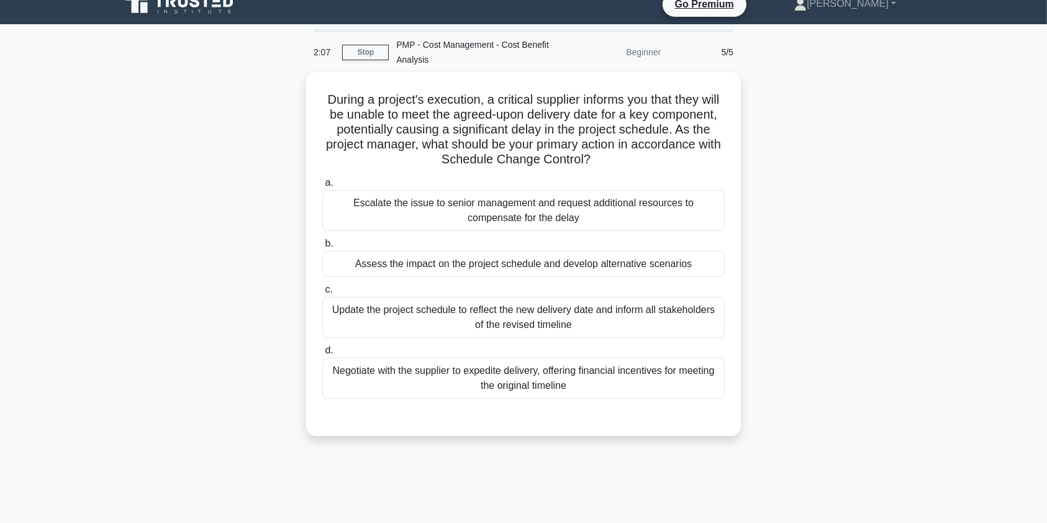
scroll to position [0, 0]
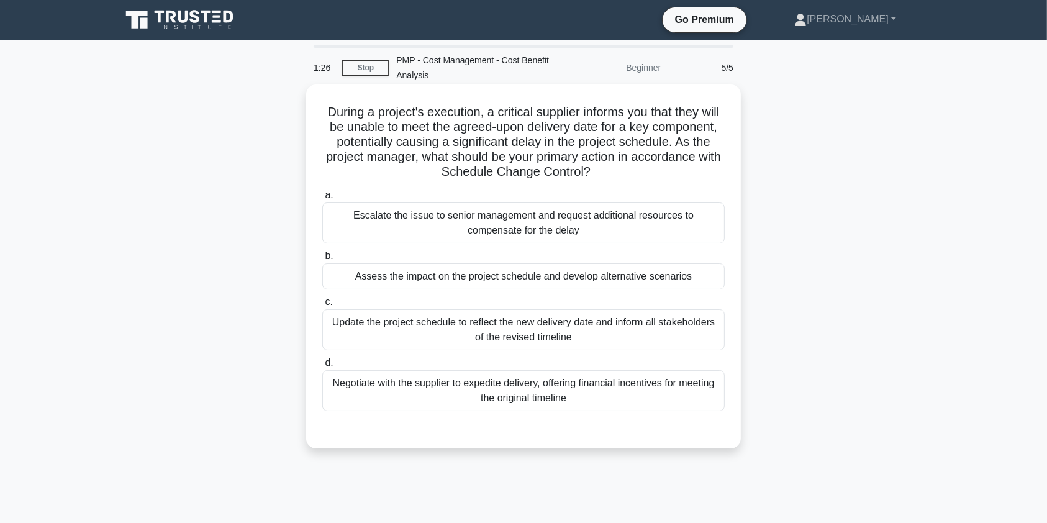
click at [553, 282] on div "Assess the impact on the project schedule and develop alternative scenarios" at bounding box center [523, 276] width 402 height 26
click at [322, 260] on input "b. Assess the impact on the project schedule and develop alternative scenarios" at bounding box center [322, 256] width 0 height 8
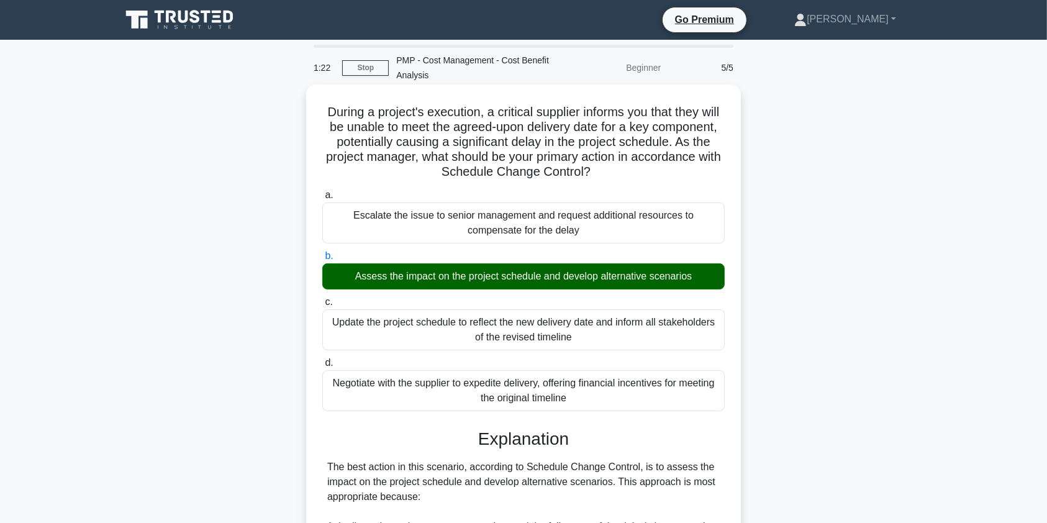
drag, startPoint x: 455, startPoint y: 170, endPoint x: 671, endPoint y: 170, distance: 215.5
click at [671, 170] on h5 "During a project's execution, a critical supplier informs you that they will be…" at bounding box center [523, 142] width 405 height 76
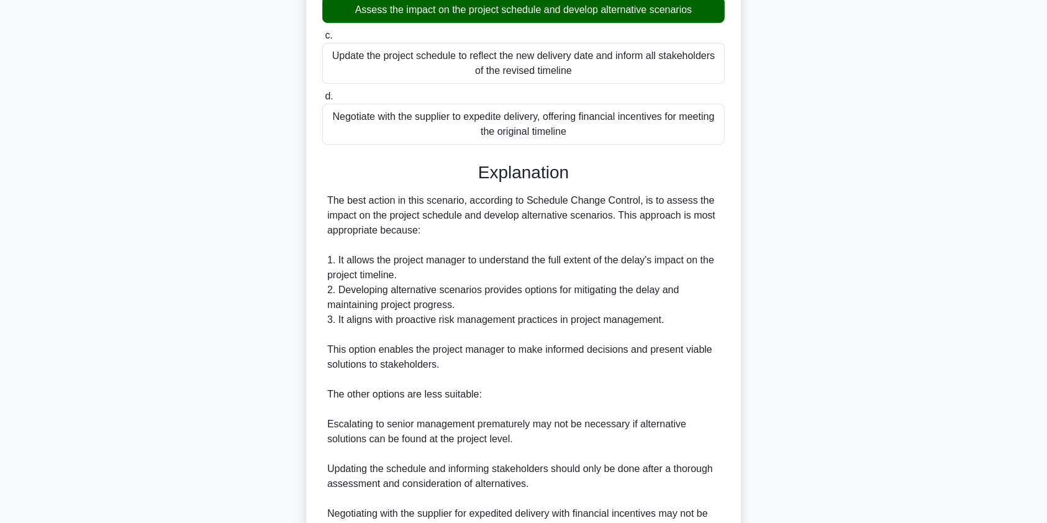
scroll to position [282, 0]
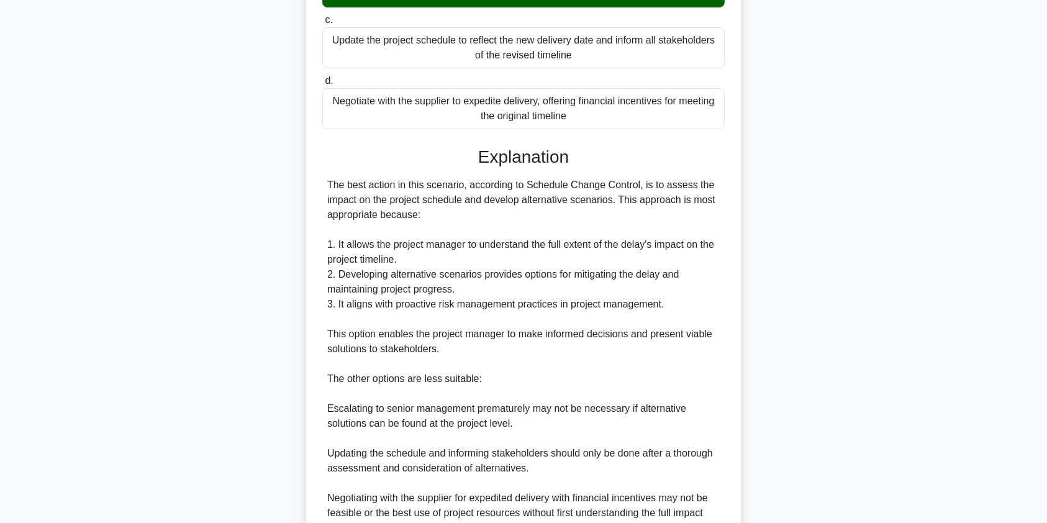
drag, startPoint x: 392, startPoint y: 197, endPoint x: 414, endPoint y: 221, distance: 32.5
click at [414, 221] on div "The best action in this scenario, according to Schedule Change Control, is to a…" at bounding box center [523, 386] width 392 height 417
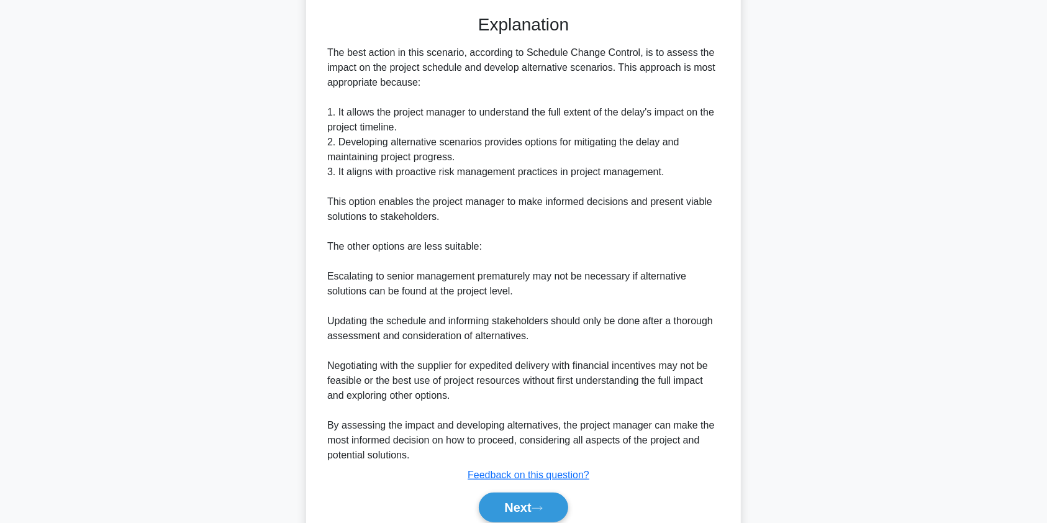
scroll to position [466, 0]
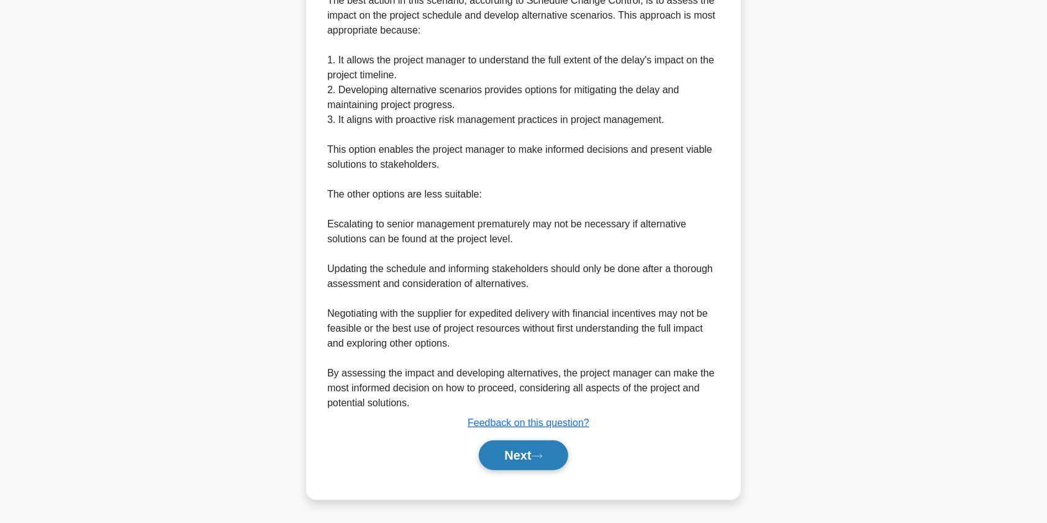
click at [502, 455] on button "Next" at bounding box center [523, 455] width 89 height 30
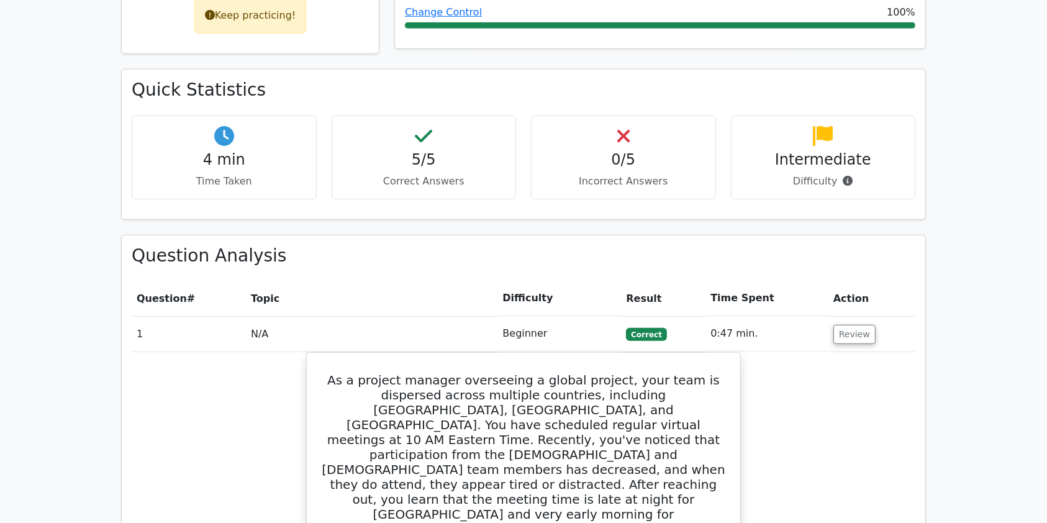
scroll to position [661, 0]
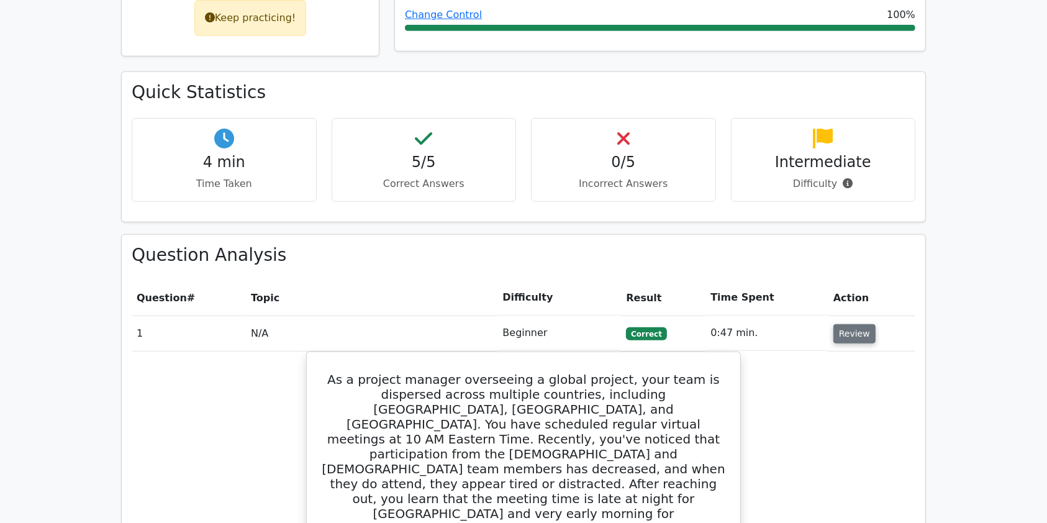
click at [850, 324] on button "Review" at bounding box center [854, 333] width 42 height 19
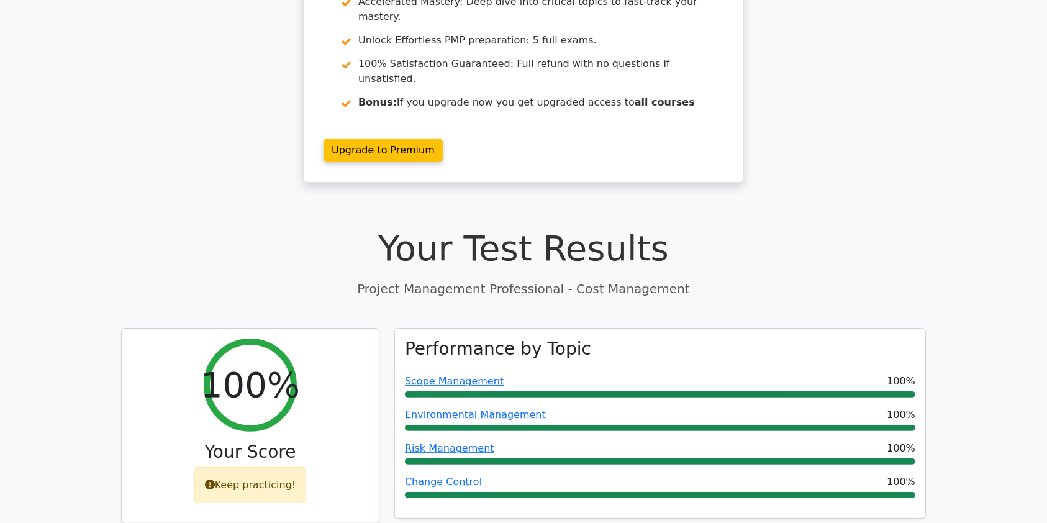
scroll to position [0, 0]
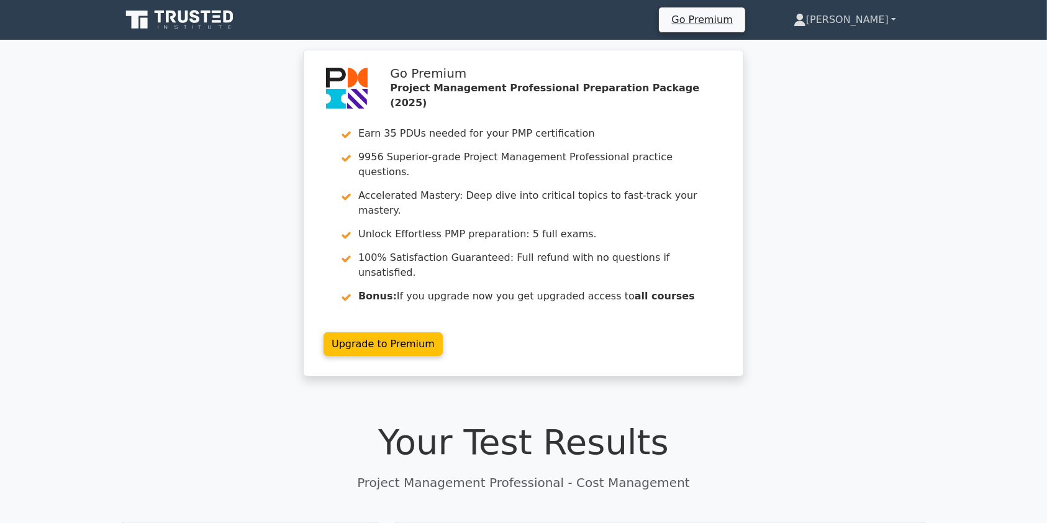
click at [864, 22] on link "[PERSON_NAME]" at bounding box center [845, 19] width 162 height 25
click at [830, 48] on link "Profile" at bounding box center [813, 49] width 98 height 20
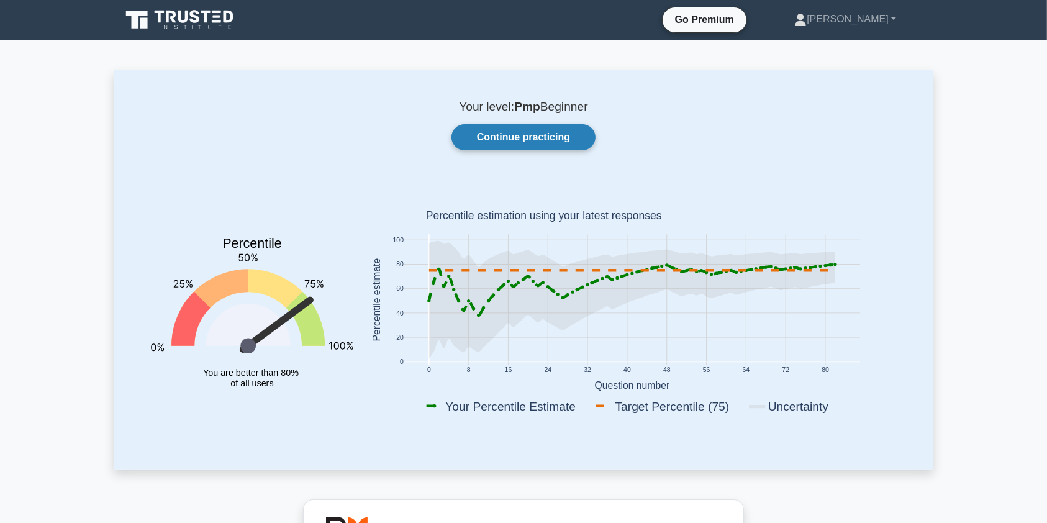
click at [536, 133] on link "Continue practicing" at bounding box center [523, 137] width 144 height 26
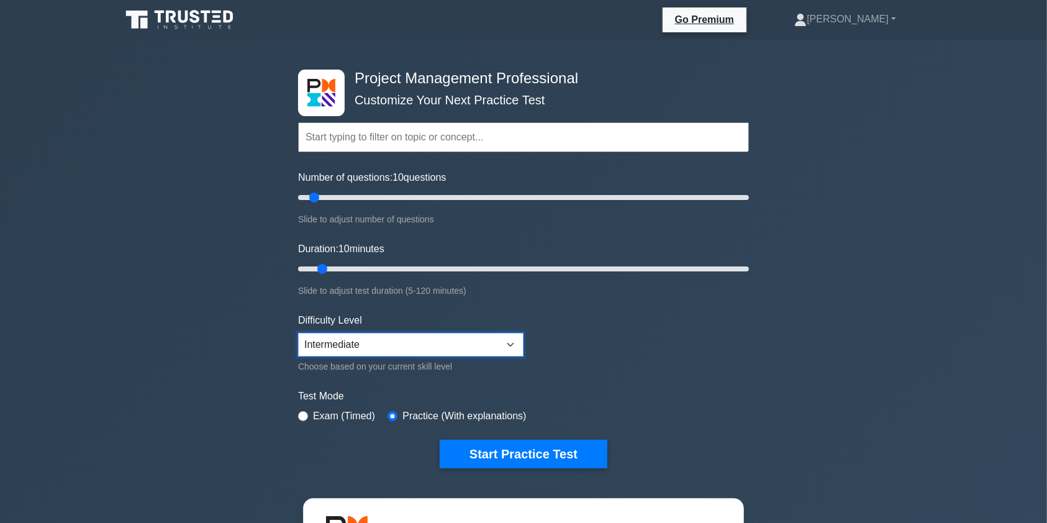
click at [508, 346] on select "Beginner Intermediate Expert" at bounding box center [410, 345] width 225 height 24
select select "expert"
click at [298, 333] on select "Beginner Intermediate Expert" at bounding box center [410, 345] width 225 height 24
click at [429, 145] on input "text" at bounding box center [523, 137] width 451 height 30
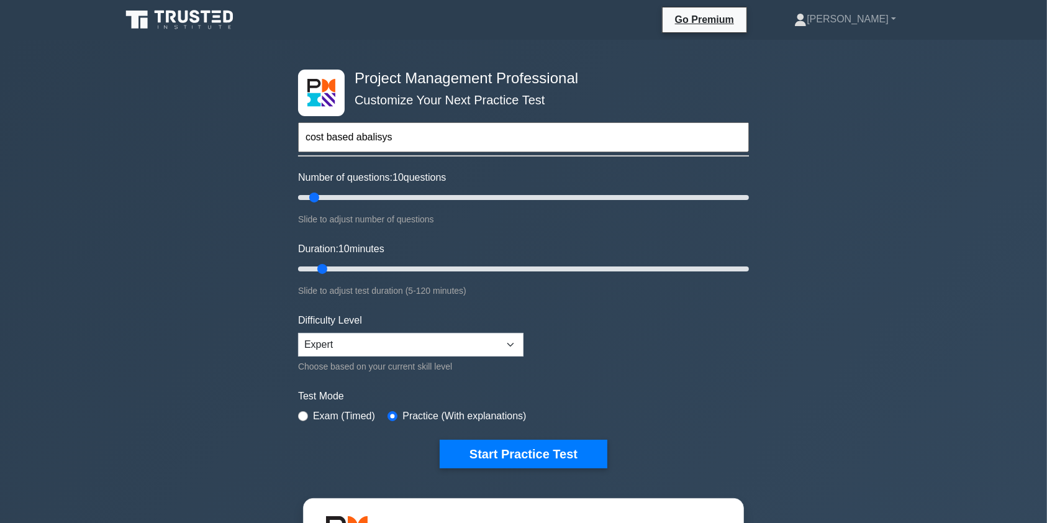
click at [366, 138] on input "cost based abalisys" at bounding box center [523, 137] width 451 height 30
type input "cost based analisys"
click at [502, 456] on button "Start Practice Test" at bounding box center [524, 454] width 168 height 29
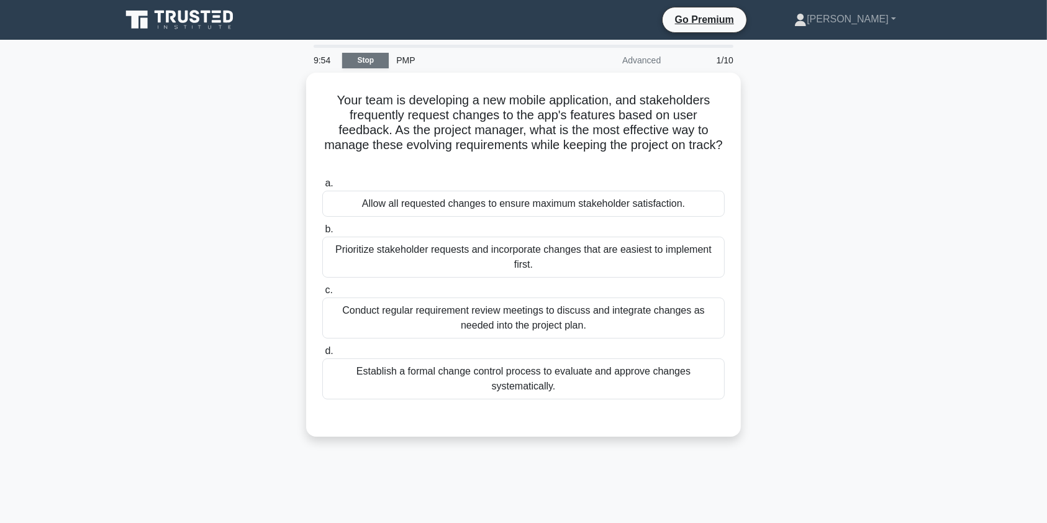
click at [368, 55] on link "Stop" at bounding box center [365, 61] width 47 height 16
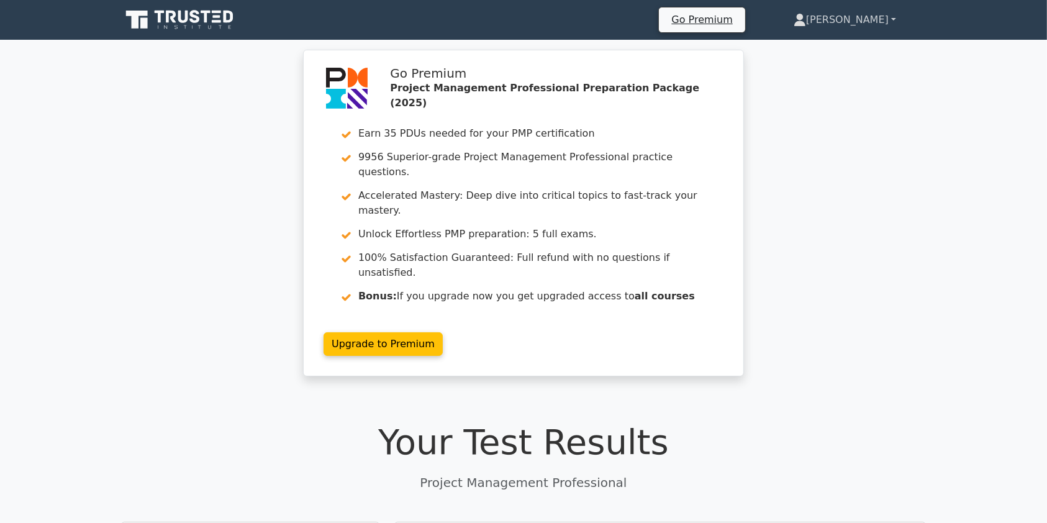
click at [883, 16] on link "[PERSON_NAME]" at bounding box center [845, 19] width 162 height 25
click at [827, 52] on link "Profile" at bounding box center [813, 49] width 98 height 20
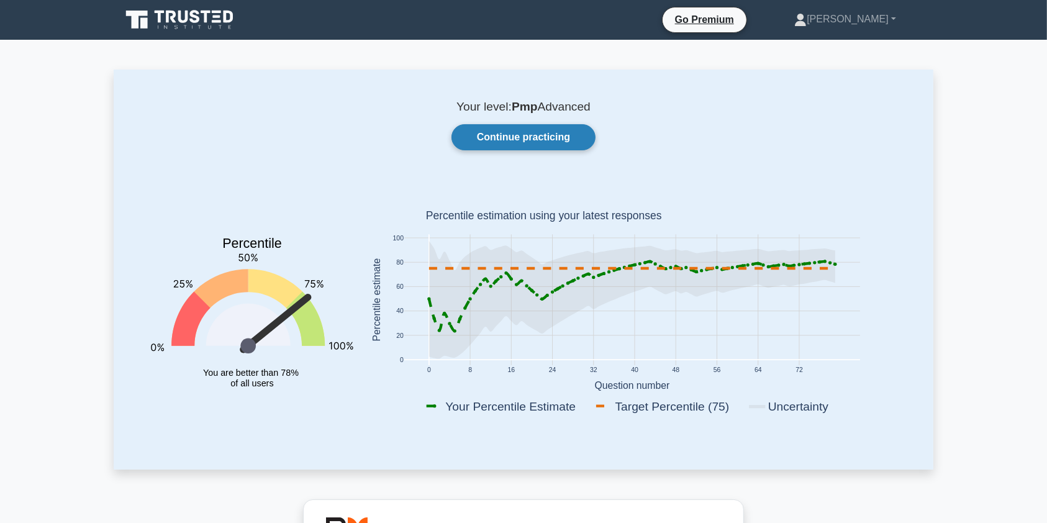
click at [543, 129] on link "Continue practicing" at bounding box center [523, 137] width 144 height 26
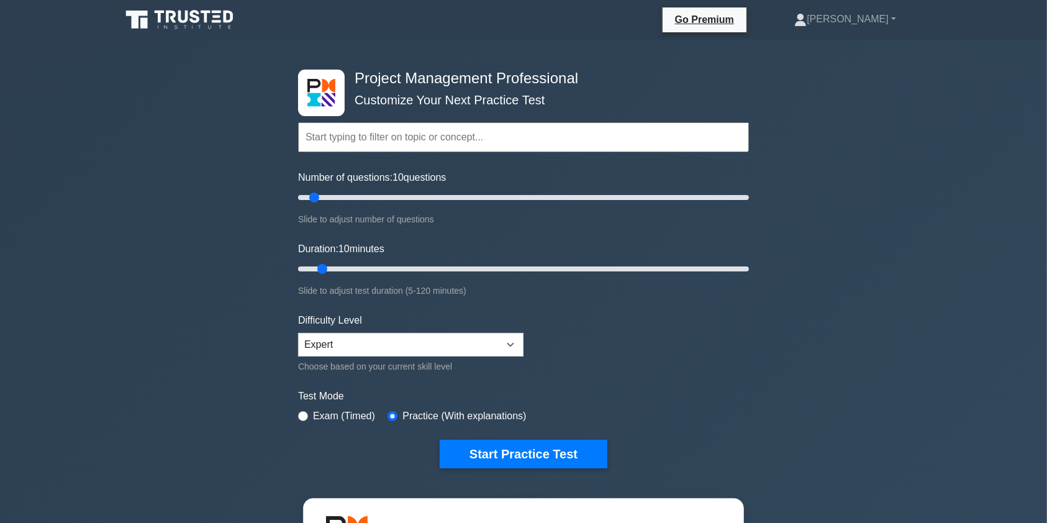
click at [411, 143] on input "text" at bounding box center [523, 137] width 451 height 30
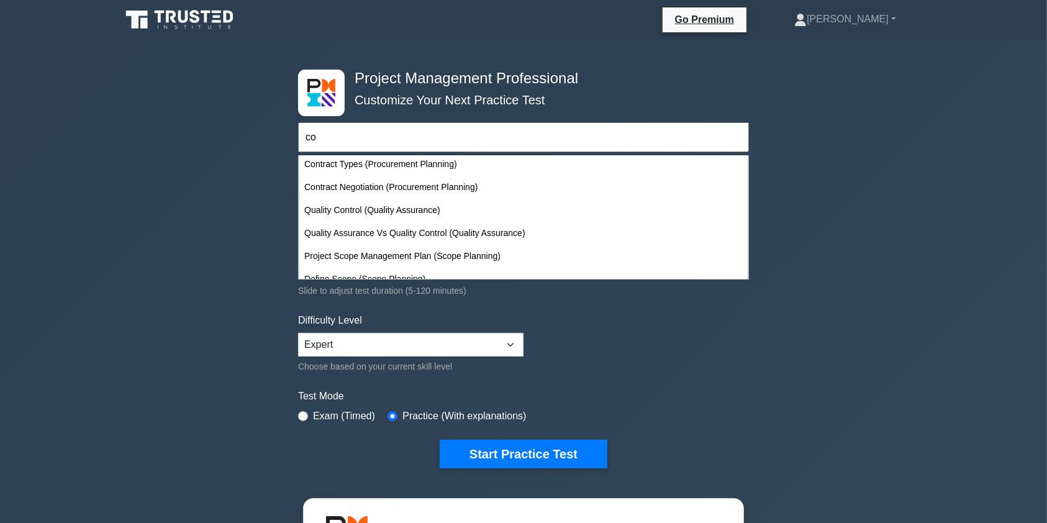
scroll to position [2273, 0]
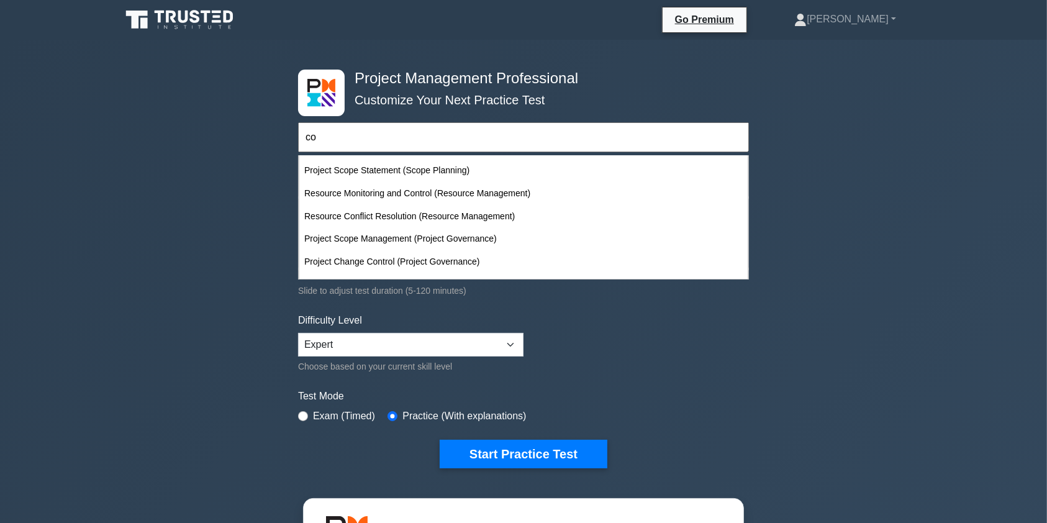
type input "c"
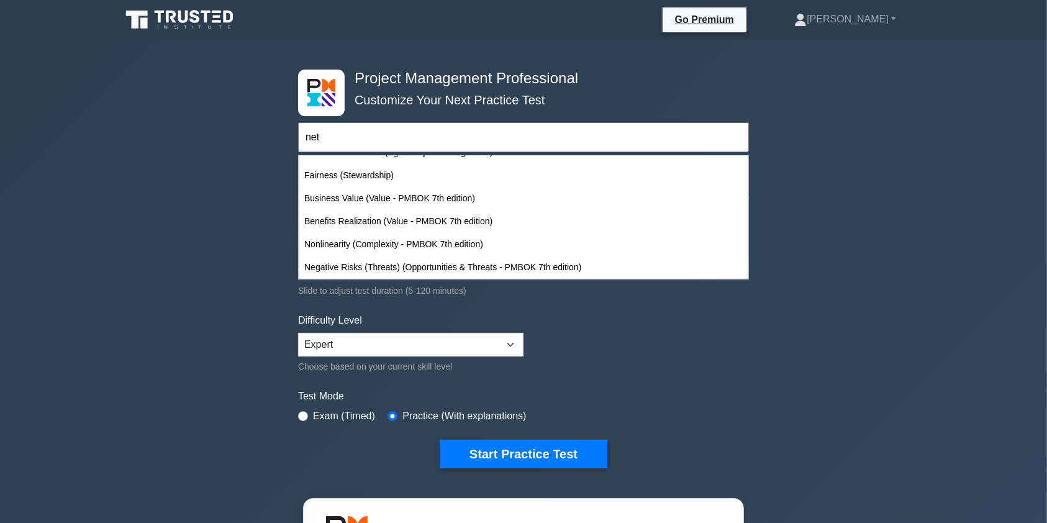
scroll to position [0, 0]
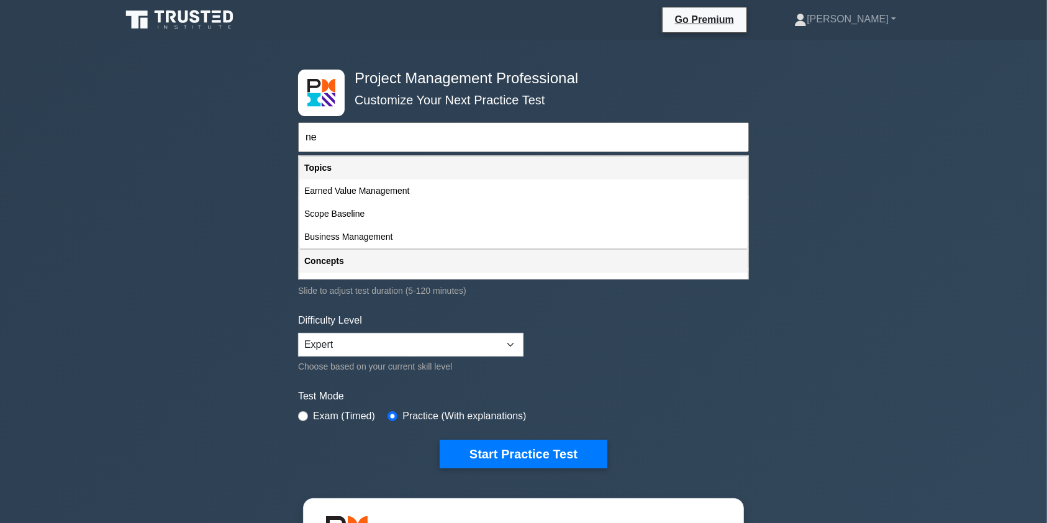
type input "n"
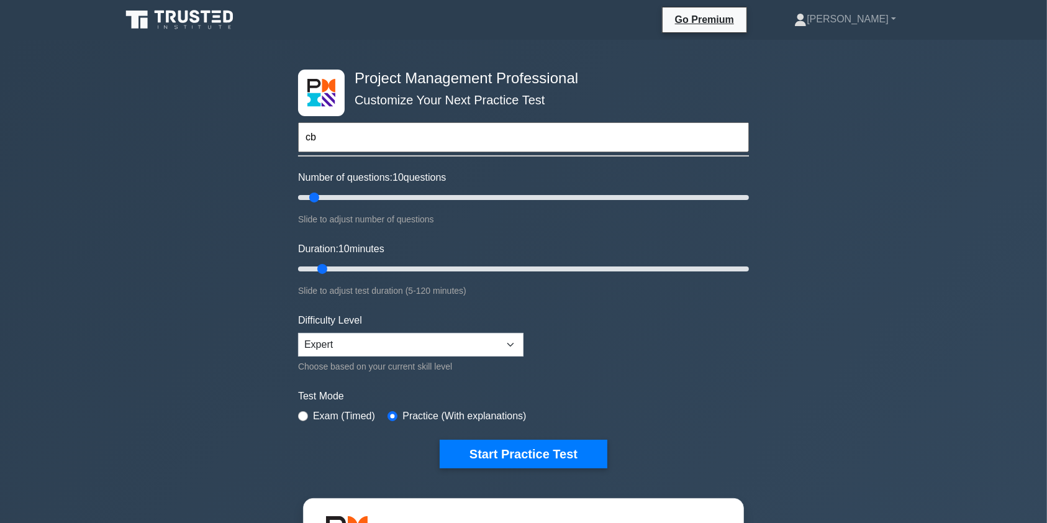
type input "c"
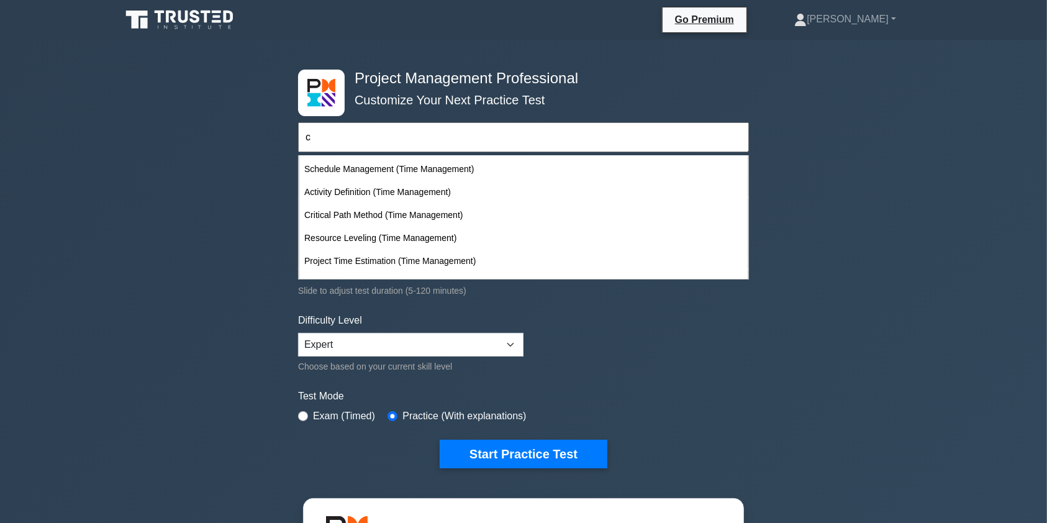
scroll to position [1187, 0]
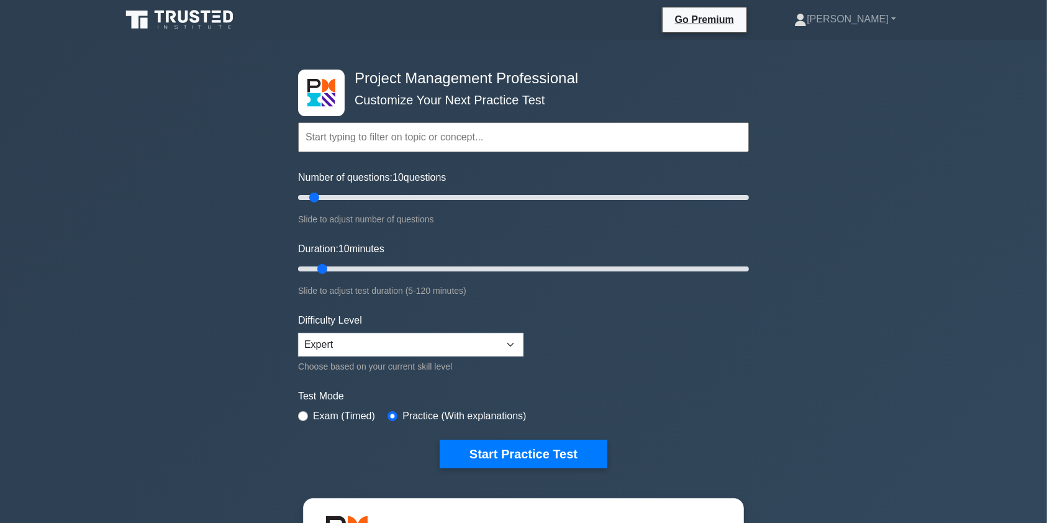
click at [713, 140] on input "text" at bounding box center [523, 137] width 451 height 30
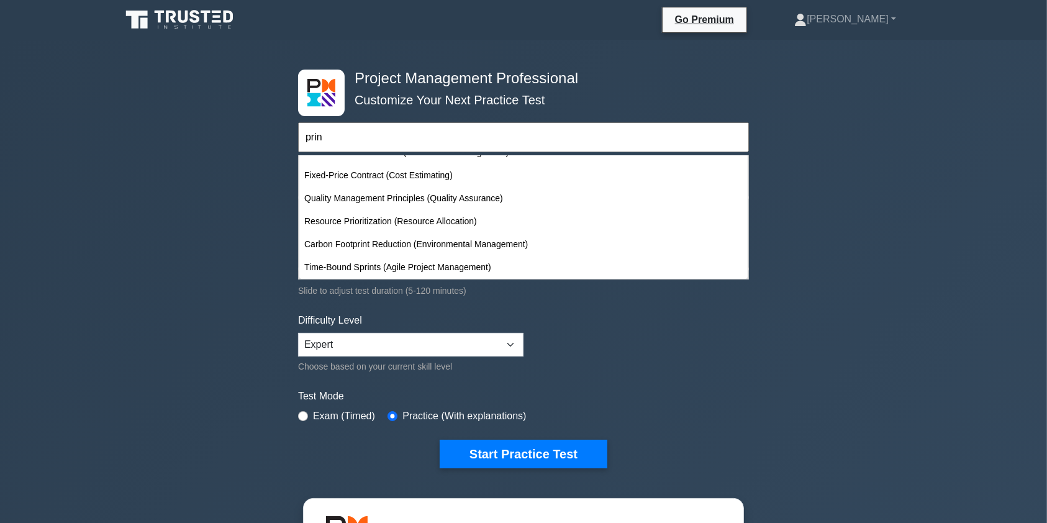
scroll to position [0, 0]
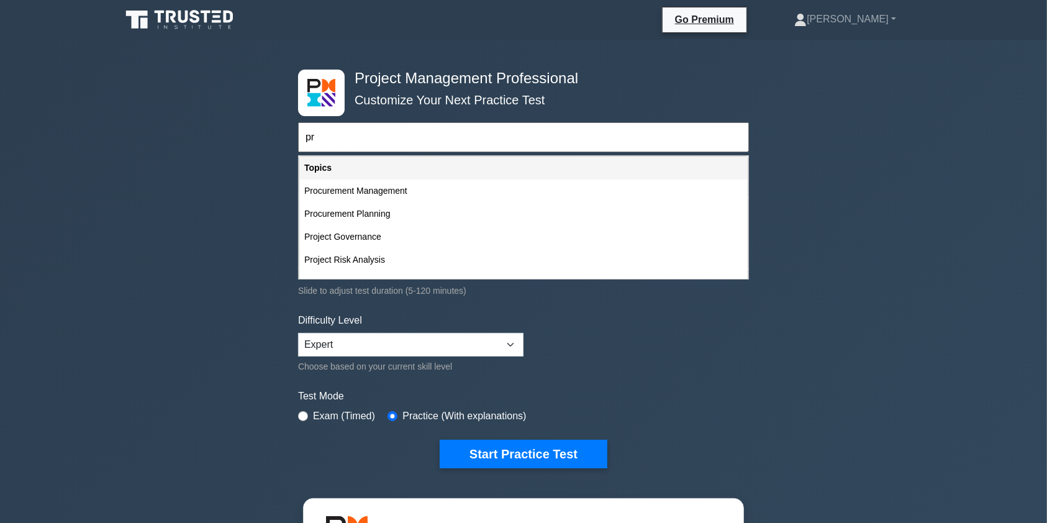
type input "p"
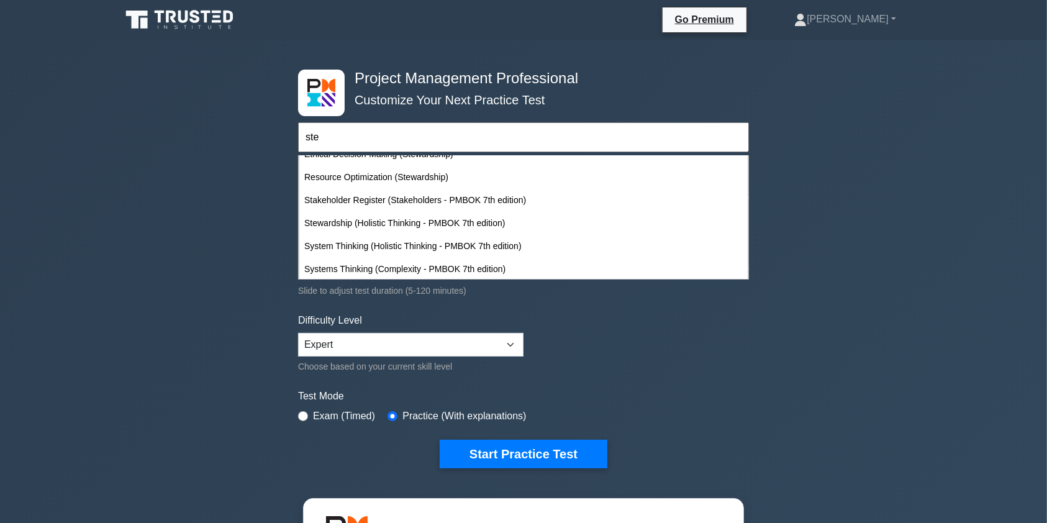
scroll to position [407, 0]
click at [447, 143] on input "ste" at bounding box center [523, 137] width 451 height 30
type input "s"
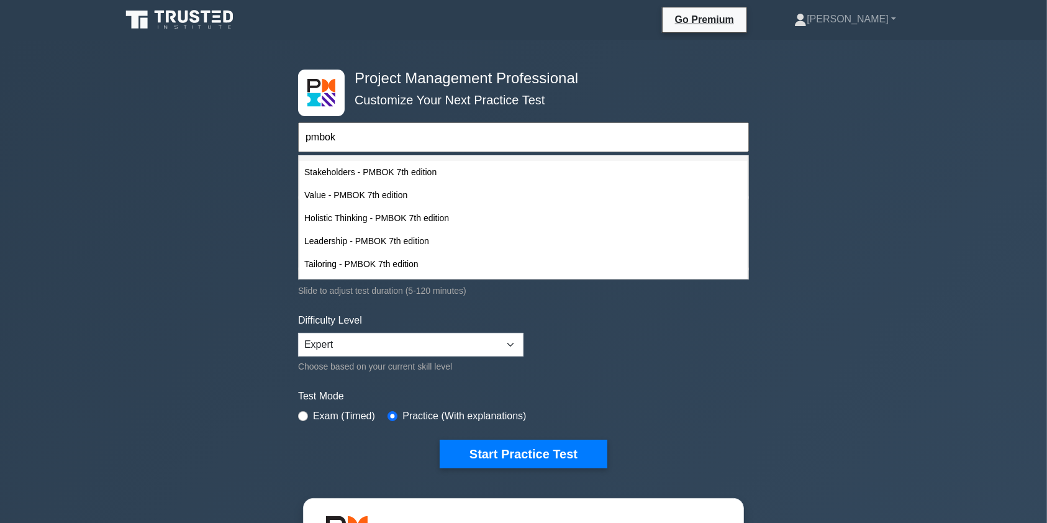
scroll to position [33, 0]
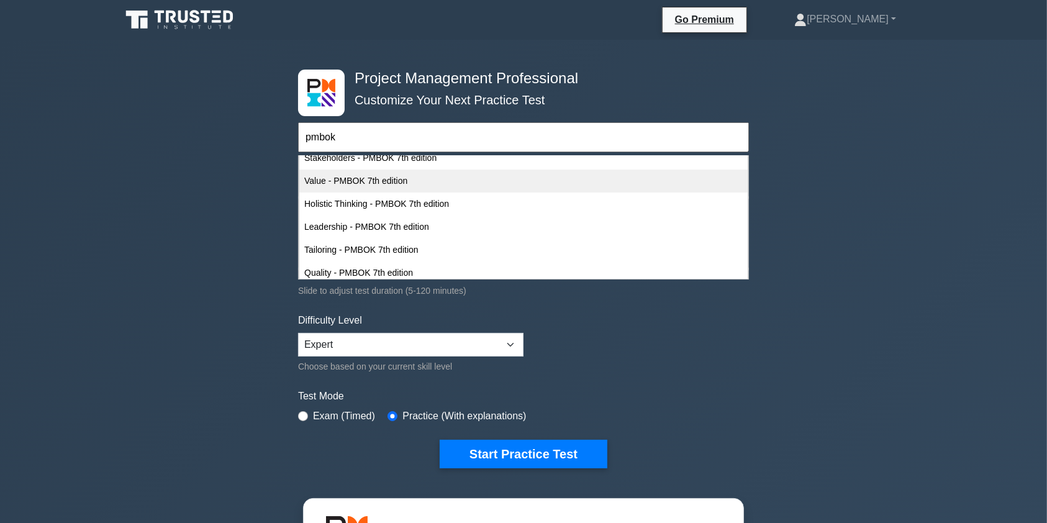
click at [438, 183] on div "Value - PMBOK 7th edition" at bounding box center [523, 181] width 448 height 23
type input "Value - PMBOK 7th edition"
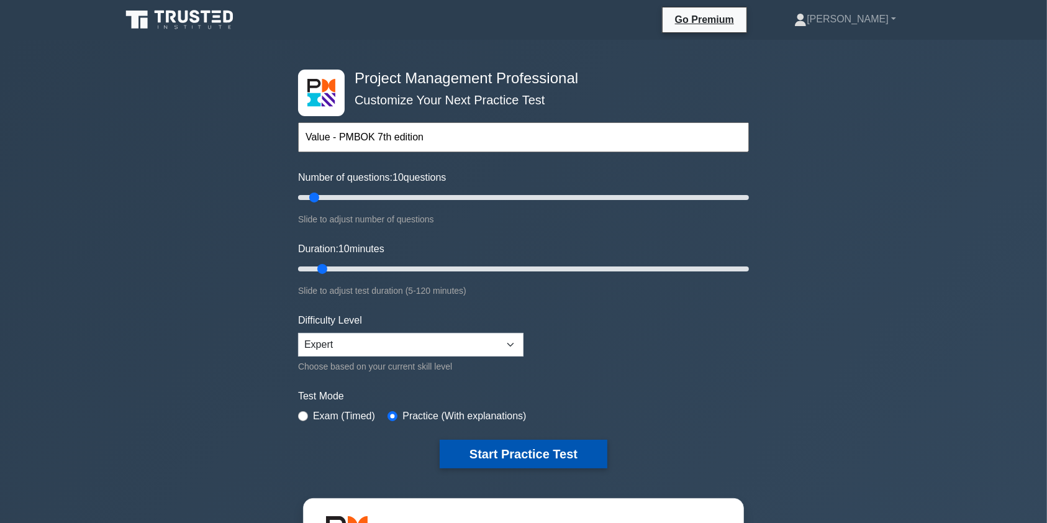
click at [509, 465] on button "Start Practice Test" at bounding box center [524, 454] width 168 height 29
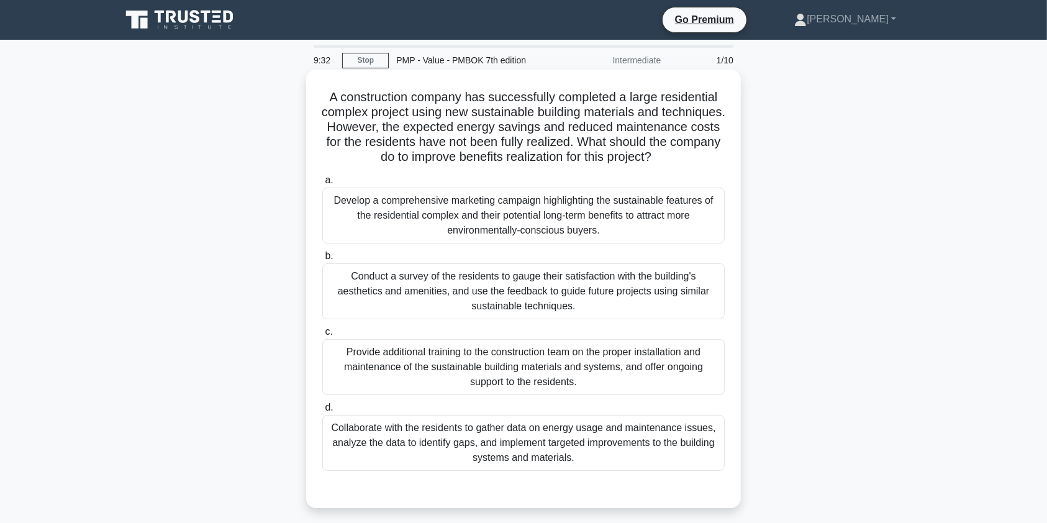
click at [626, 452] on div "Collaborate with the residents to gather data on energy usage and maintenance i…" at bounding box center [523, 443] width 402 height 56
click at [322, 412] on input "d. Collaborate with the residents to gather data on energy usage and maintenanc…" at bounding box center [322, 408] width 0 height 8
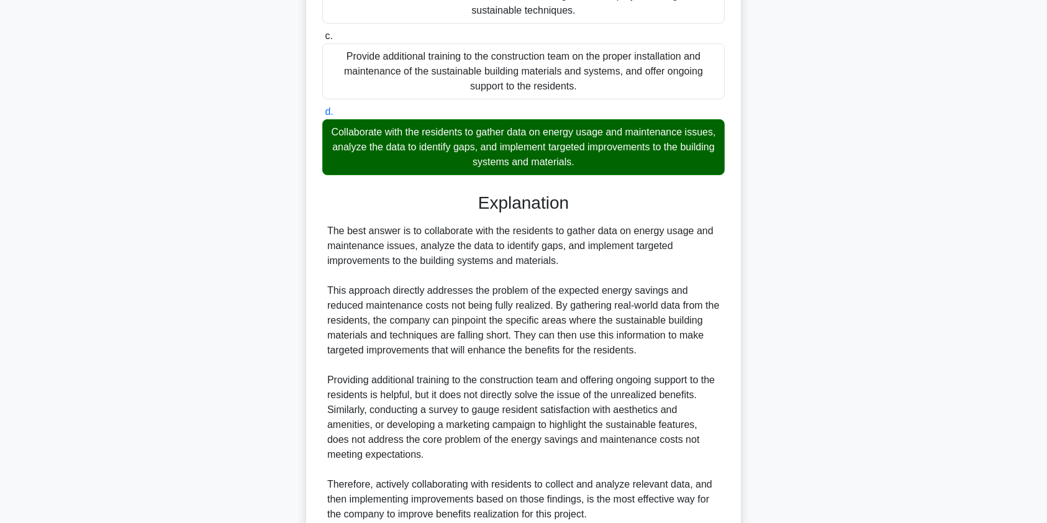
scroll to position [422, 0]
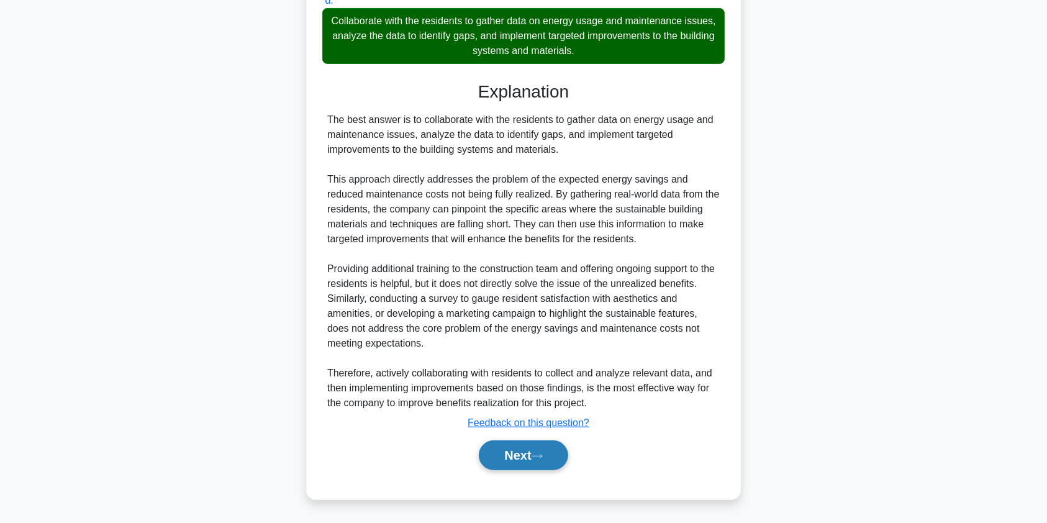
click at [526, 456] on button "Next" at bounding box center [523, 455] width 89 height 30
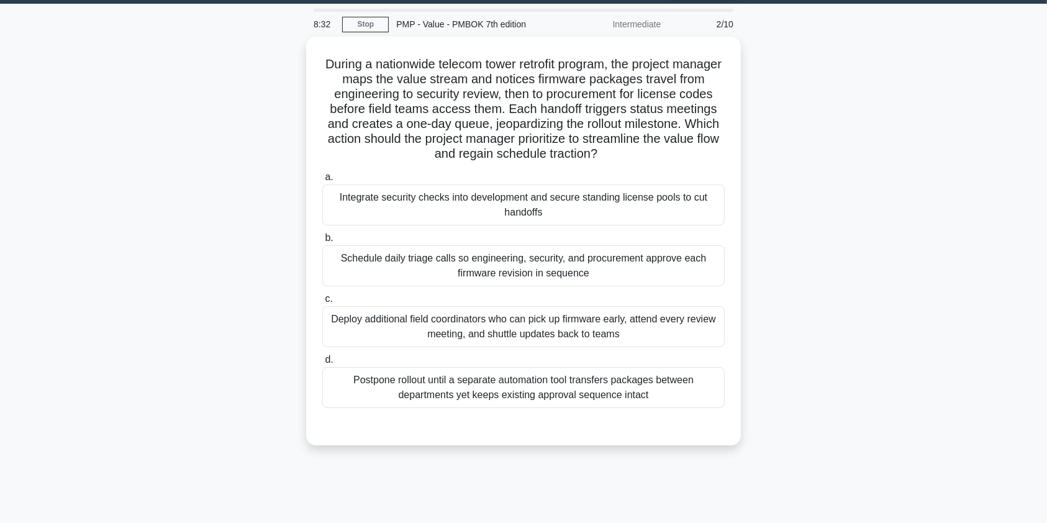
scroll to position [37, 0]
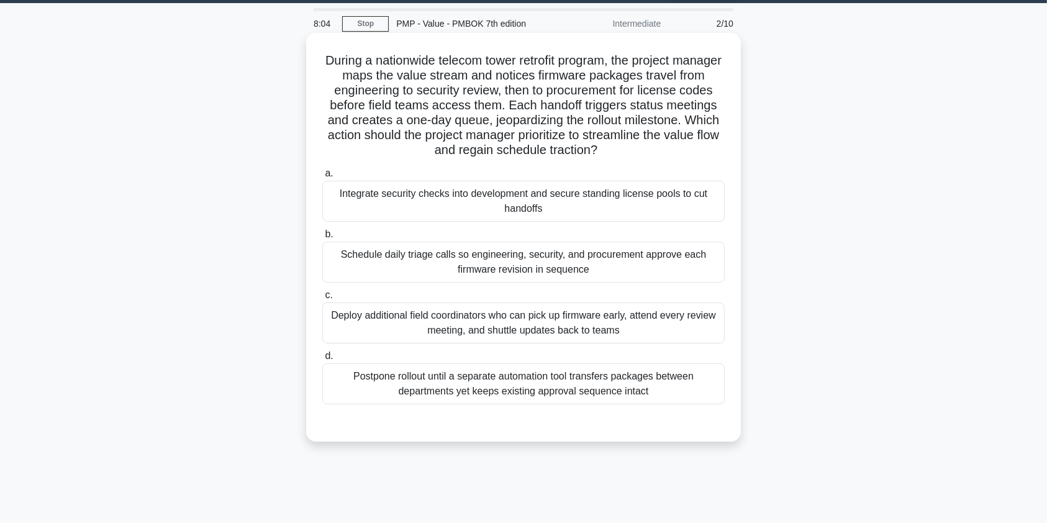
click at [610, 197] on div "Integrate security checks into development and secure standing license pools to…" at bounding box center [523, 201] width 402 height 41
click at [322, 178] on input "a. Integrate security checks into development and secure standing license pools…" at bounding box center [322, 174] width 0 height 8
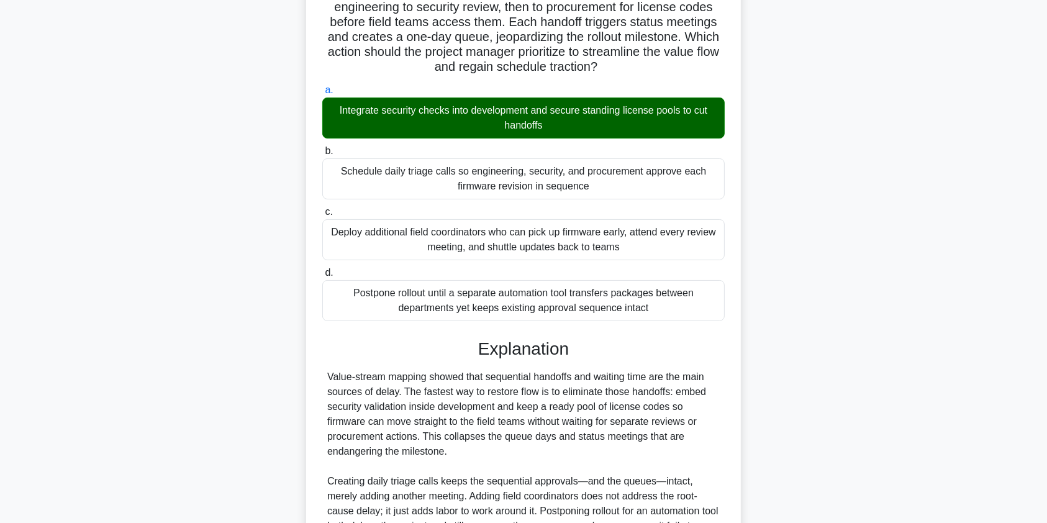
scroll to position [258, 0]
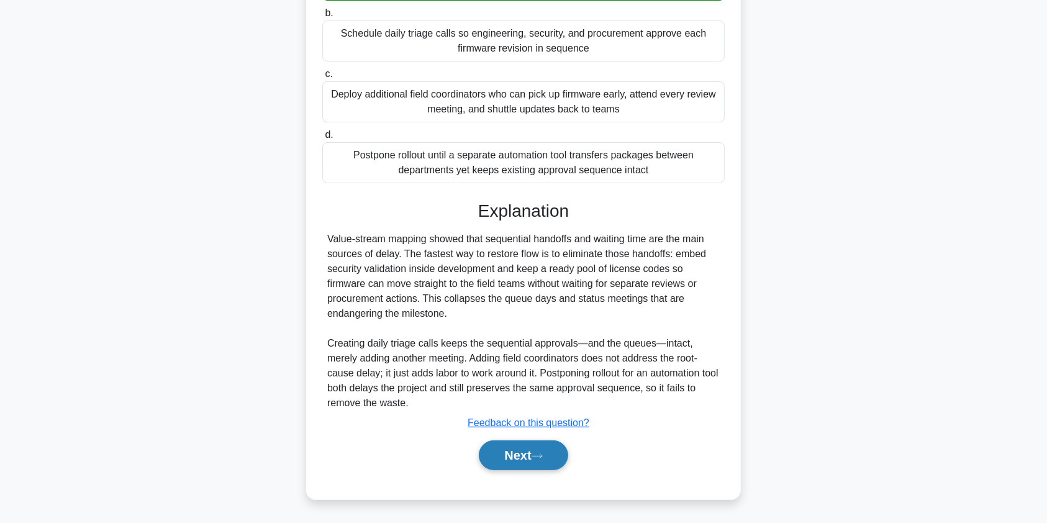
click at [543, 460] on button "Next" at bounding box center [523, 455] width 89 height 30
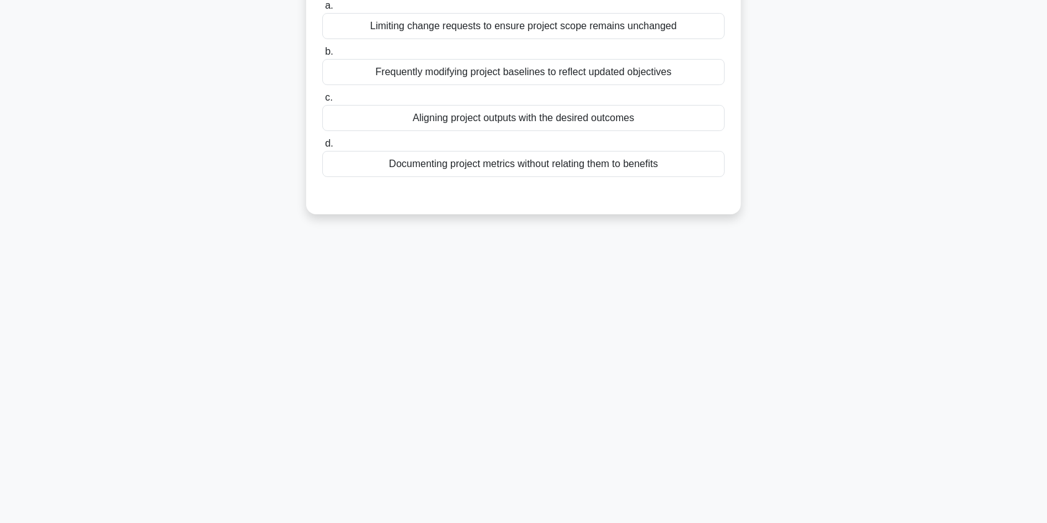
scroll to position [0, 0]
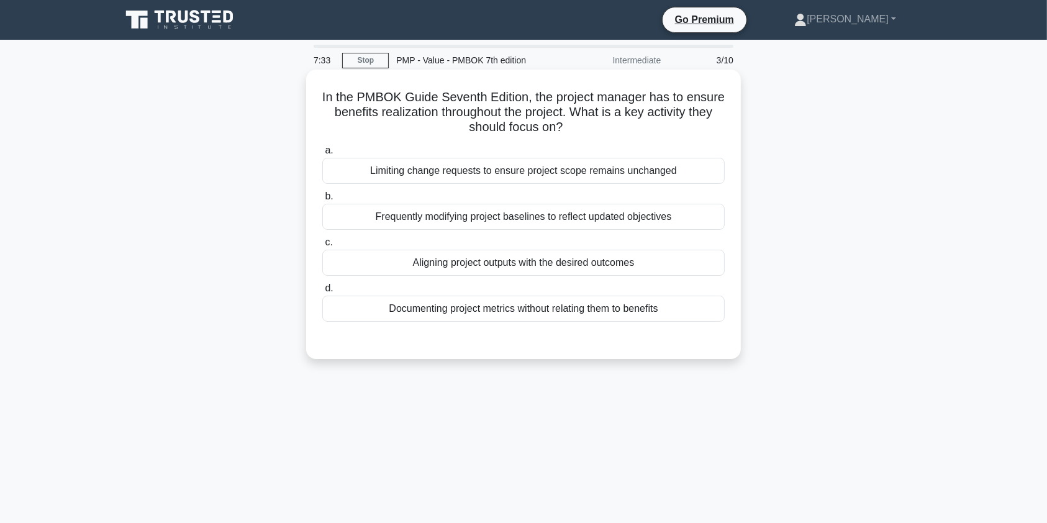
click at [541, 261] on div "Aligning project outputs with the desired outcomes" at bounding box center [523, 263] width 402 height 26
click at [322, 247] on input "c. Aligning project outputs with the desired outcomes" at bounding box center [322, 242] width 0 height 8
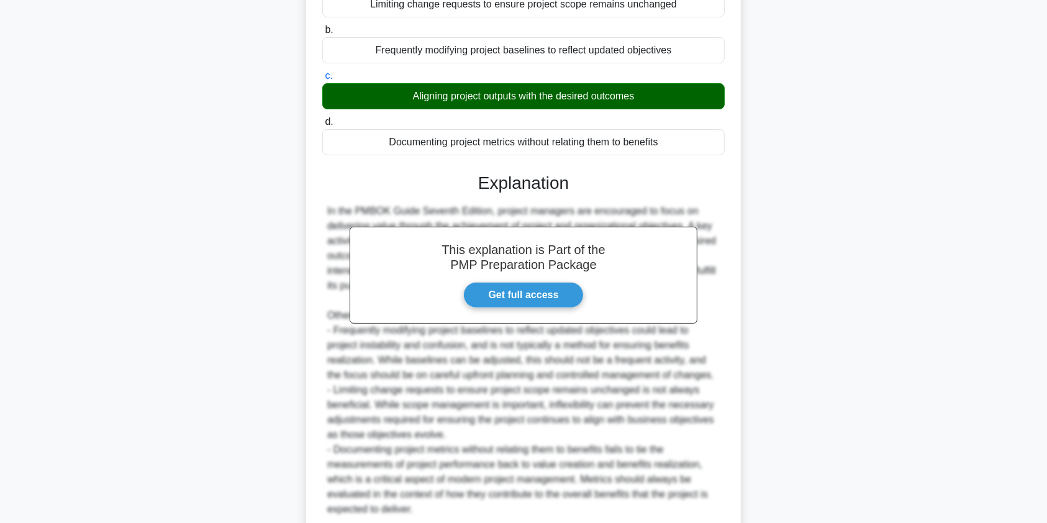
scroll to position [273, 0]
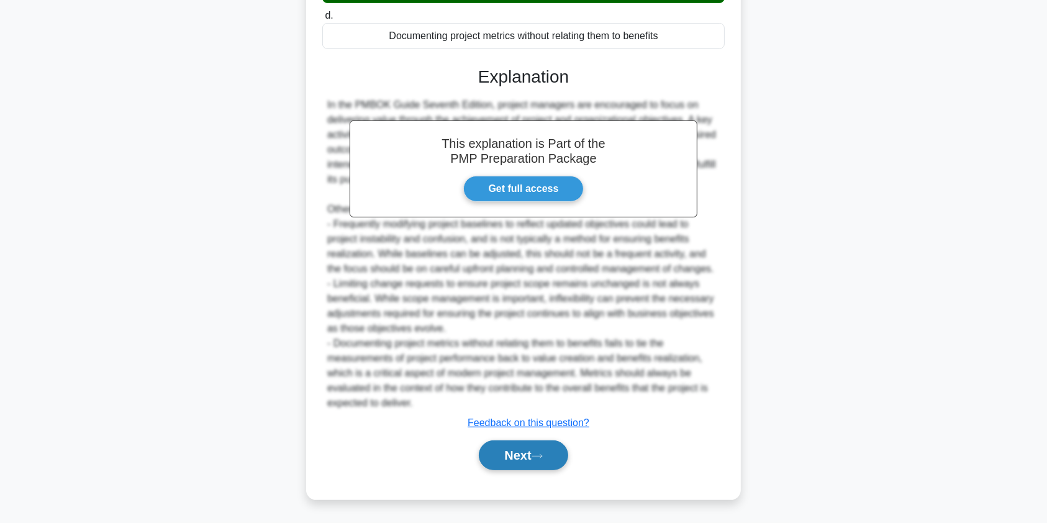
click at [515, 453] on button "Next" at bounding box center [523, 455] width 89 height 30
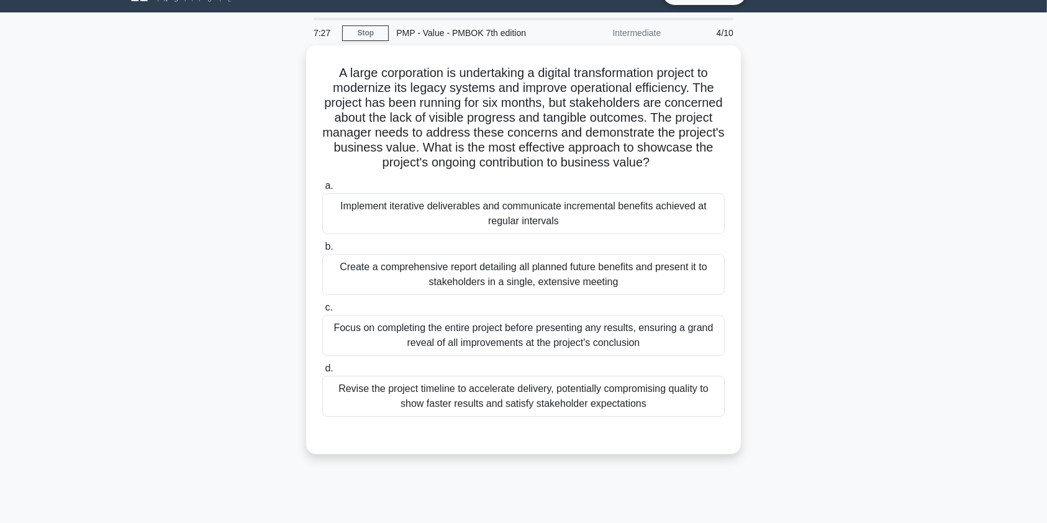
scroll to position [20, 0]
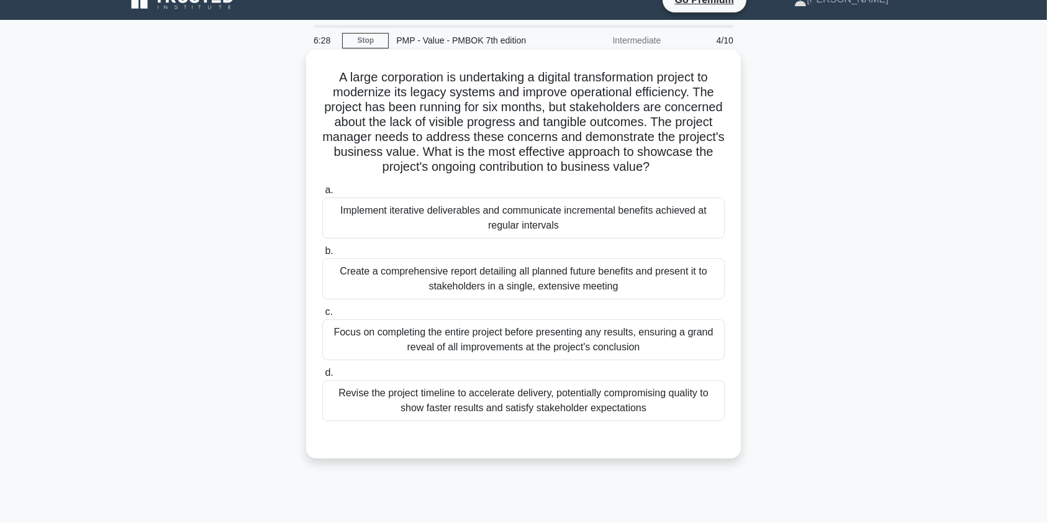
click at [522, 217] on div "Implement iterative deliverables and communicate incremental benefits achieved …" at bounding box center [523, 217] width 402 height 41
click at [322, 194] on input "a. Implement iterative deliverables and communicate incremental benefits achiev…" at bounding box center [322, 190] width 0 height 8
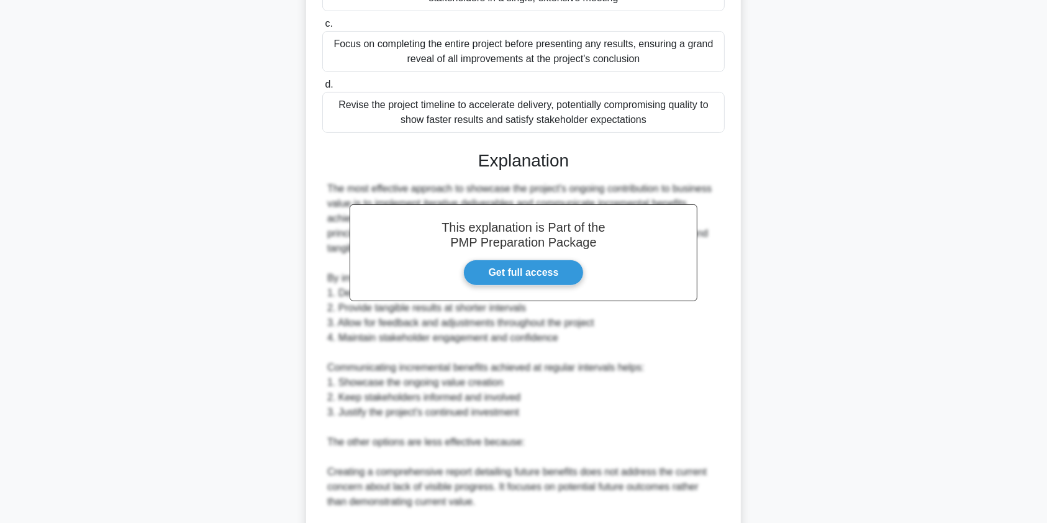
scroll to position [527, 0]
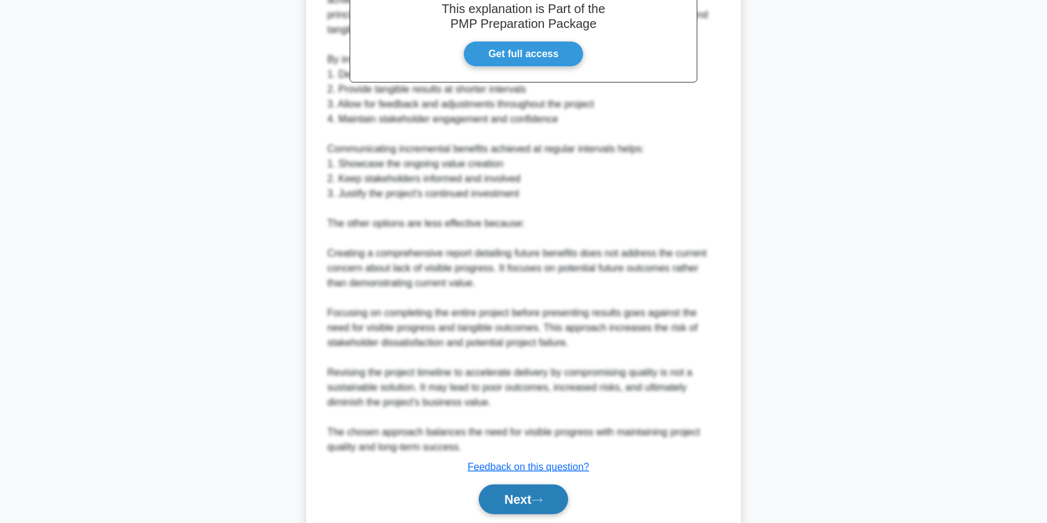
click at [527, 496] on button "Next" at bounding box center [523, 499] width 89 height 30
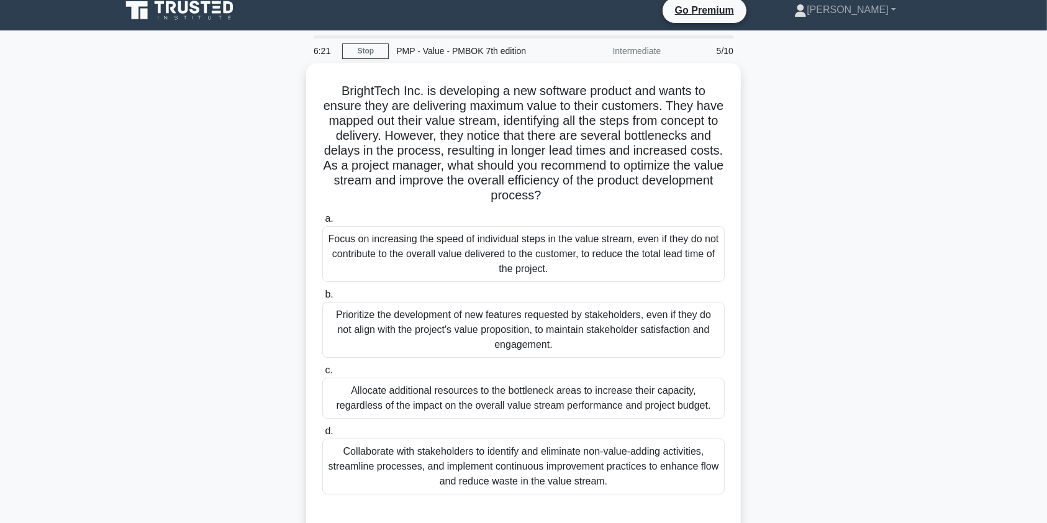
scroll to position [0, 0]
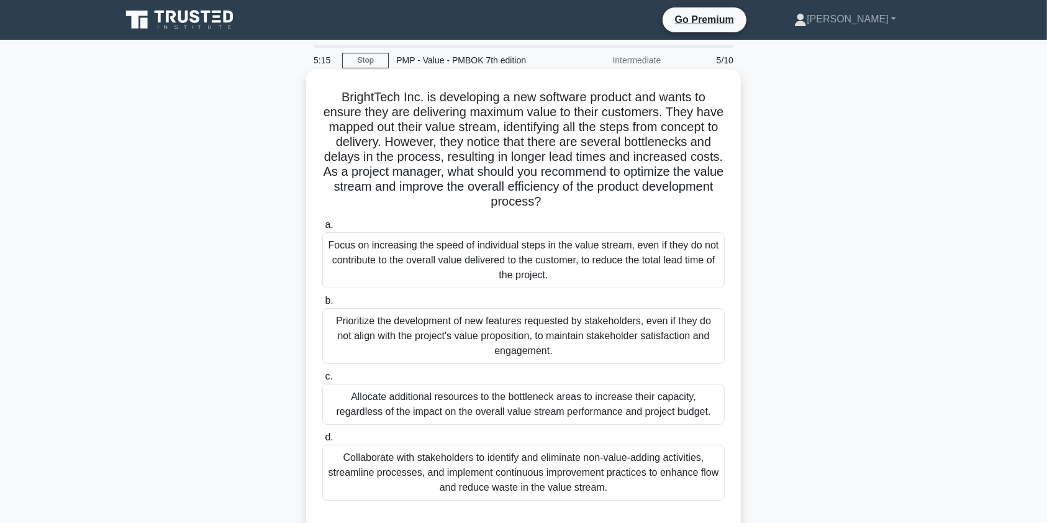
click at [536, 484] on div "Collaborate with stakeholders to identify and eliminate non-value-adding activi…" at bounding box center [523, 473] width 402 height 56
click at [322, 441] on input "d. Collaborate with stakeholders to identify and eliminate non-value-adding act…" at bounding box center [322, 437] width 0 height 8
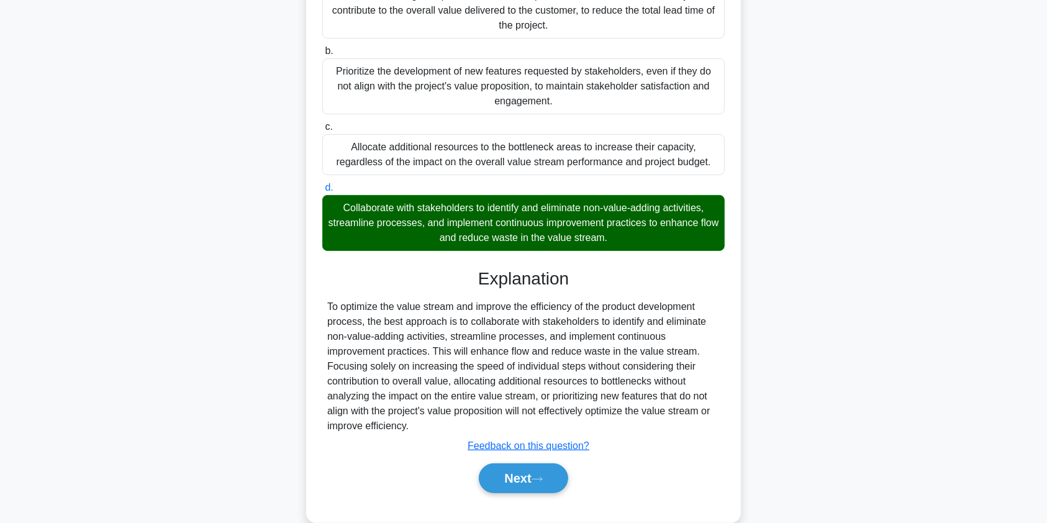
scroll to position [273, 0]
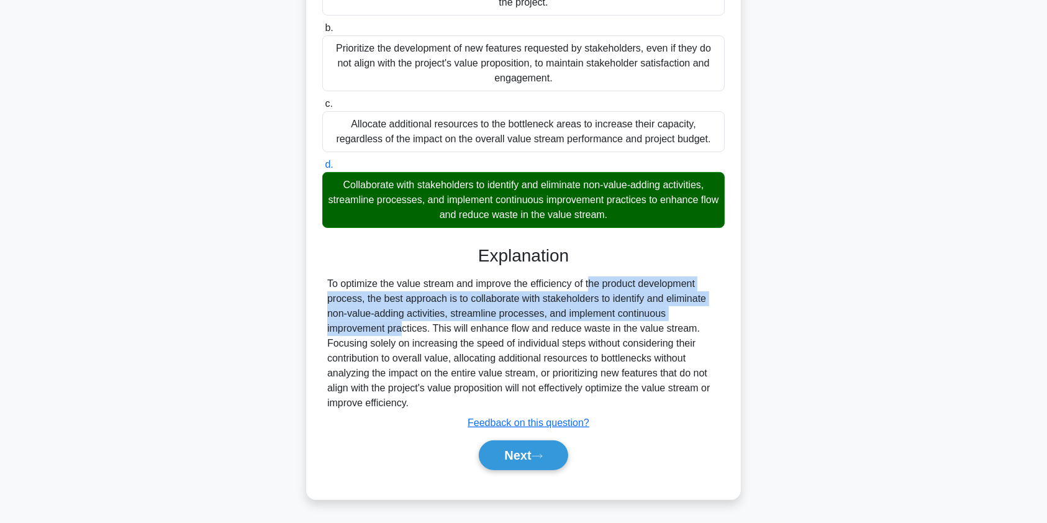
drag, startPoint x: 522, startPoint y: 286, endPoint x: 659, endPoint y: 319, distance: 141.1
click at [659, 319] on div "To optimize the value stream and improve the efficiency of the product developm…" at bounding box center [523, 343] width 392 height 134
click at [534, 465] on button "Next" at bounding box center [523, 455] width 89 height 30
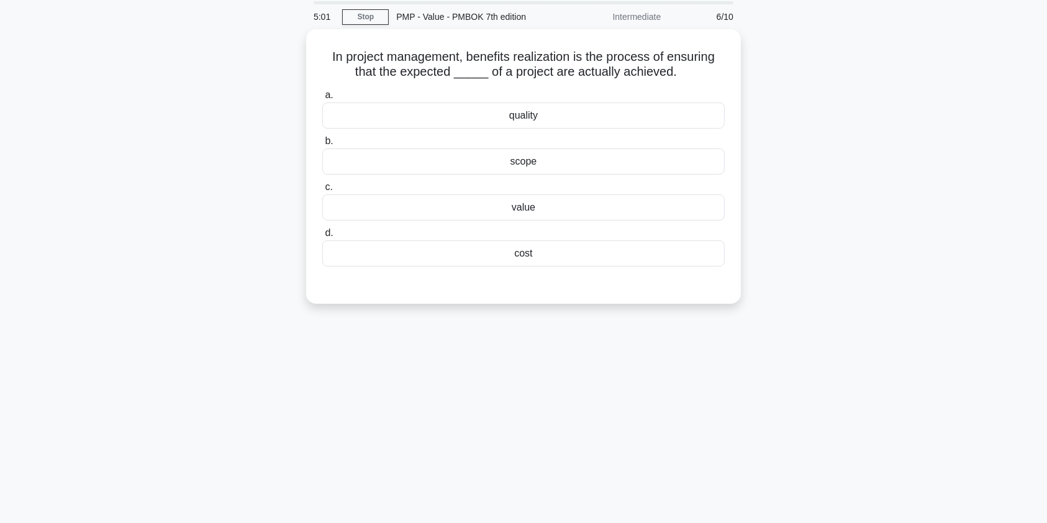
scroll to position [0, 0]
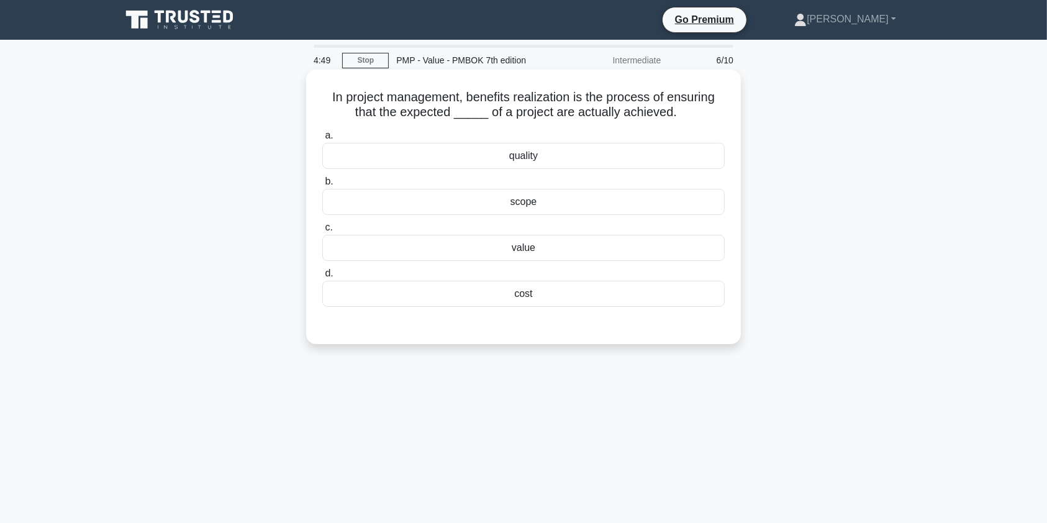
click at [546, 248] on div "value" at bounding box center [523, 248] width 402 height 26
click at [322, 232] on input "c. value" at bounding box center [322, 228] width 0 height 8
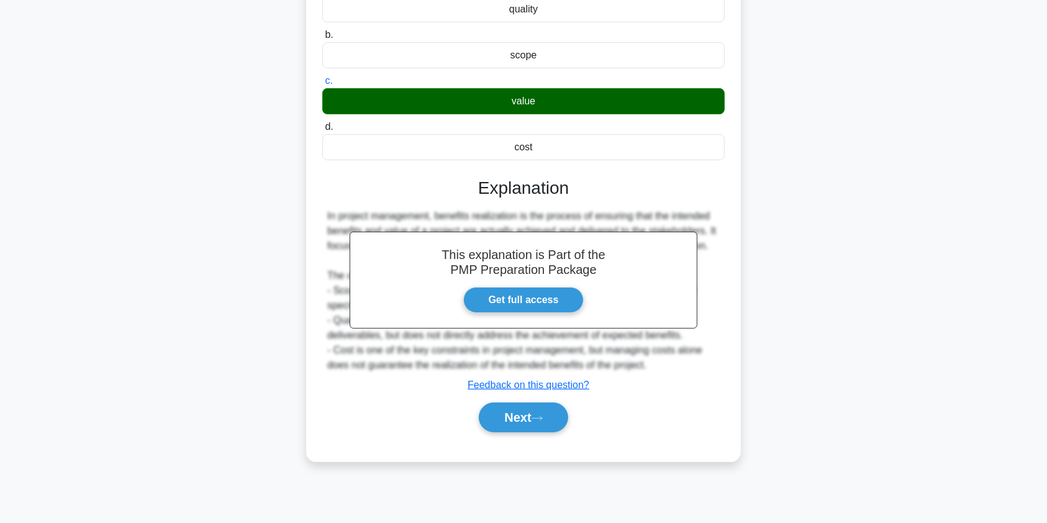
scroll to position [148, 0]
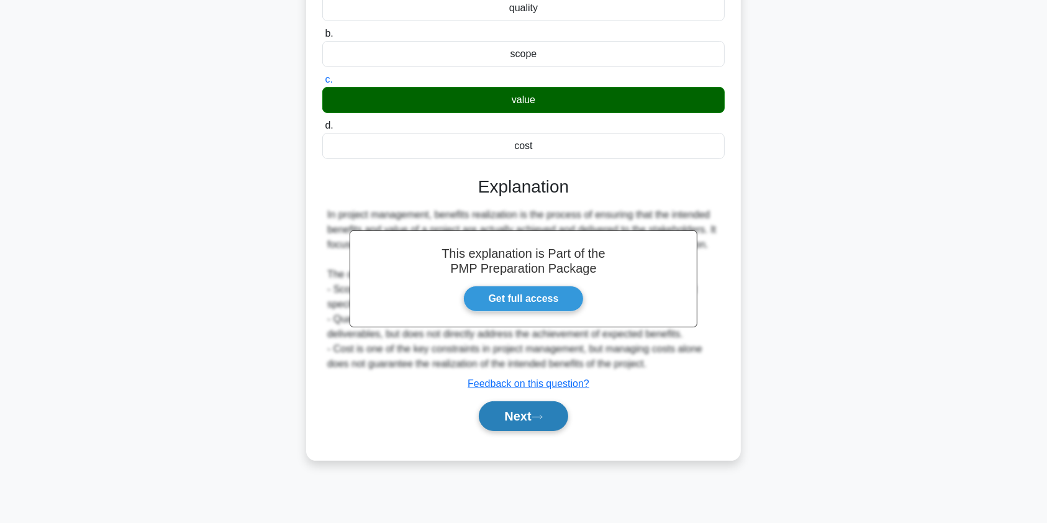
click at [533, 415] on button "Next" at bounding box center [523, 416] width 89 height 30
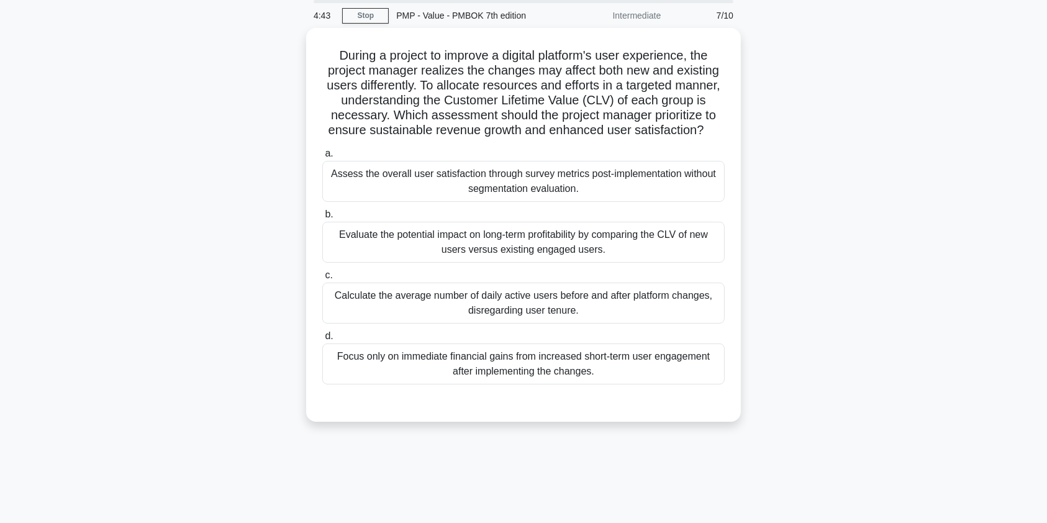
scroll to position [40, 0]
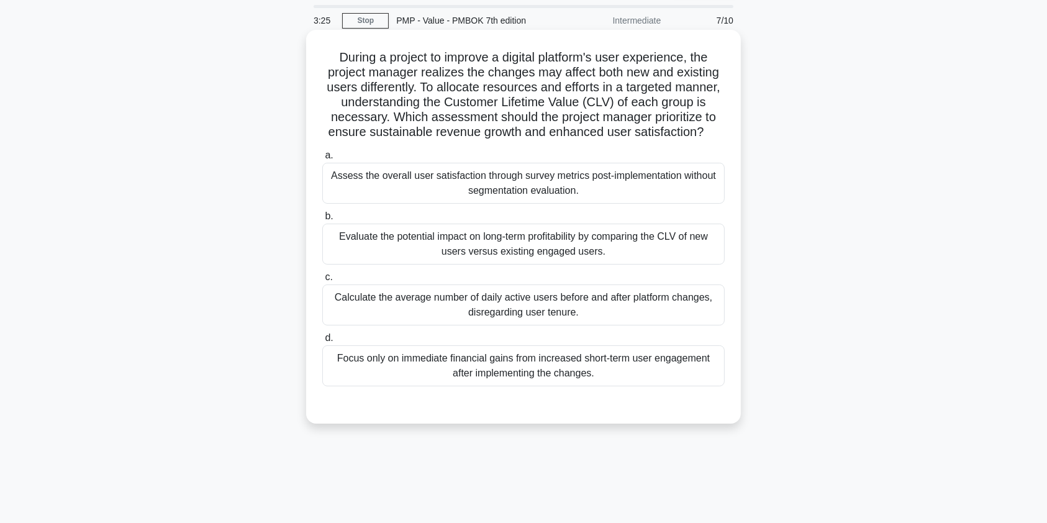
click at [548, 245] on div "Evaluate the potential impact on long-term profitability by comparing the CLV o…" at bounding box center [523, 244] width 402 height 41
click at [322, 220] on input "b. Evaluate the potential impact on long-term profitability by comparing the CL…" at bounding box center [322, 216] width 0 height 8
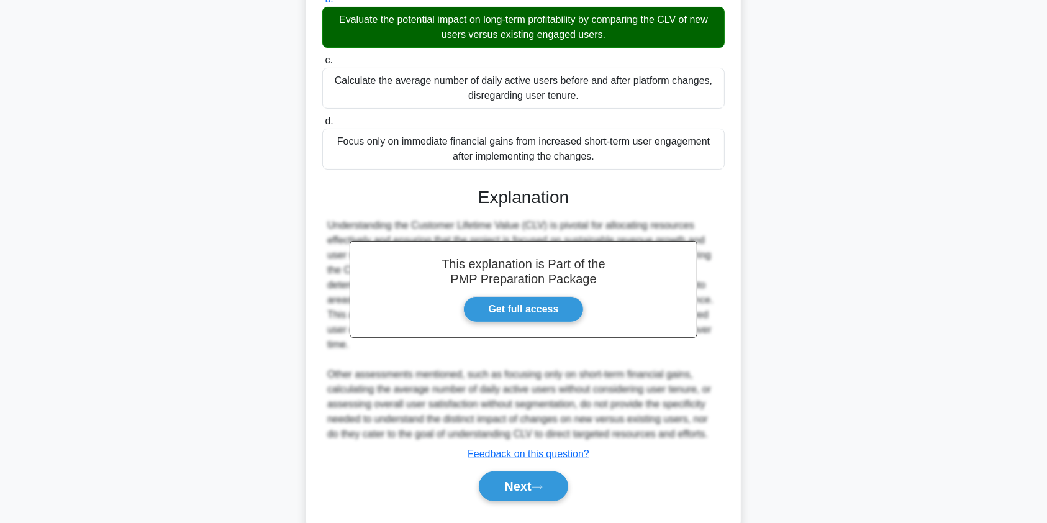
scroll to position [287, 0]
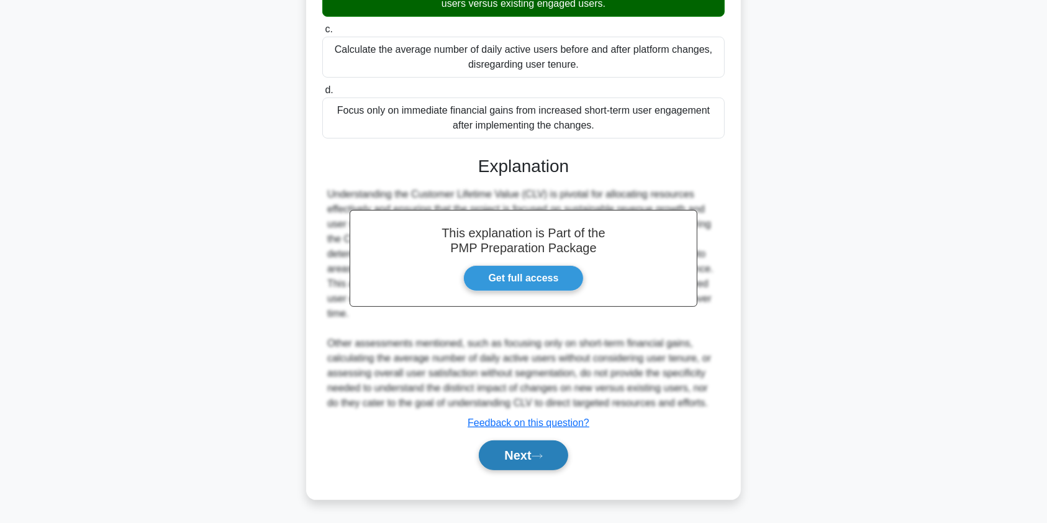
click at [531, 459] on button "Next" at bounding box center [523, 455] width 89 height 30
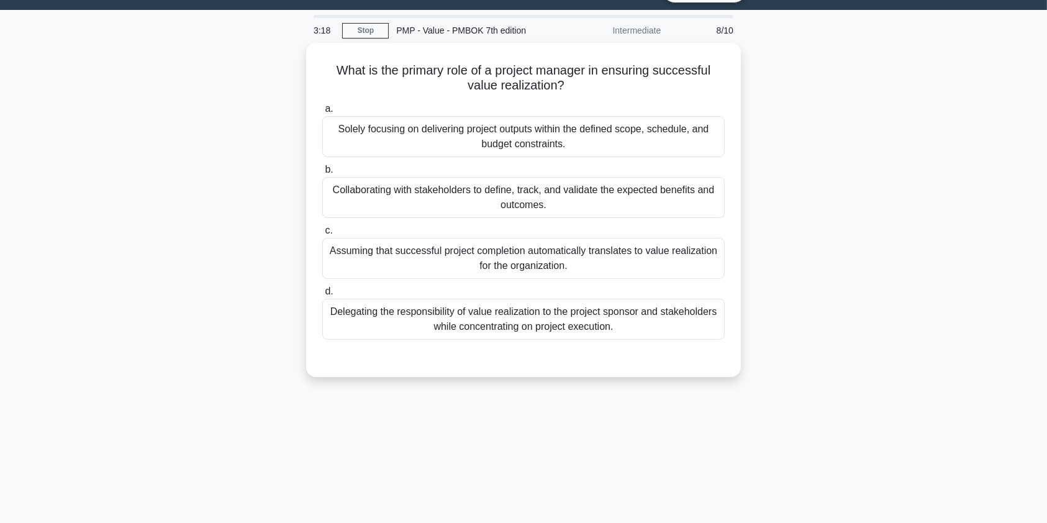
scroll to position [0, 0]
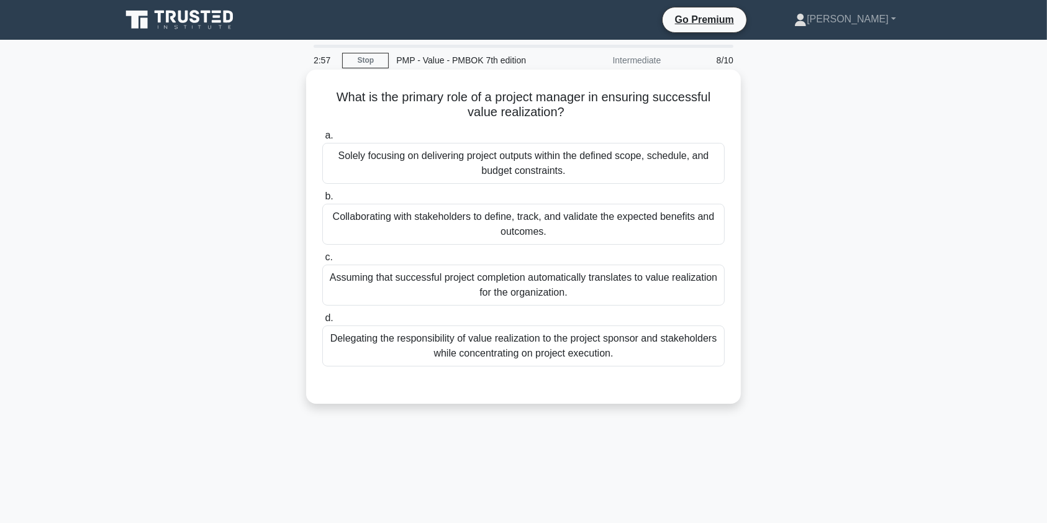
click at [483, 227] on div "Collaborating with stakeholders to define, track, and validate the expected ben…" at bounding box center [523, 224] width 402 height 41
click at [322, 201] on input "b. Collaborating with stakeholders to define, track, and validate the expected …" at bounding box center [322, 196] width 0 height 8
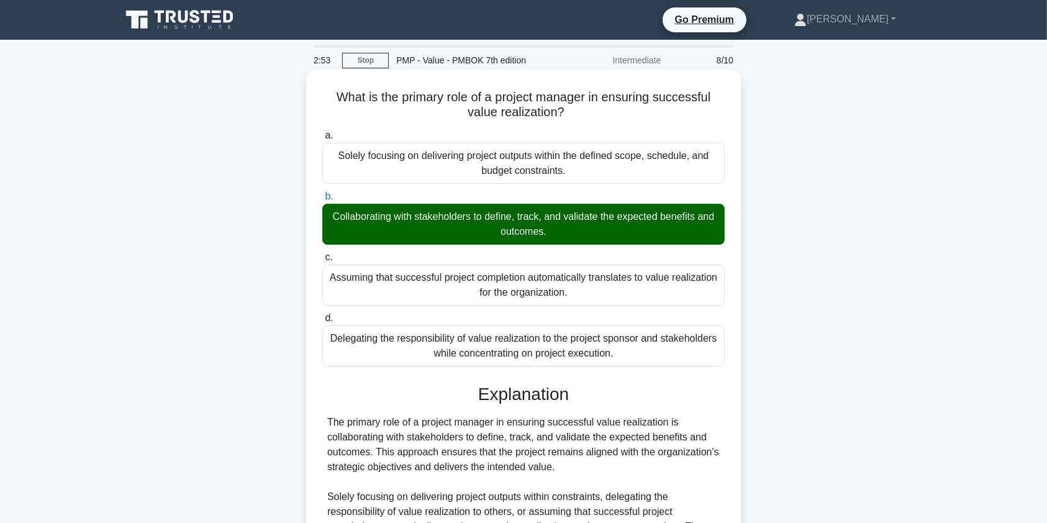
click at [453, 412] on div "Explanation The primary role of a project manager in ensuring successful value …" at bounding box center [523, 514] width 402 height 260
click at [473, 428] on div "The primary role of a project manager in ensuring successful value realization …" at bounding box center [523, 497] width 392 height 164
click at [548, 427] on div "The primary role of a project manager in ensuring successful value realization …" at bounding box center [523, 497] width 392 height 164
click at [571, 425] on div "The primary role of a project manager in ensuring successful value realization …" at bounding box center [523, 497] width 392 height 164
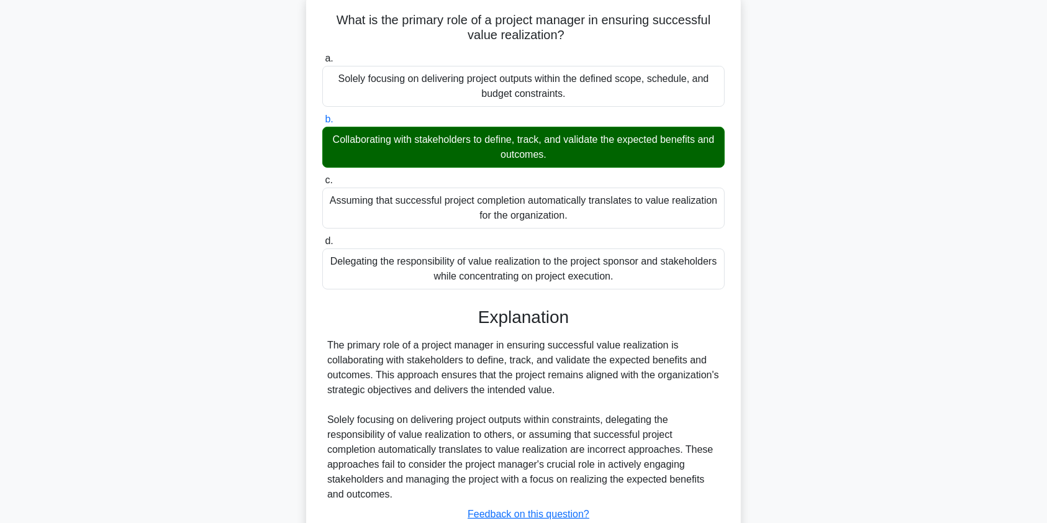
scroll to position [168, 0]
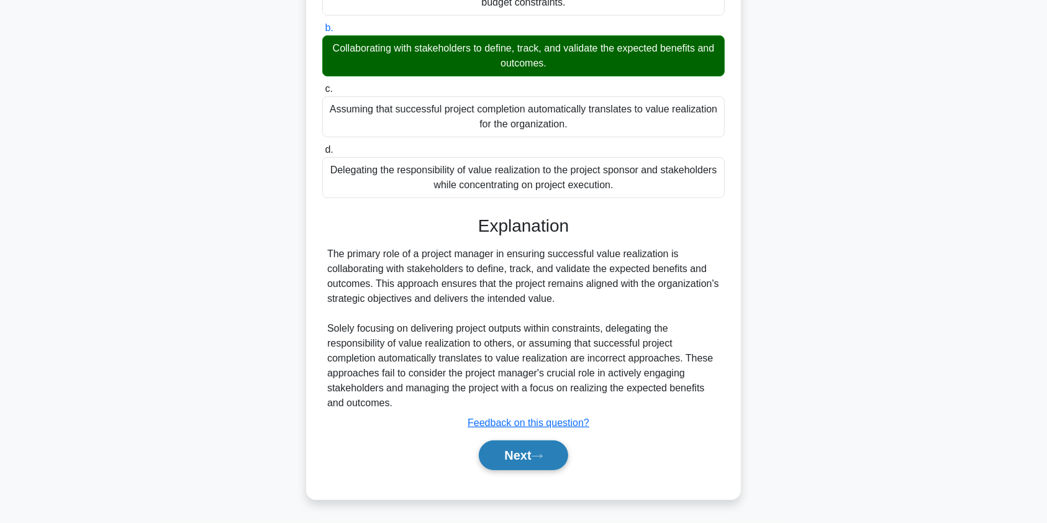
click at [497, 459] on button "Next" at bounding box center [523, 455] width 89 height 30
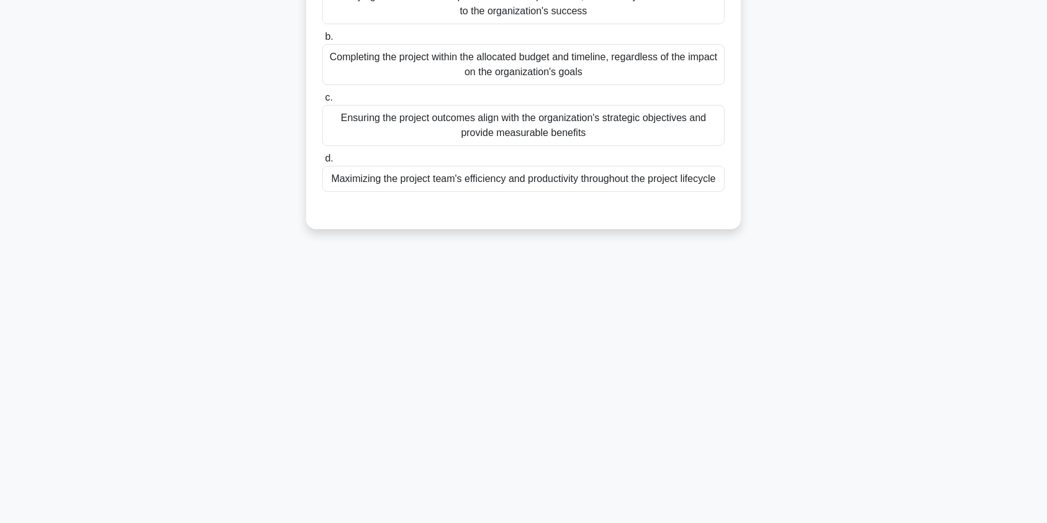
scroll to position [0, 0]
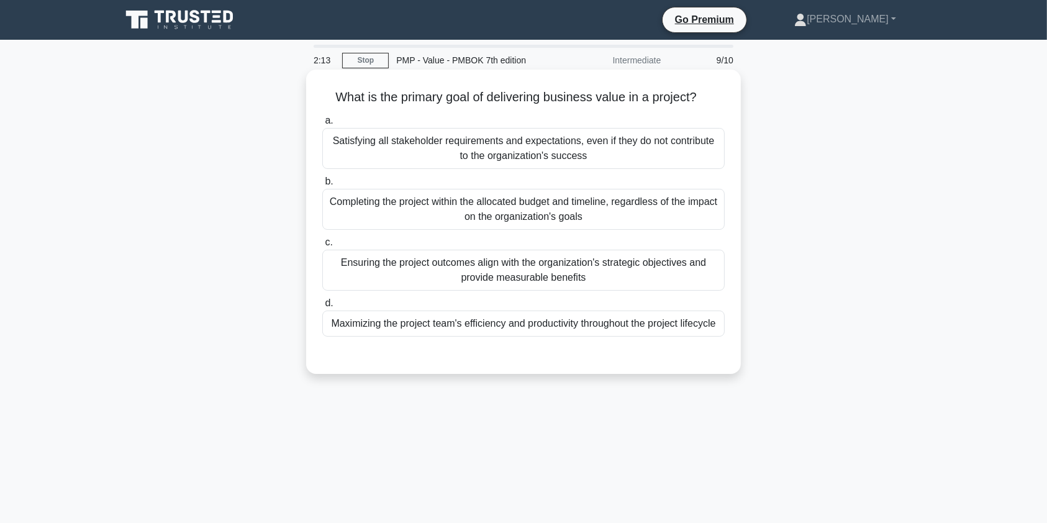
click at [392, 273] on div "Ensuring the project outcomes align with the organization's strategic objective…" at bounding box center [523, 270] width 402 height 41
click at [322, 247] on input "c. Ensuring the project outcomes align with the organization's strategic object…" at bounding box center [322, 242] width 0 height 8
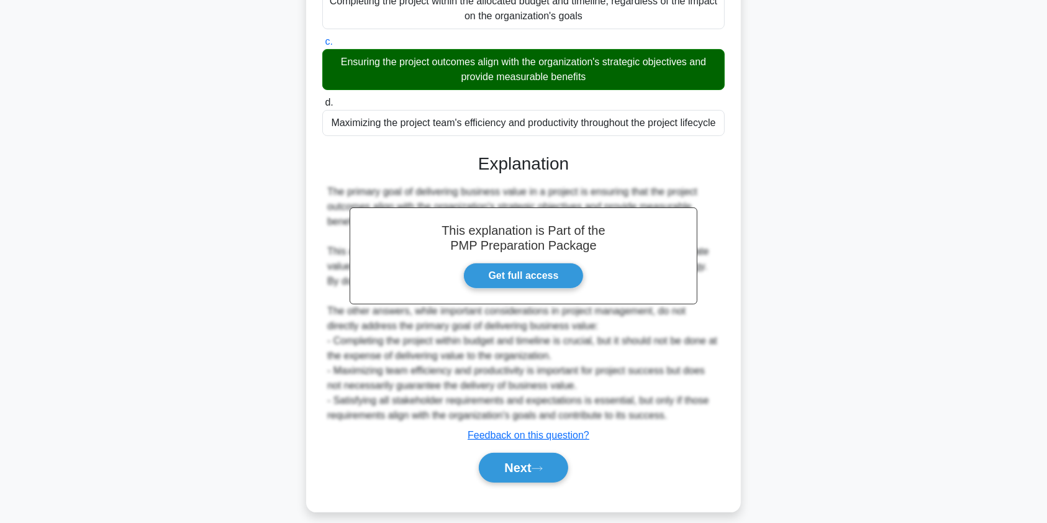
scroll to position [213, 0]
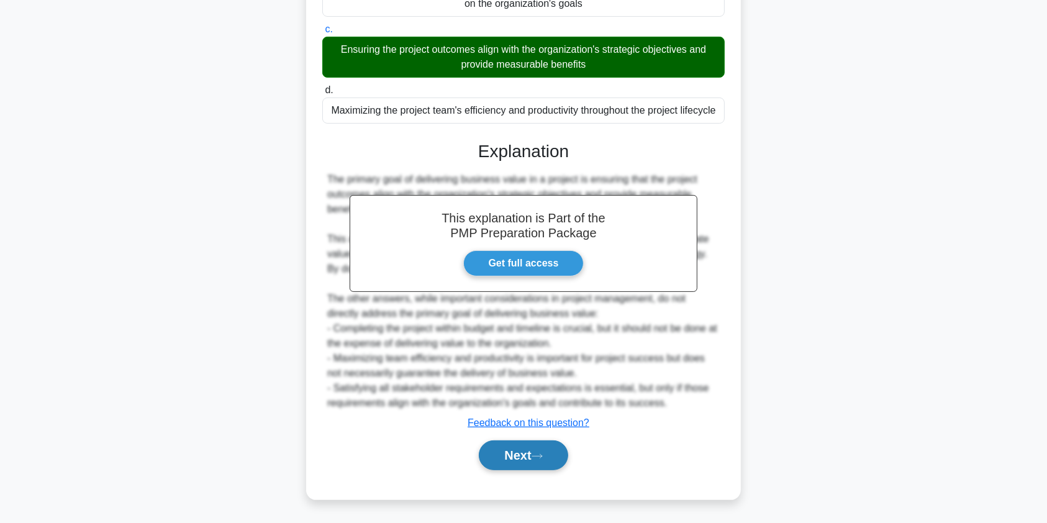
click at [520, 461] on button "Next" at bounding box center [523, 455] width 89 height 30
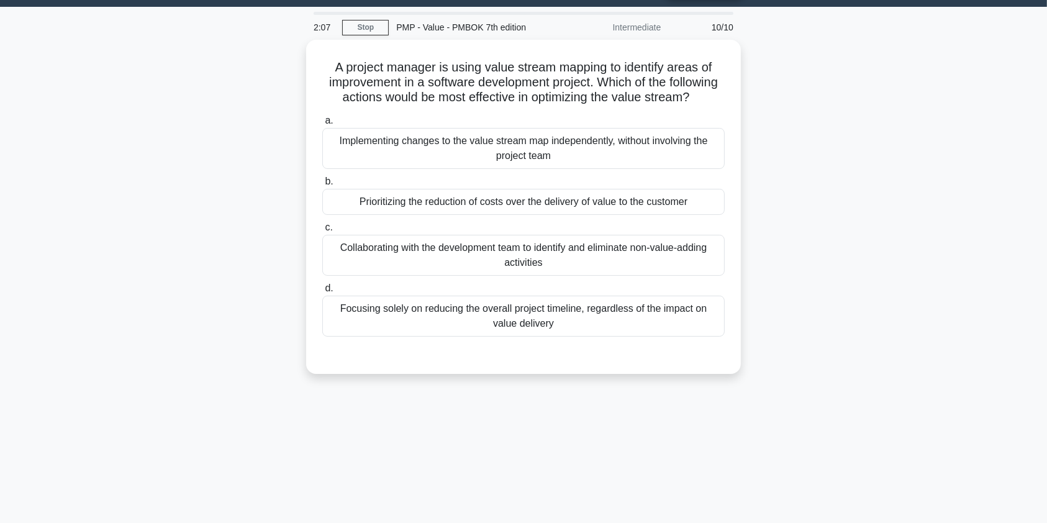
scroll to position [0, 0]
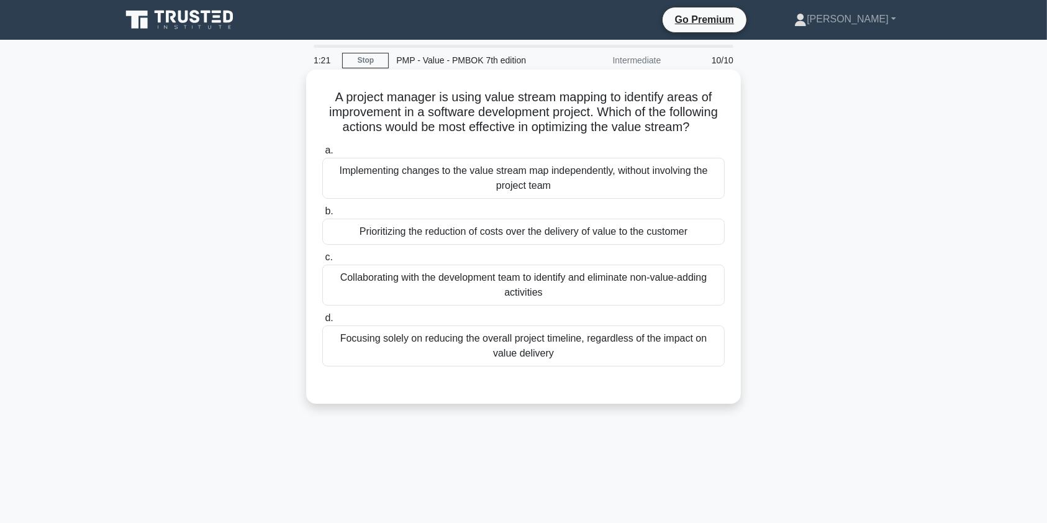
click at [600, 304] on div "Collaborating with the development team to identify and eliminate non-value-add…" at bounding box center [523, 285] width 402 height 41
click at [322, 261] on input "c. Collaborating with the development team to identify and eliminate non-value-…" at bounding box center [322, 257] width 0 height 8
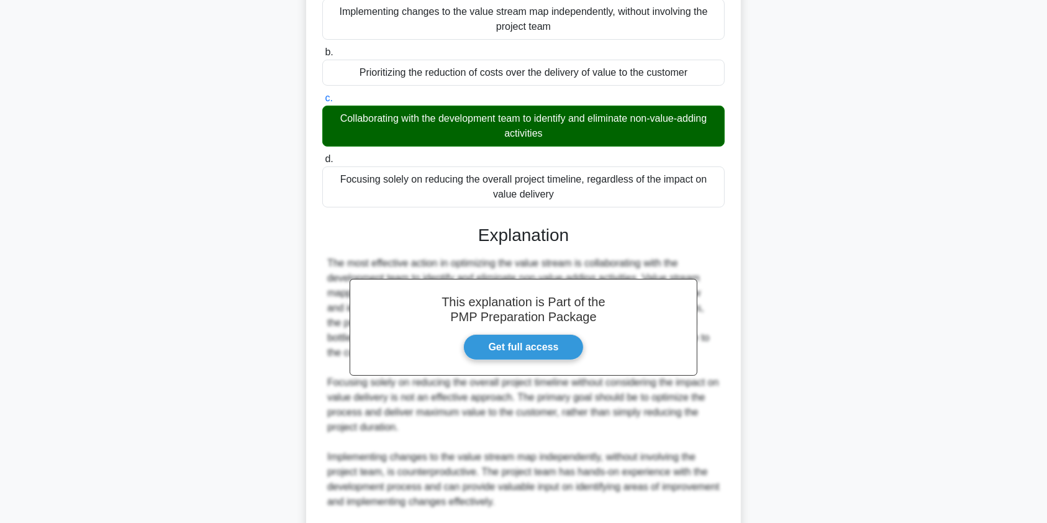
scroll to position [347, 0]
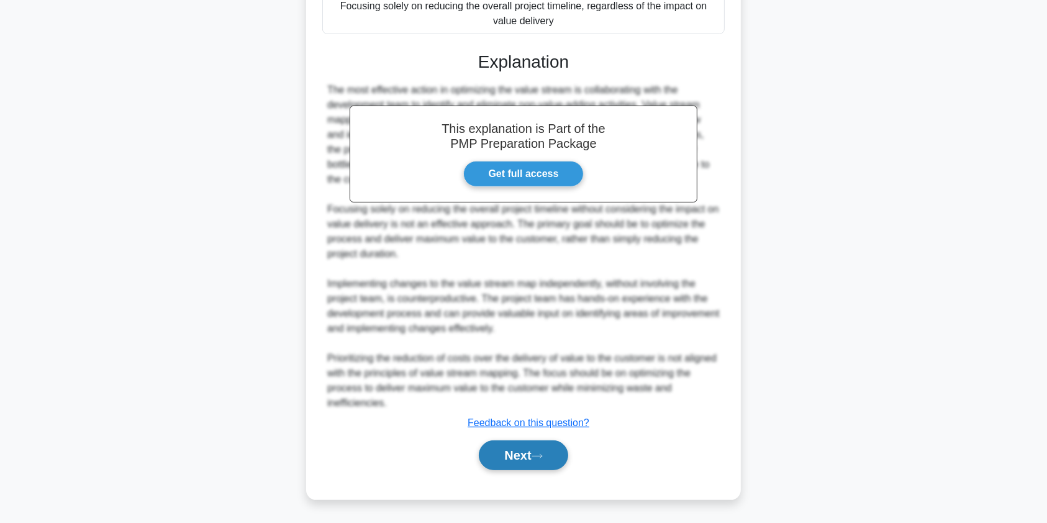
click at [512, 450] on button "Next" at bounding box center [523, 455] width 89 height 30
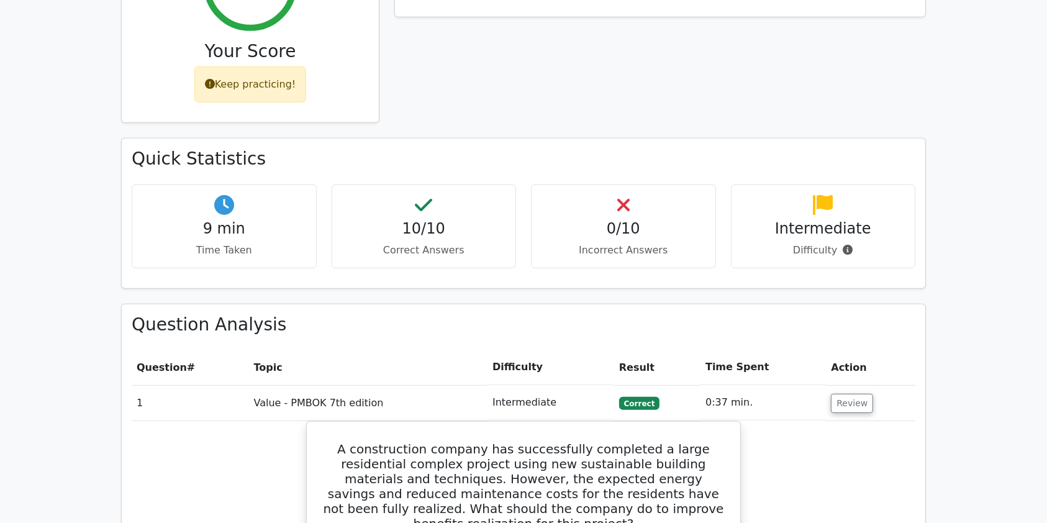
scroll to position [672, 0]
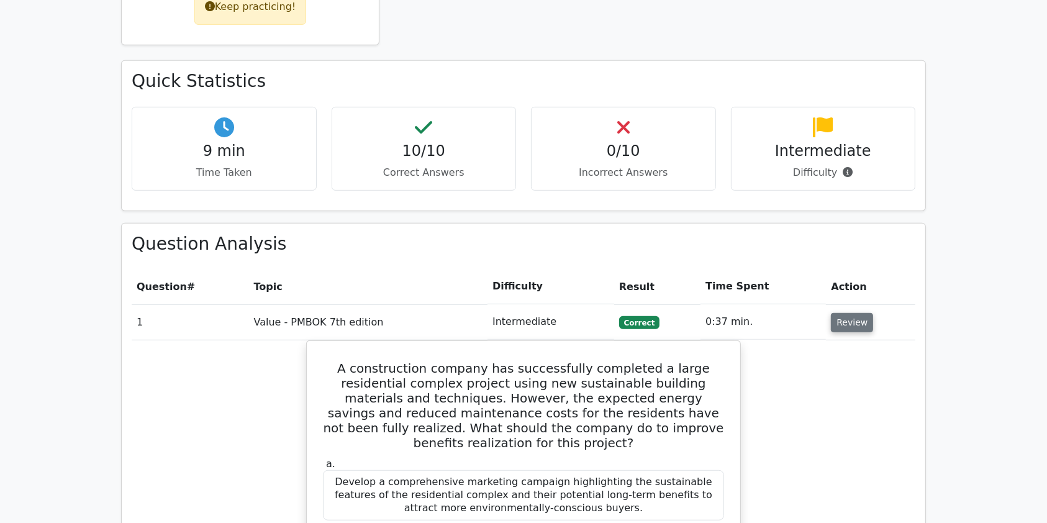
click at [849, 313] on button "Review" at bounding box center [852, 322] width 42 height 19
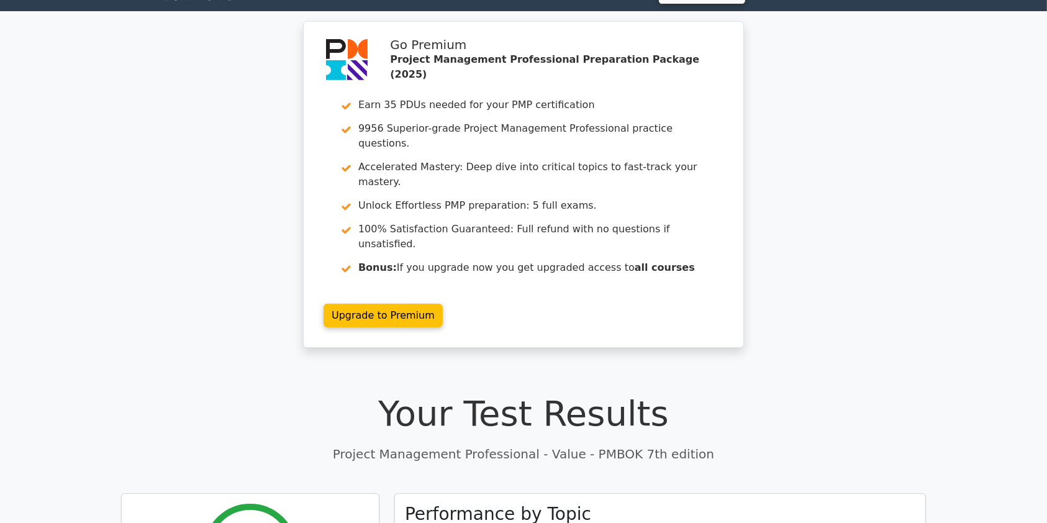
scroll to position [0, 0]
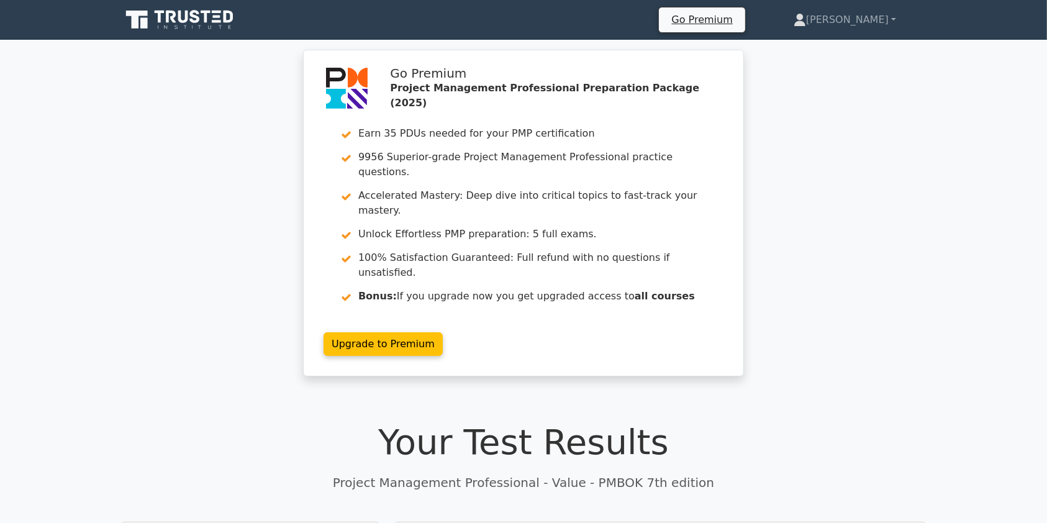
click at [201, 26] on icon at bounding box center [180, 20] width 119 height 24
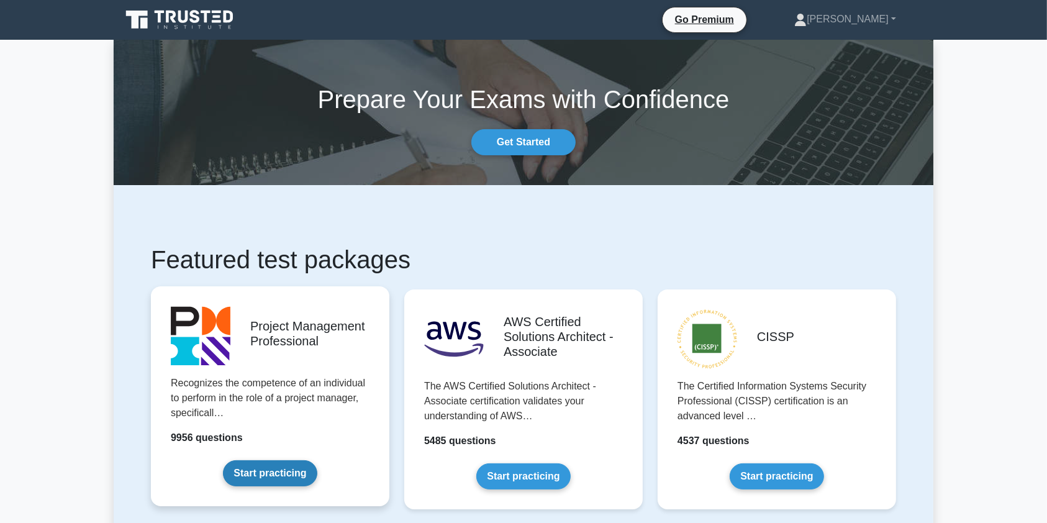
click at [271, 460] on link "Start practicing" at bounding box center [270, 473] width 94 height 26
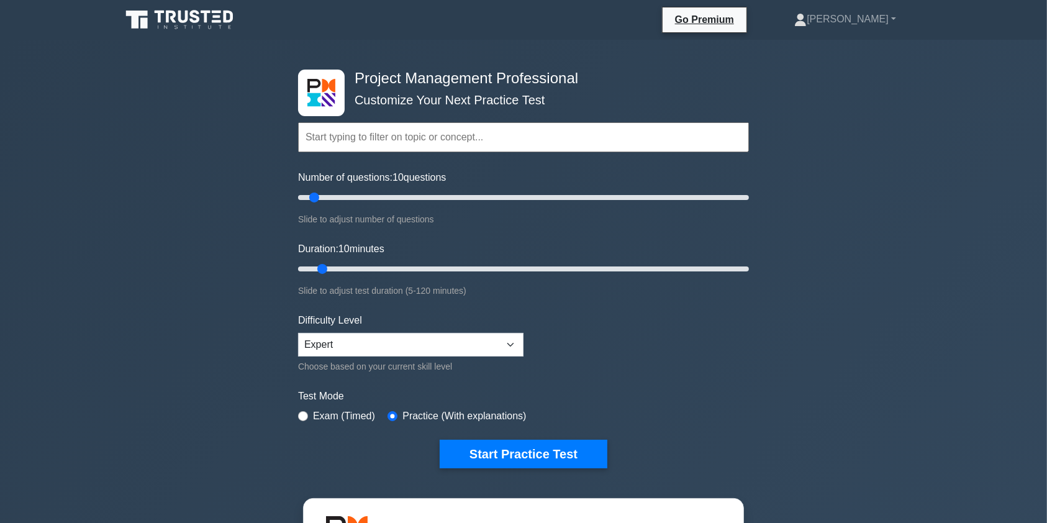
drag, startPoint x: 1053, startPoint y: 37, endPoint x: 762, endPoint y: 169, distance: 319.6
click at [174, 16] on icon at bounding box center [171, 17] width 10 height 12
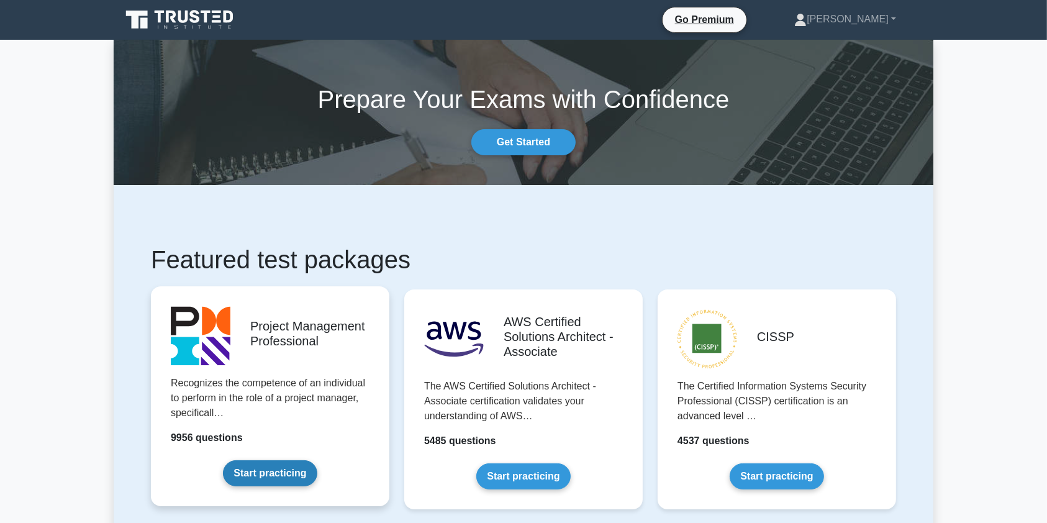
click at [265, 460] on link "Start practicing" at bounding box center [270, 473] width 94 height 26
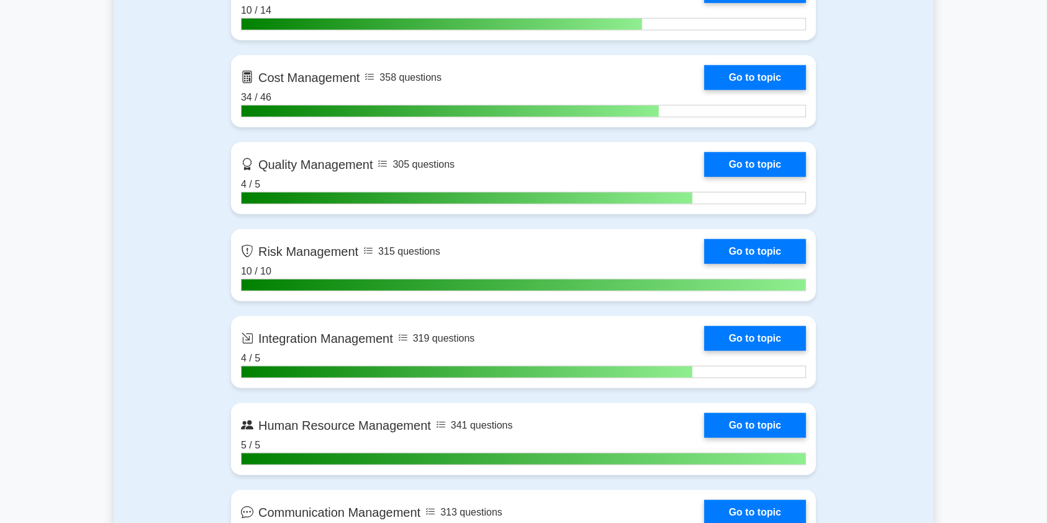
scroll to position [1016, 0]
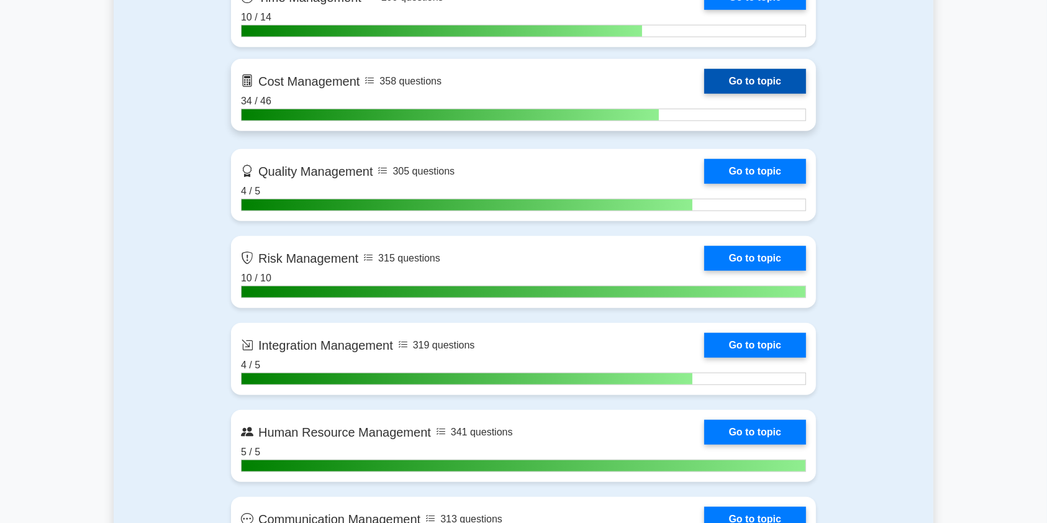
click at [704, 94] on link "Go to topic" at bounding box center [755, 81] width 102 height 25
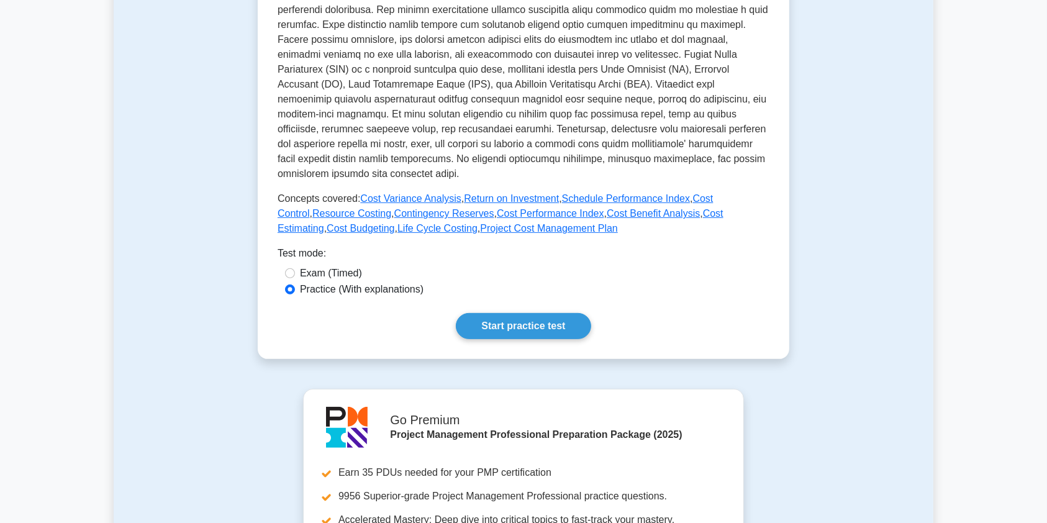
scroll to position [392, 0]
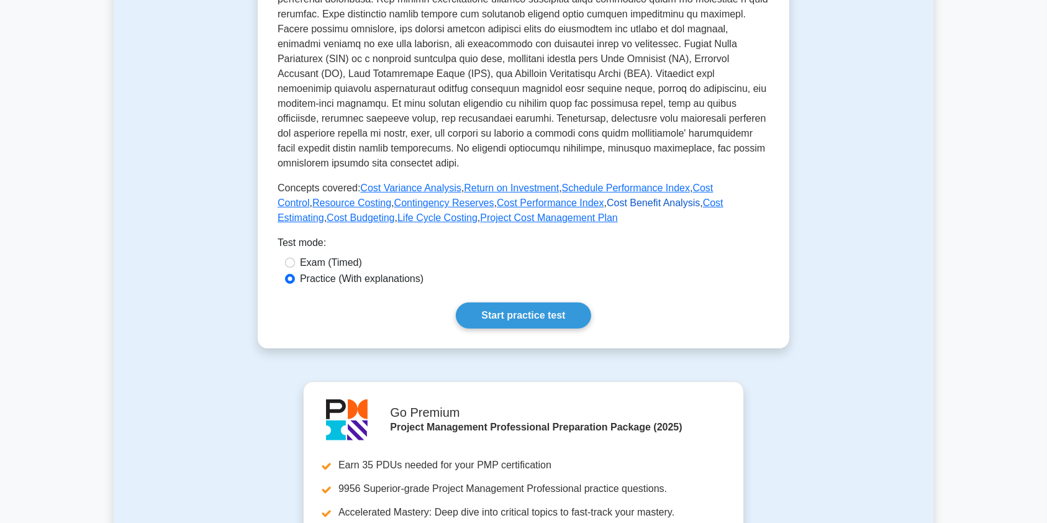
click at [607, 206] on link "Cost Benefit Analysis" at bounding box center [653, 202] width 93 height 11
